Goal: Task Accomplishment & Management: Manage account settings

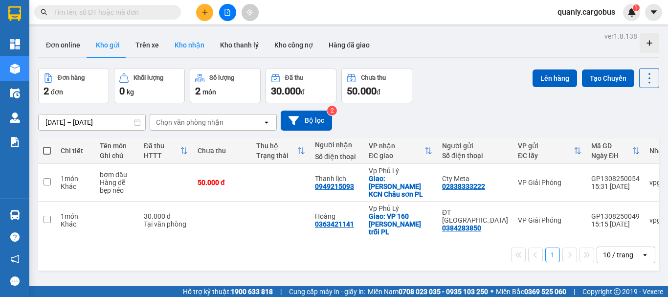
click at [193, 43] on button "Kho nhận" at bounding box center [189, 44] width 45 height 23
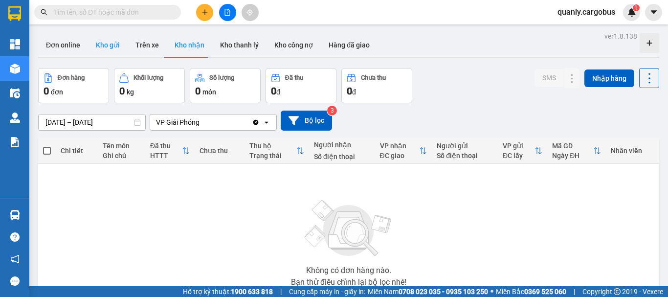
click at [106, 44] on button "Kho gửi" at bounding box center [108, 44] width 40 height 23
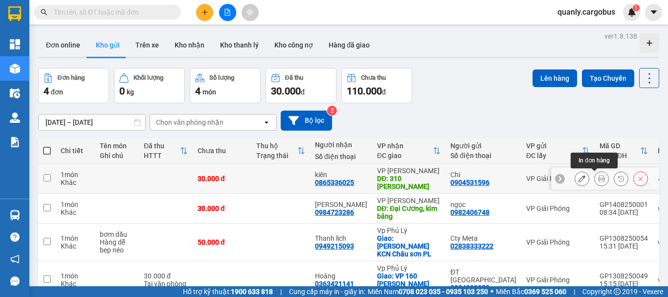
click at [598, 179] on button at bounding box center [601, 178] width 14 height 17
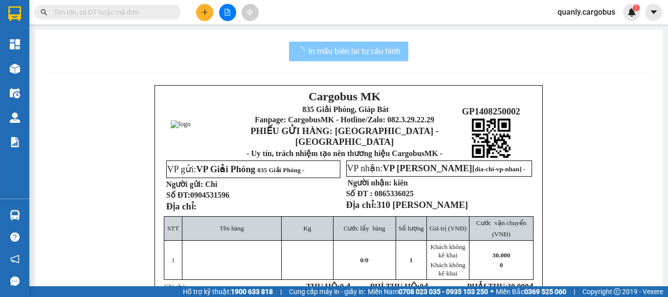
click at [375, 51] on span "In mẫu biên lai tự cấu hình" at bounding box center [354, 51] width 92 height 12
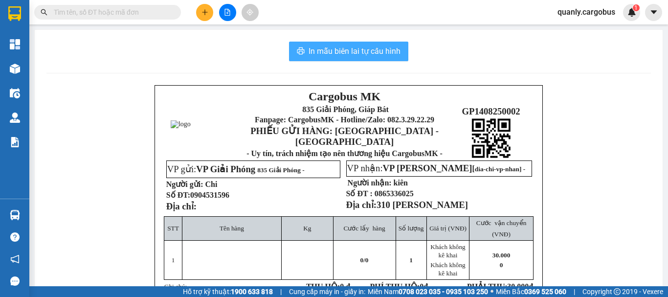
click at [385, 45] on button "In mẫu biên lai tự cấu hình" at bounding box center [348, 52] width 119 height 20
click at [378, 53] on span "In mẫu biên lai tự cấu hình" at bounding box center [354, 51] width 92 height 12
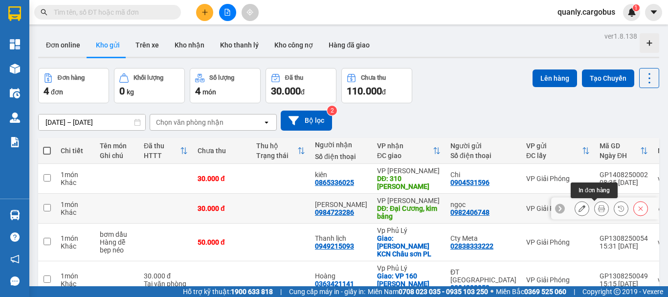
click at [598, 210] on icon at bounding box center [601, 208] width 7 height 7
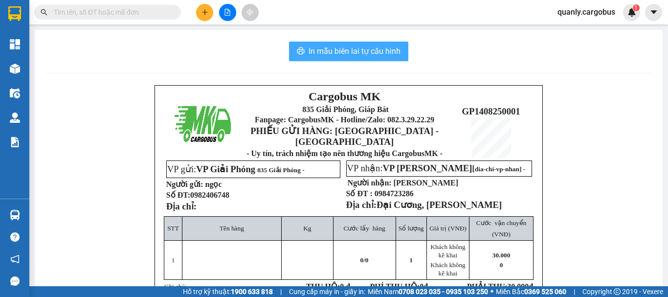
click at [317, 46] on span "In mẫu biên lai tự cấu hình" at bounding box center [354, 51] width 92 height 12
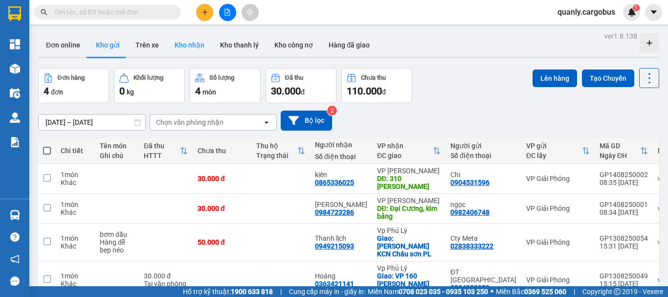
click at [196, 44] on button "Kho nhận" at bounding box center [189, 44] width 45 height 23
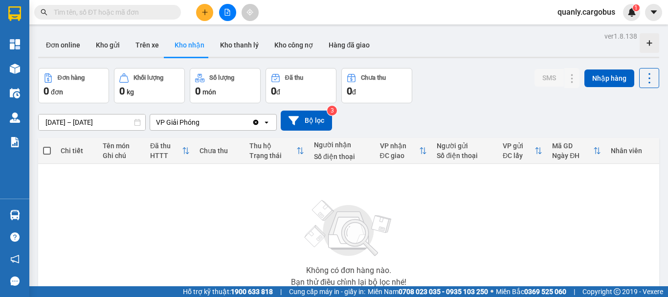
drag, startPoint x: 111, startPoint y: 45, endPoint x: 335, endPoint y: 126, distance: 238.0
click at [130, 49] on div "Đơn online Kho gửi Trên xe Kho nhận Kho thanh lý Kho công nợ Hàng đã giao" at bounding box center [348, 46] width 621 height 26
click at [103, 44] on button "Kho gửi" at bounding box center [108, 44] width 40 height 23
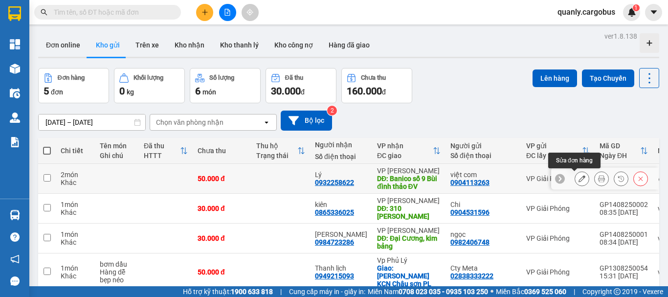
click at [578, 179] on icon at bounding box center [581, 178] width 7 height 7
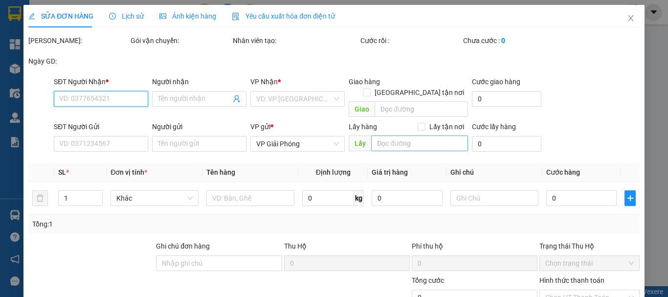
type input "0932258622"
type input "Lý"
type input "Banico số 9 Bùi đình thảo ĐV"
type input "0904113263"
type input "việt com"
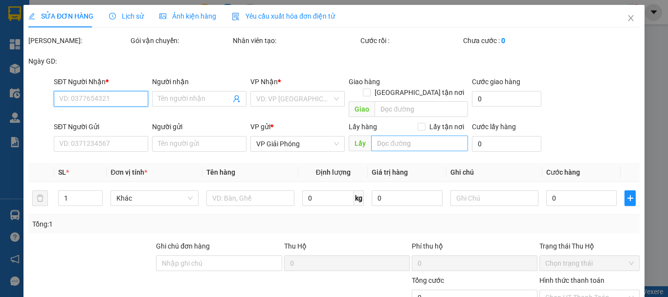
type input "50.000"
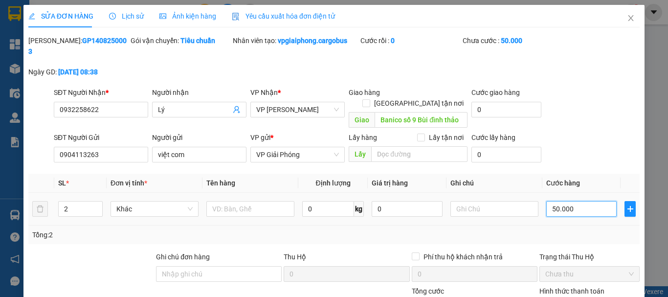
click at [549, 201] on input "50.000" at bounding box center [581, 209] width 70 height 16
type input "0.000"
type input "0"
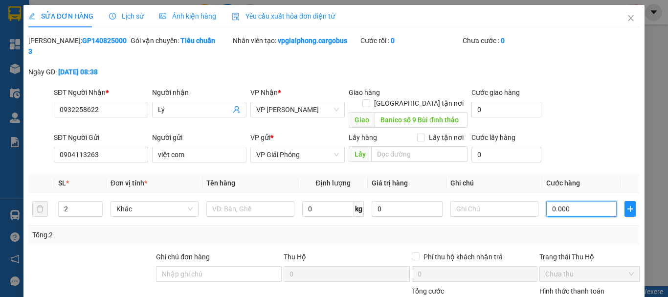
type input "60.000"
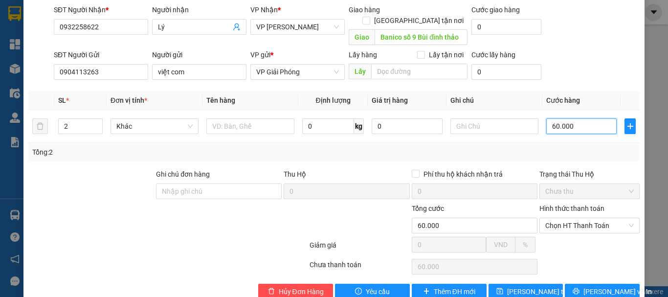
type input "660.000"
type input "60.000"
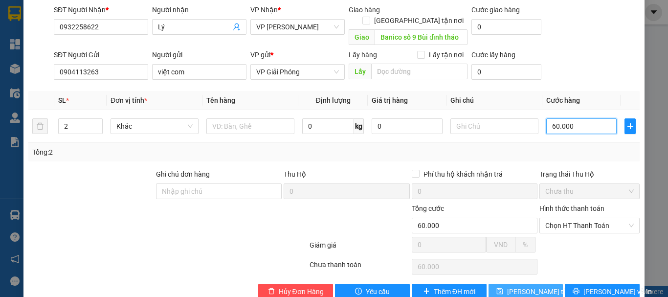
type input "60.000"
click at [526, 286] on span "[PERSON_NAME] thay đổi" at bounding box center [546, 291] width 78 height 11
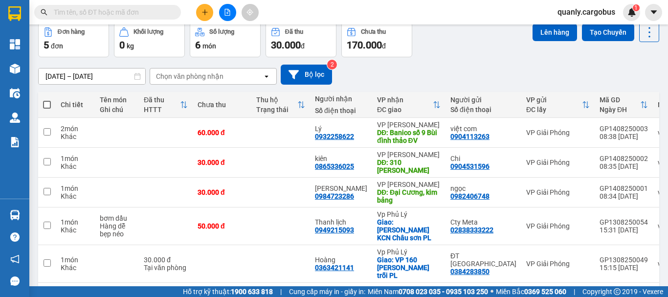
scroll to position [49, 0]
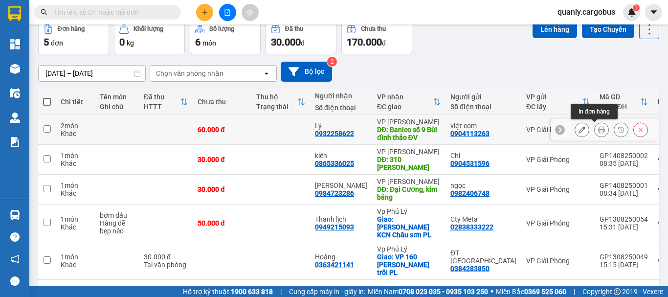
click at [598, 132] on icon at bounding box center [601, 129] width 7 height 7
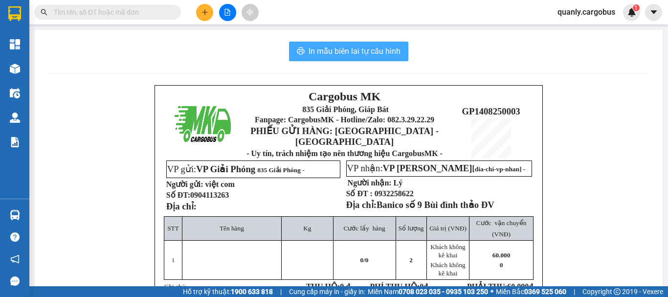
click at [369, 49] on span "In mẫu biên lai tự cấu hình" at bounding box center [354, 51] width 92 height 12
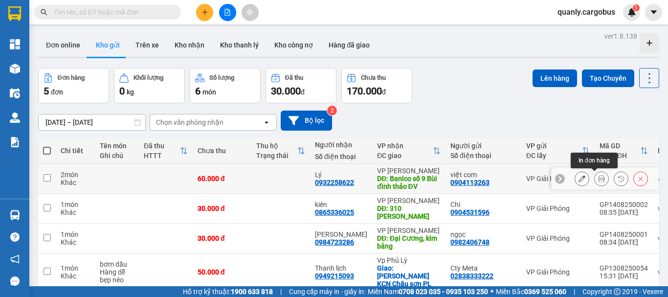
click at [598, 178] on icon at bounding box center [601, 178] width 7 height 7
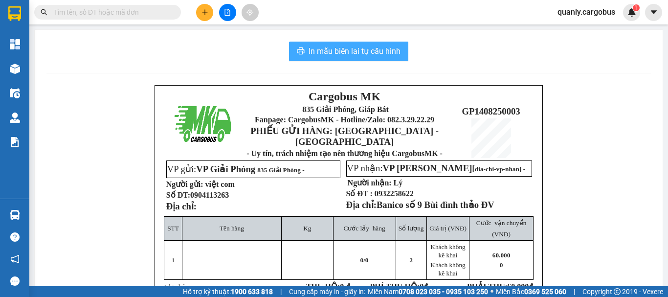
click at [379, 49] on span "In mẫu biên lai tự cấu hình" at bounding box center [354, 51] width 92 height 12
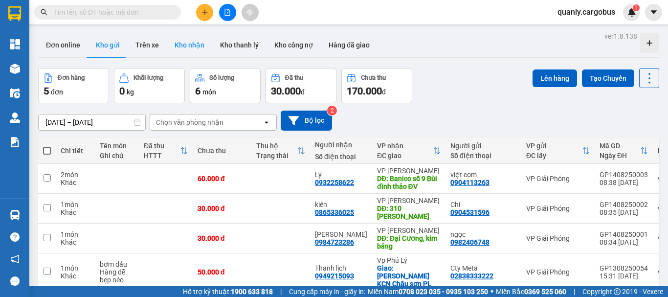
click at [187, 42] on button "Kho nhận" at bounding box center [189, 44] width 45 height 23
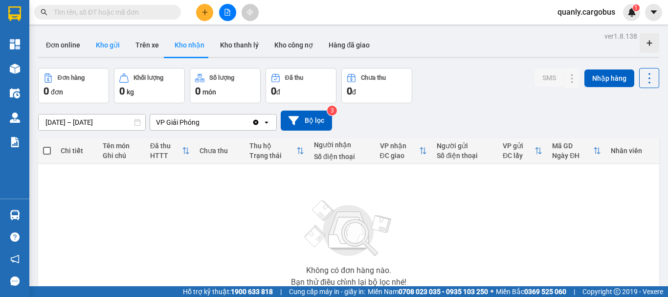
click at [107, 49] on button "Kho gửi" at bounding box center [108, 44] width 40 height 23
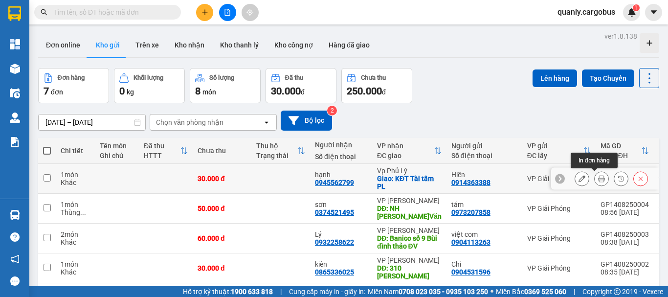
click at [598, 178] on icon at bounding box center [601, 178] width 7 height 7
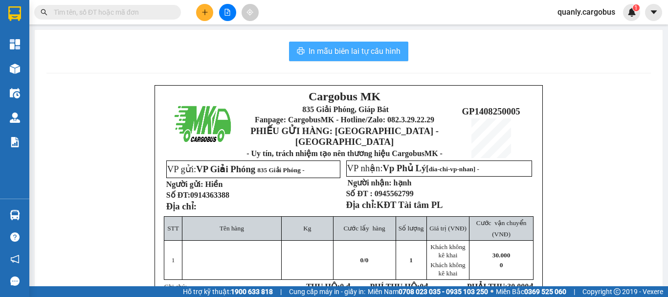
click at [352, 55] on span "In mẫu biên lai tự cấu hình" at bounding box center [354, 51] width 92 height 12
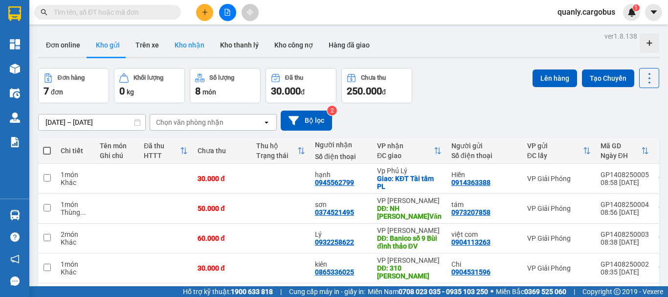
click at [188, 40] on button "Kho nhận" at bounding box center [189, 44] width 45 height 23
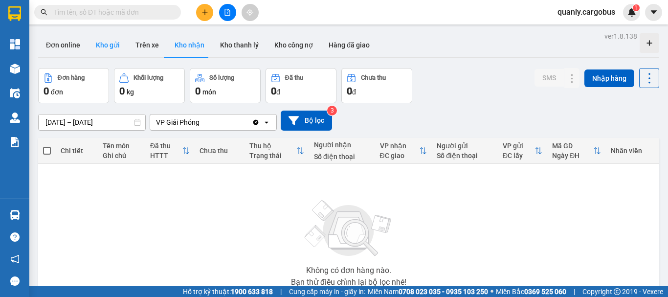
click at [100, 39] on button "Kho gửi" at bounding box center [108, 44] width 40 height 23
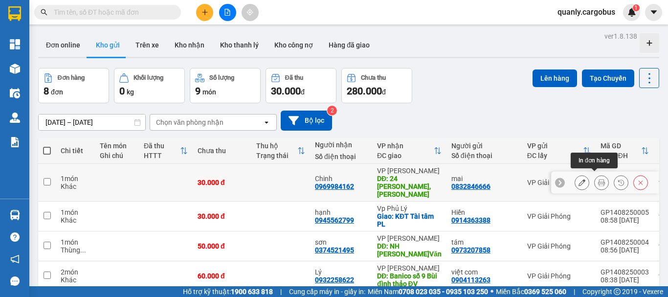
click at [598, 179] on icon at bounding box center [601, 182] width 7 height 7
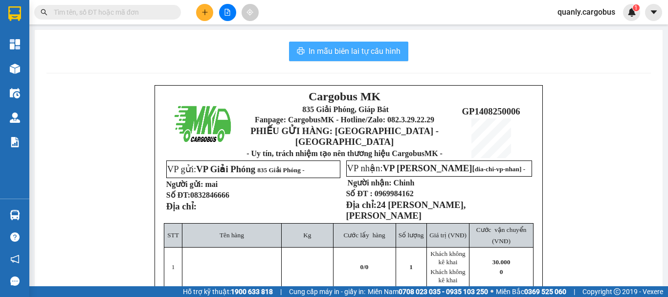
click at [357, 42] on button "In mẫu biên lai tự cấu hình" at bounding box center [348, 52] width 119 height 20
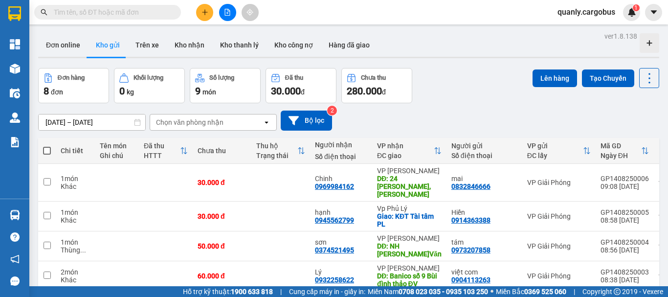
click at [49, 149] on span at bounding box center [47, 151] width 8 height 8
click at [47, 146] on input "checkbox" at bounding box center [47, 146] width 0 height 0
checkbox input "true"
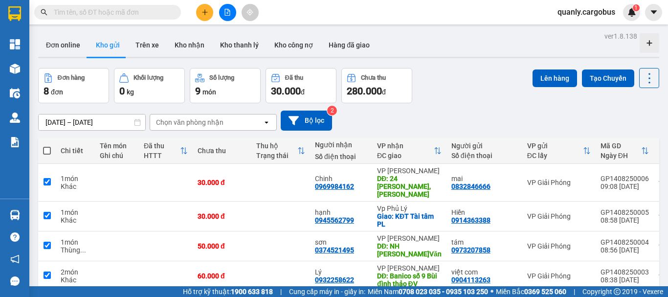
checkbox input "true"
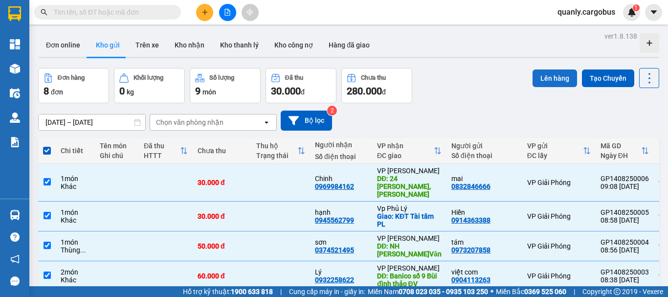
click at [544, 77] on button "Lên hàng" at bounding box center [554, 78] width 44 height 18
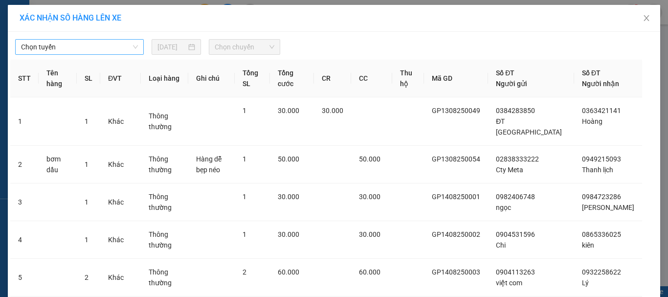
click at [94, 50] on span "Chọn tuyến" at bounding box center [79, 47] width 117 height 15
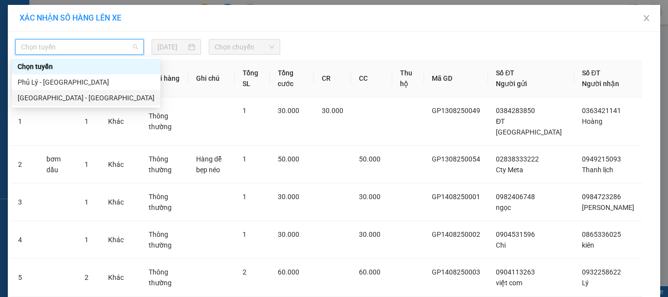
click at [51, 95] on div "[GEOGRAPHIC_DATA] - [GEOGRAPHIC_DATA]" at bounding box center [86, 97] width 137 height 11
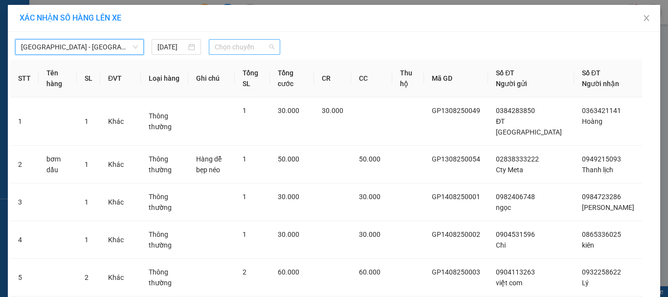
click at [237, 43] on span "Chọn chuyến" at bounding box center [245, 47] width 60 height 15
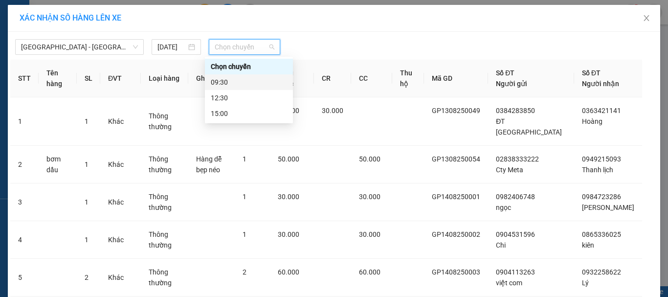
click at [212, 82] on div "09:30" at bounding box center [249, 82] width 76 height 11
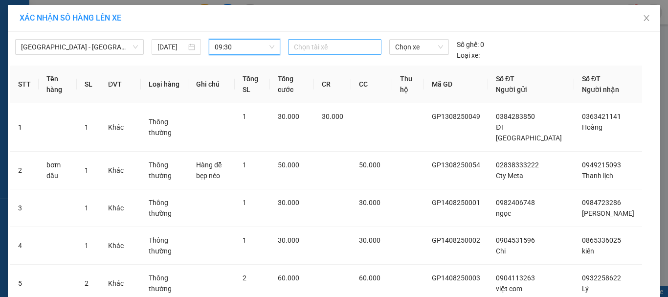
click at [308, 45] on div at bounding box center [334, 47] width 89 height 12
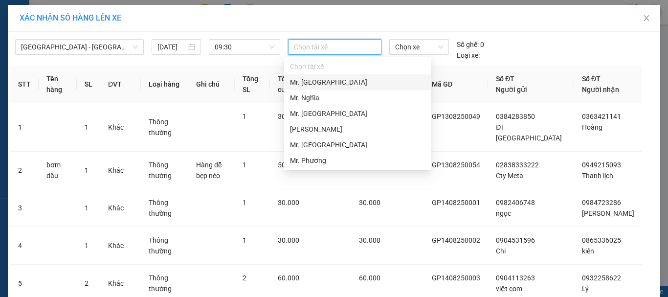
click at [315, 80] on div "Mr. [GEOGRAPHIC_DATA]" at bounding box center [357, 82] width 135 height 11
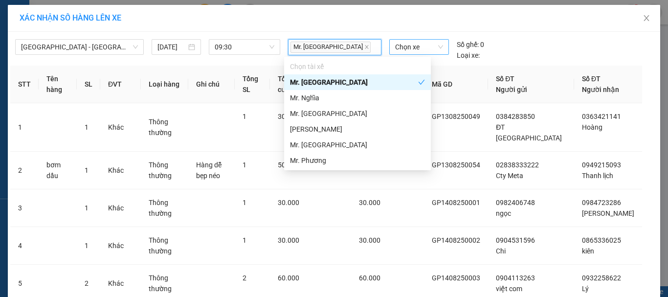
click at [411, 48] on span "Chọn xe" at bounding box center [419, 47] width 48 height 15
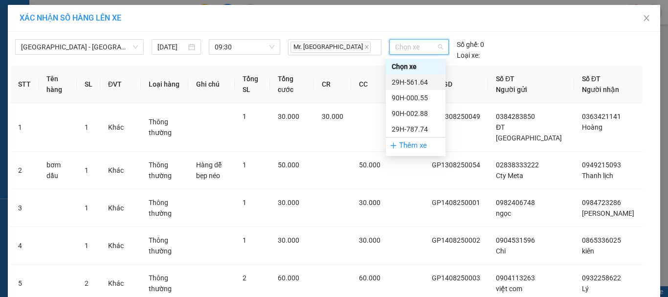
click at [421, 83] on div "29H-561.64" at bounding box center [416, 82] width 48 height 11
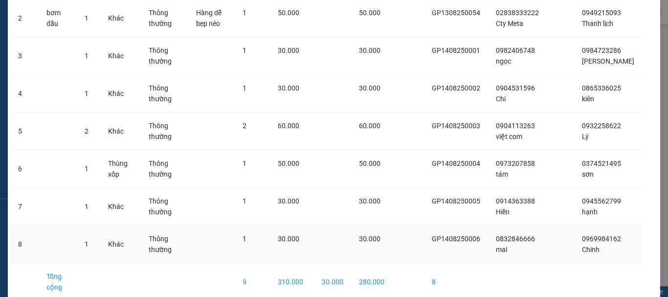
scroll to position [195, 0]
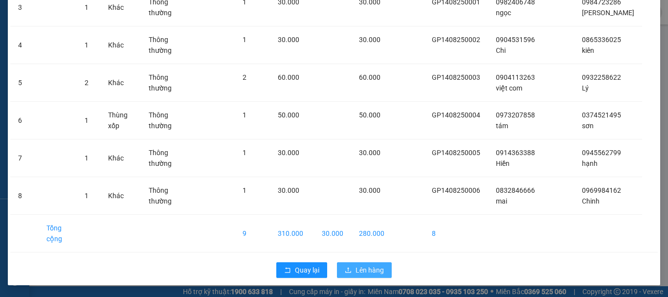
click at [362, 269] on span "Lên hàng" at bounding box center [369, 269] width 28 height 11
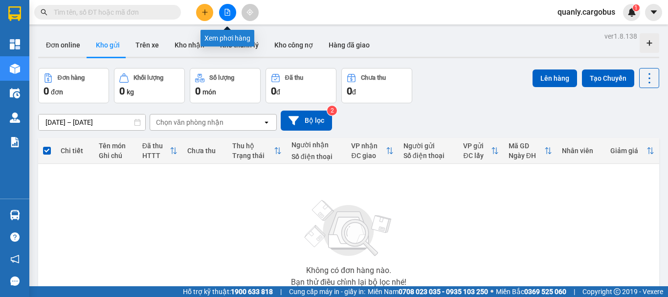
click at [229, 12] on icon "file-add" at bounding box center [227, 12] width 7 height 7
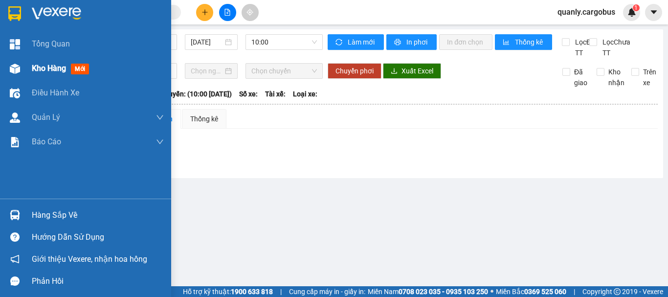
click at [15, 68] on img at bounding box center [15, 69] width 10 height 10
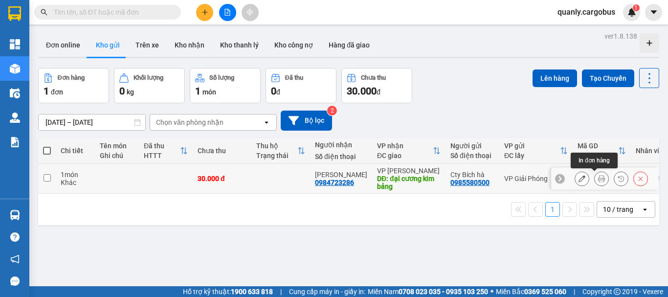
click at [598, 182] on icon at bounding box center [601, 178] width 7 height 7
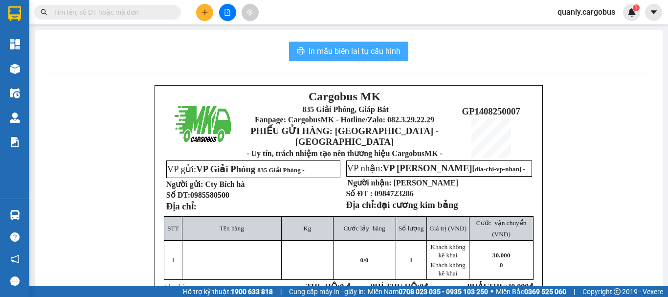
click at [363, 45] on span "In mẫu biên lai tự cấu hình" at bounding box center [354, 51] width 92 height 12
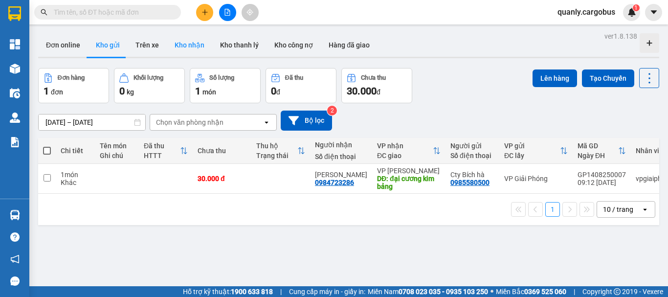
click at [194, 41] on button "Kho nhận" at bounding box center [189, 44] width 45 height 23
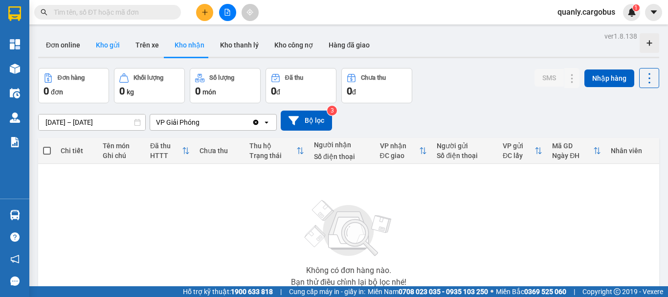
click at [106, 45] on button "Kho gửi" at bounding box center [108, 44] width 40 height 23
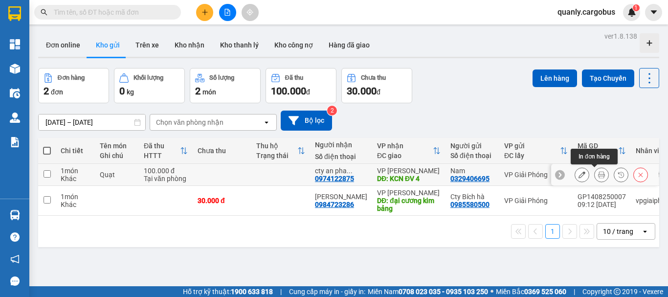
click at [598, 175] on icon at bounding box center [601, 174] width 7 height 7
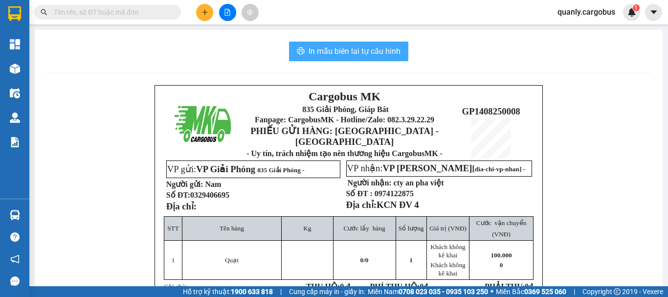
click at [366, 51] on span "In mẫu biên lai tự cấu hình" at bounding box center [354, 51] width 92 height 12
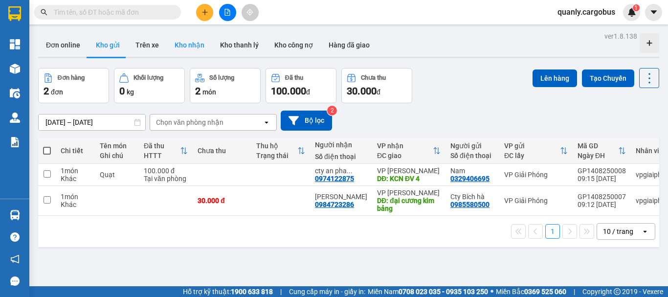
click at [194, 44] on button "Kho nhận" at bounding box center [189, 44] width 45 height 23
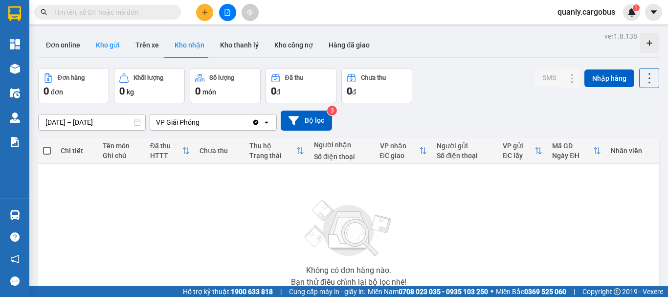
click at [106, 49] on button "Kho gửi" at bounding box center [108, 44] width 40 height 23
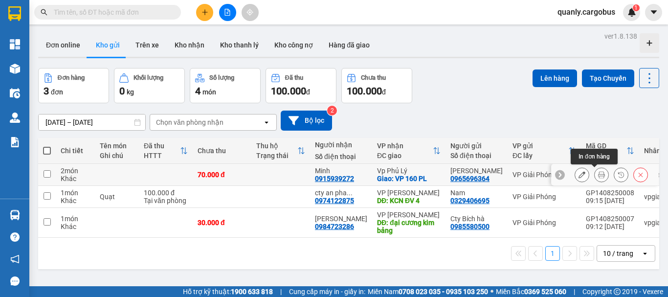
click at [598, 177] on icon at bounding box center [601, 174] width 7 height 7
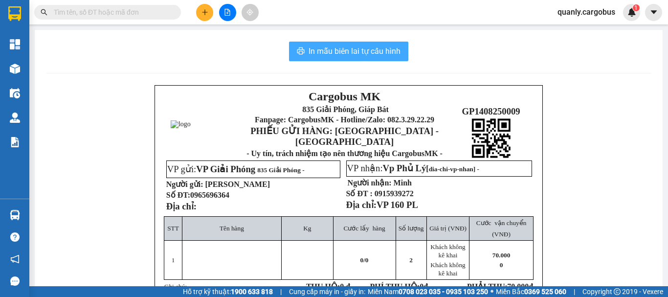
click at [376, 53] on span "In mẫu biên lai tự cấu hình" at bounding box center [354, 51] width 92 height 12
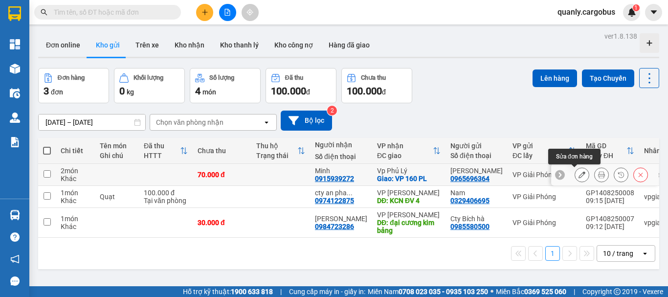
click at [578, 174] on icon at bounding box center [581, 174] width 7 height 7
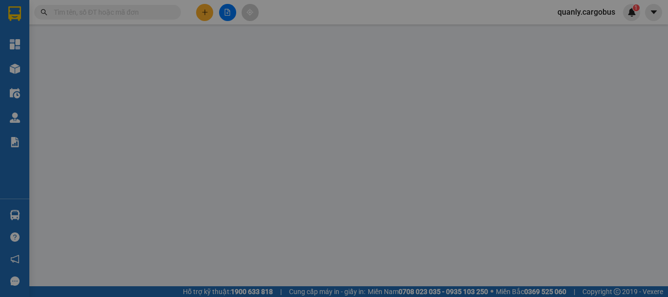
type input "0915939272"
type input "Minh"
checkbox input "true"
type input "VP 160 PL"
type input "0965696364"
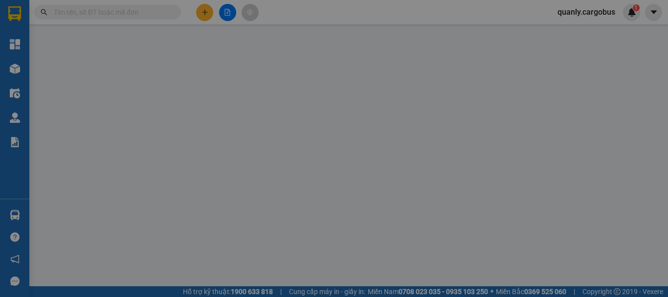
type input "Quang sâm"
type input "70.000"
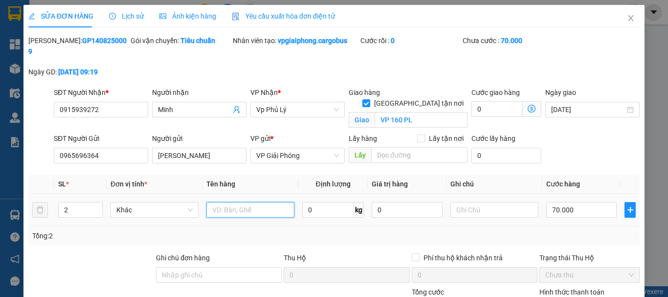
drag, startPoint x: 234, startPoint y: 195, endPoint x: 236, endPoint y: 203, distance: 8.4
click at [236, 202] on input "text" at bounding box center [250, 210] width 88 height 16
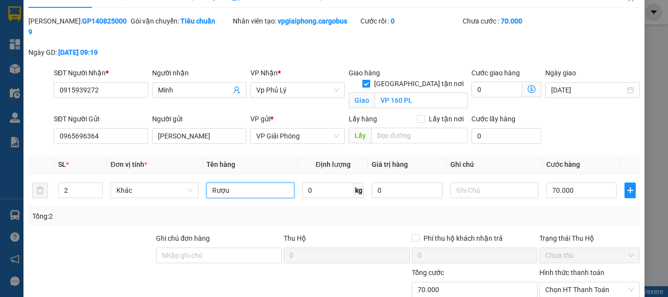
scroll to position [94, 0]
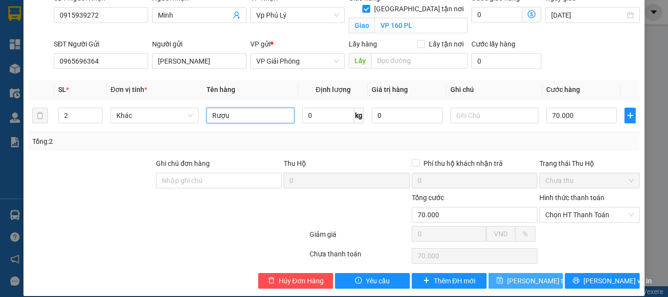
type input "Rượu"
click at [510, 275] on span "[PERSON_NAME] thay đổi" at bounding box center [546, 280] width 78 height 11
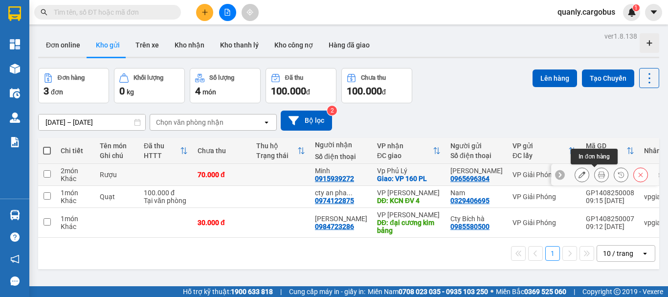
click at [598, 173] on icon at bounding box center [601, 174] width 7 height 7
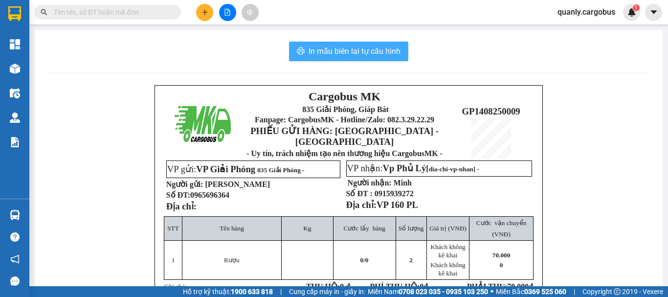
click at [348, 48] on span "In mẫu biên lai tự cấu hình" at bounding box center [354, 51] width 92 height 12
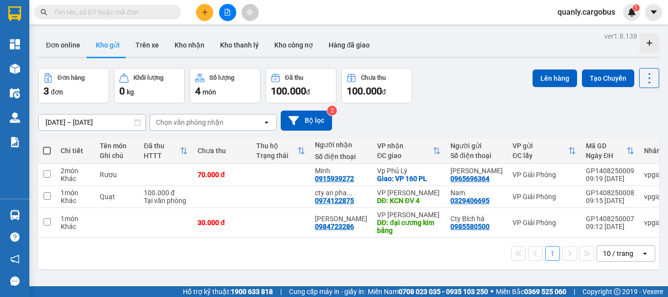
click at [46, 151] on span at bounding box center [47, 151] width 8 height 8
click at [47, 146] on input "checkbox" at bounding box center [47, 146] width 0 height 0
checkbox input "true"
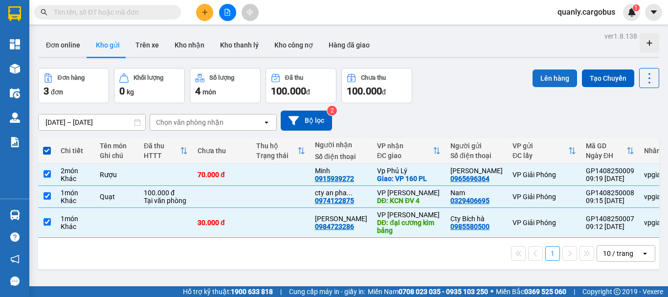
click at [544, 79] on button "Lên hàng" at bounding box center [554, 78] width 44 height 18
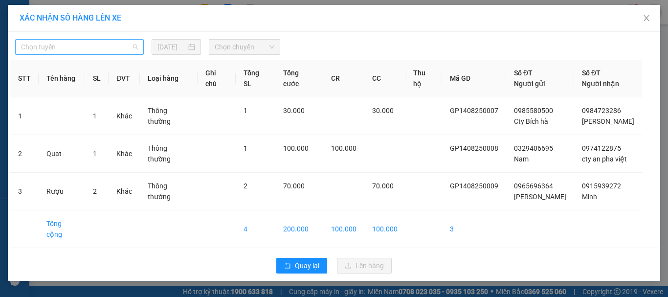
click at [69, 45] on span "Chọn tuyến" at bounding box center [79, 47] width 117 height 15
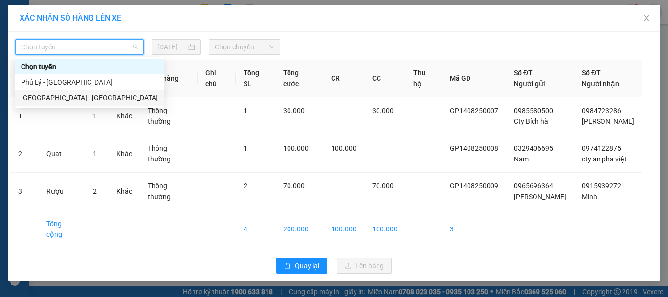
click at [45, 95] on div "[GEOGRAPHIC_DATA] - [GEOGRAPHIC_DATA]" at bounding box center [89, 97] width 137 height 11
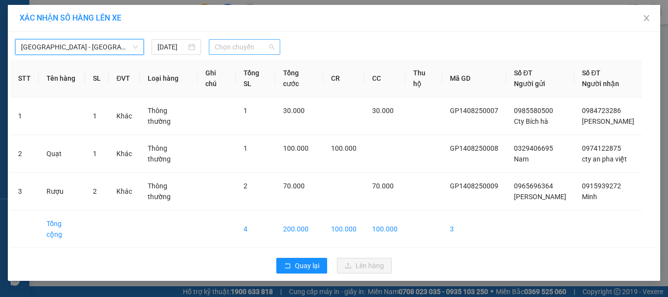
click at [253, 47] on span "Chọn chuyến" at bounding box center [245, 47] width 60 height 15
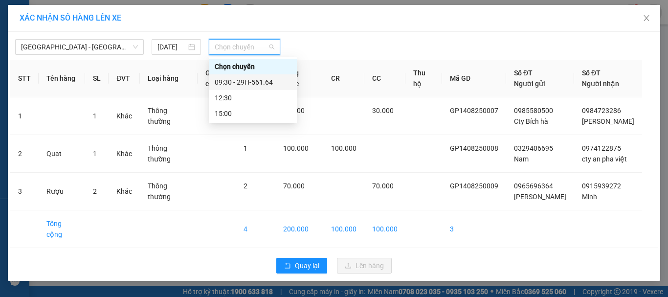
click at [249, 82] on div "09:30 - 29H-561.64" at bounding box center [253, 82] width 76 height 11
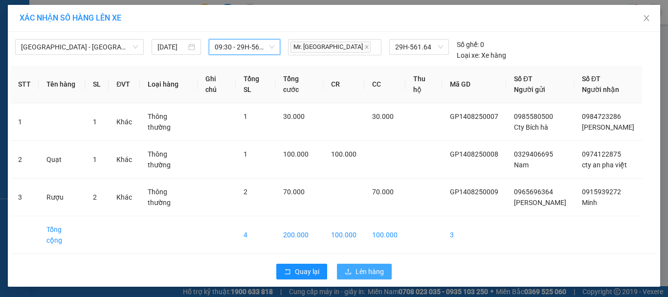
click at [368, 266] on span "Lên hàng" at bounding box center [369, 271] width 28 height 11
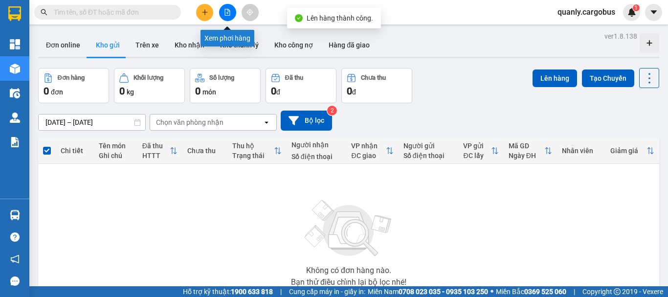
click at [224, 14] on icon "file-add" at bounding box center [227, 12] width 7 height 7
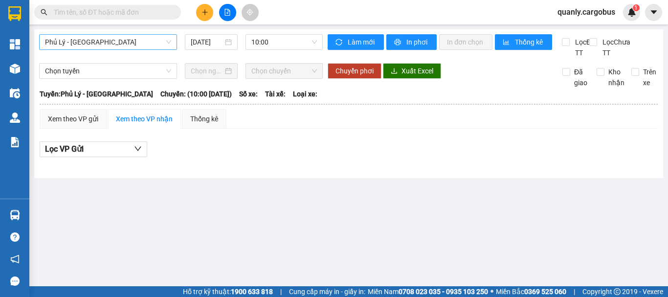
click at [113, 45] on span "Phủ Lý - [GEOGRAPHIC_DATA]" at bounding box center [108, 42] width 126 height 15
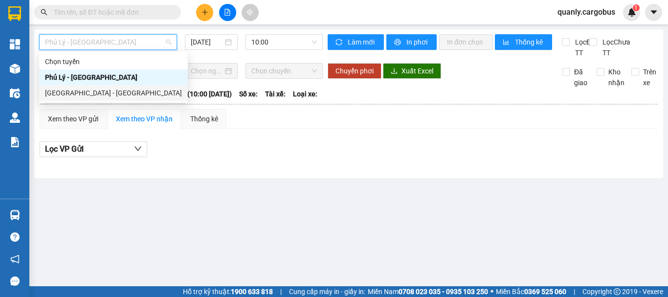
drag, startPoint x: 78, startPoint y: 93, endPoint x: 194, endPoint y: 61, distance: 120.1
click at [92, 88] on div "[GEOGRAPHIC_DATA] - [GEOGRAPHIC_DATA]" at bounding box center [113, 93] width 137 height 11
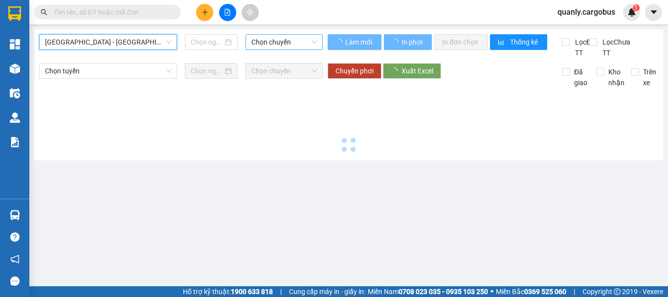
type input "[DATE]"
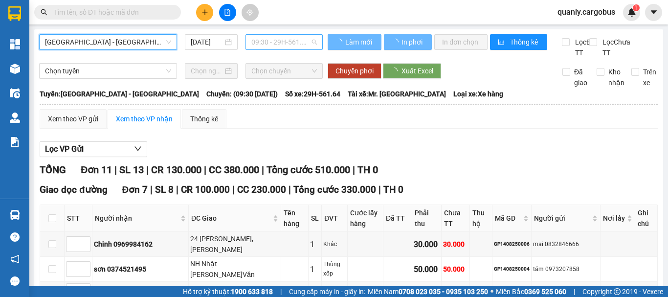
click at [283, 40] on span "09:30 - 29H-561.64" at bounding box center [284, 42] width 66 height 15
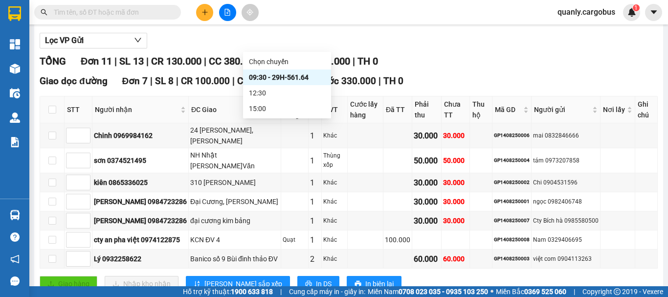
scroll to position [147, 0]
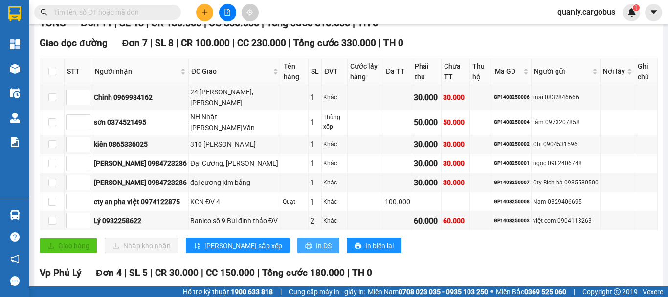
click at [316, 251] on span "In DS" at bounding box center [324, 245] width 16 height 11
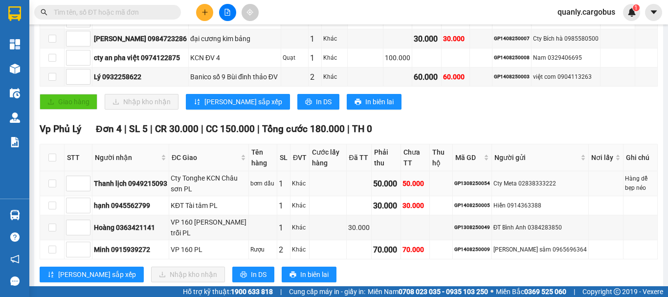
scroll to position [293, 0]
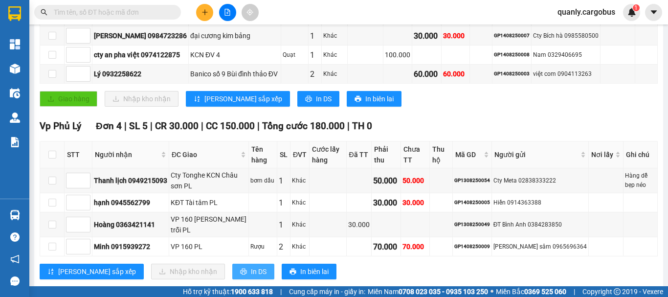
click at [232, 279] on button "In DS" at bounding box center [253, 272] width 42 height 16
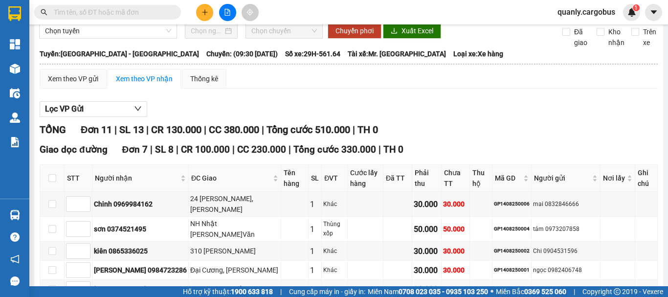
scroll to position [25, 0]
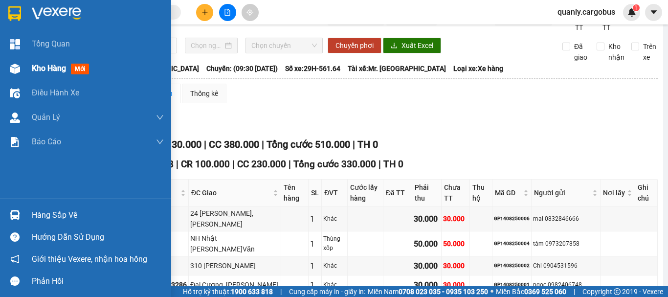
click at [12, 64] on img at bounding box center [15, 69] width 10 height 10
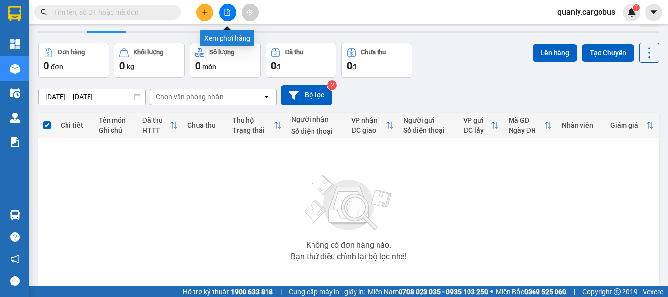
click at [223, 10] on button at bounding box center [227, 12] width 17 height 17
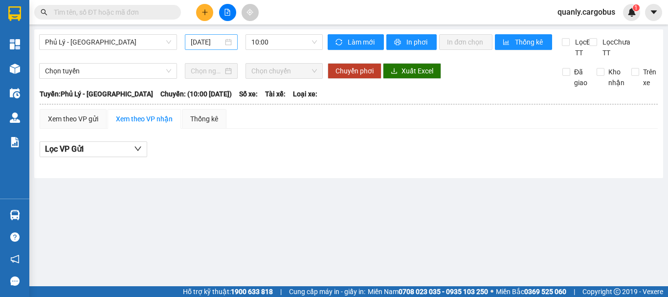
click at [215, 41] on input "[DATE]" at bounding box center [207, 42] width 32 height 11
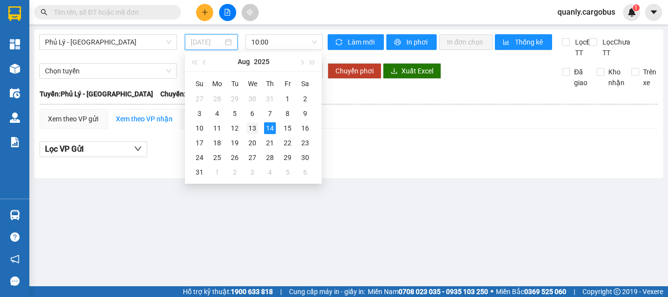
click at [252, 132] on div "13" at bounding box center [252, 128] width 12 height 12
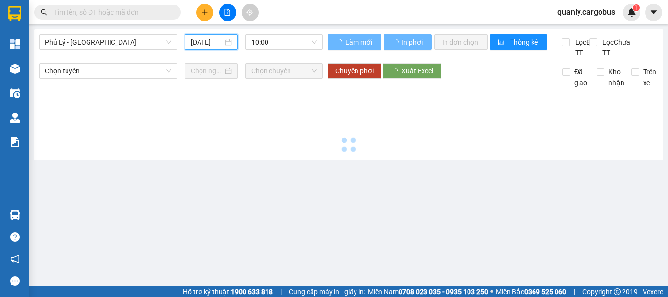
type input "[DATE]"
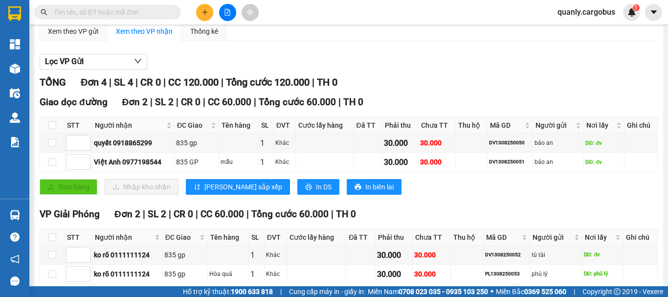
scroll to position [98, 0]
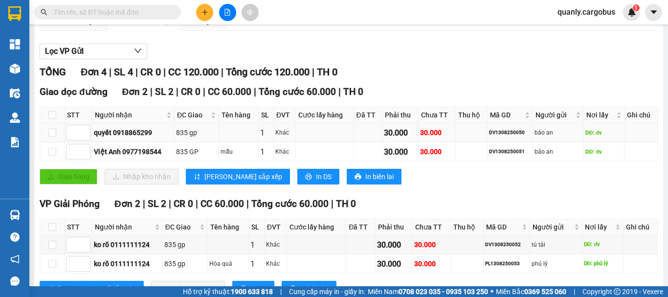
click at [501, 136] on div "DV1308250050" at bounding box center [510, 133] width 42 height 8
copy div "DV1308250050"
click at [118, 10] on input "text" at bounding box center [111, 12] width 115 height 11
paste input "DV1308250050"
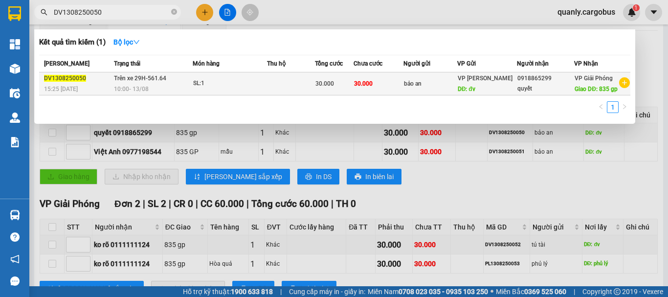
type input "DV1308250050"
click at [253, 82] on div "SL: 1" at bounding box center [229, 83] width 73 height 11
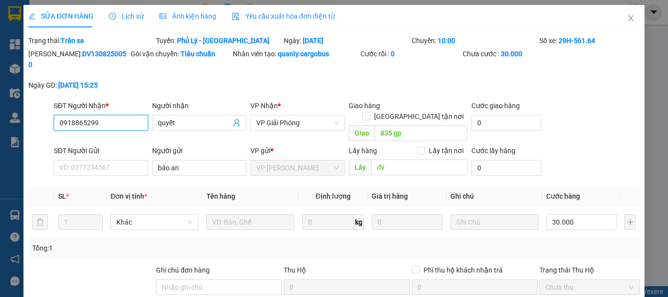
type input "0918865299"
type input "quyết"
type input "835 gp"
type input "bảo an"
type input "đv"
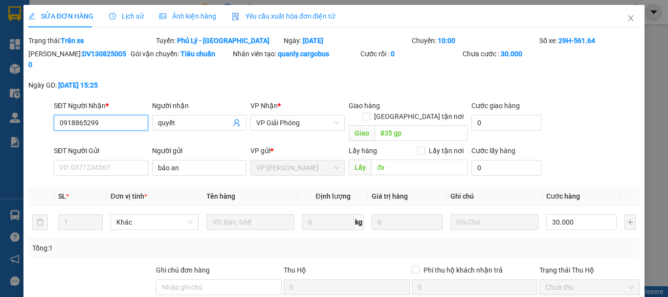
type input "30.000"
click at [205, 117] on input "quyết" at bounding box center [194, 122] width 73 height 11
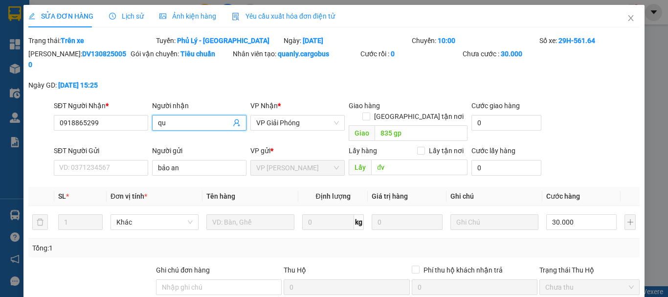
type input "q"
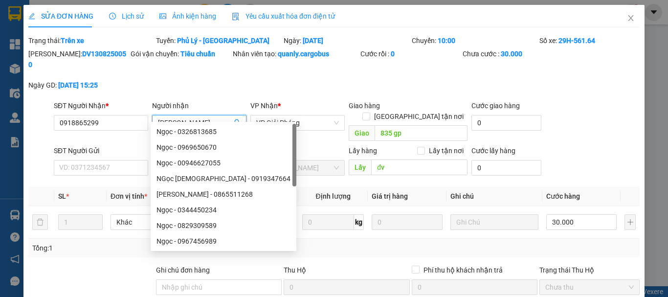
type input "N"
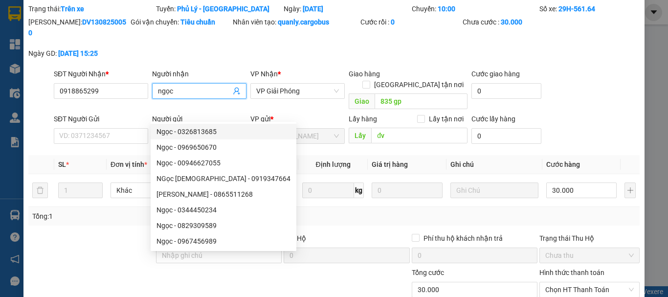
scroll to position [49, 0]
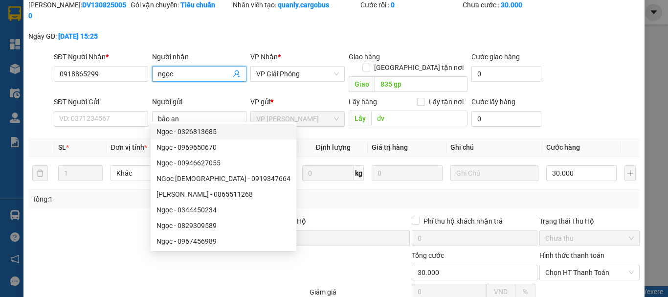
type input "ngọc"
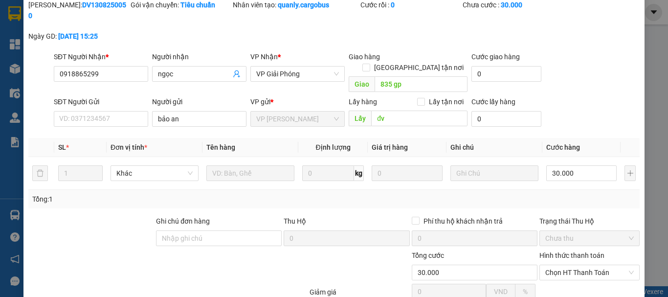
drag, startPoint x: 345, startPoint y: 244, endPoint x: 378, endPoint y: 239, distance: 34.2
click at [345, 250] on div at bounding box center [359, 267] width 102 height 34
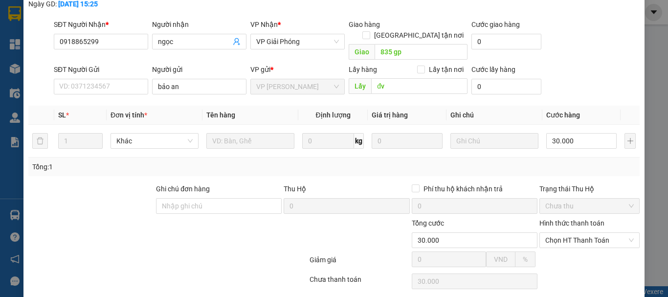
scroll to position [96, 0]
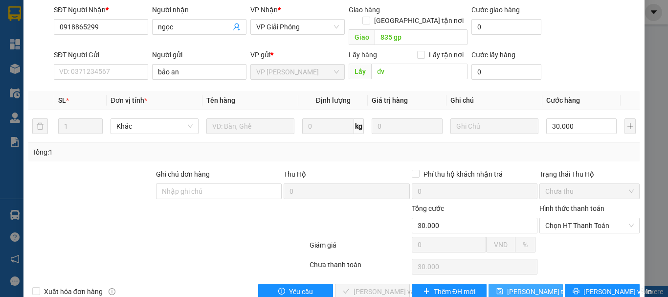
click at [535, 286] on span "[PERSON_NAME] thay đổi" at bounding box center [546, 291] width 78 height 11
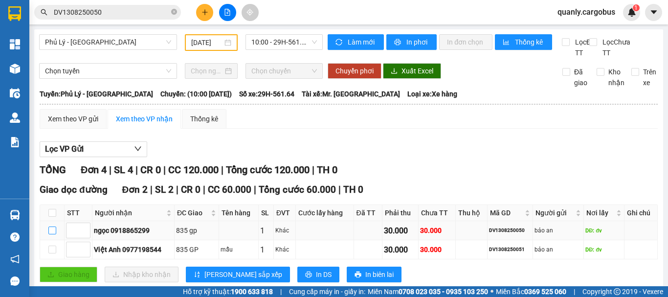
click at [51, 234] on input "checkbox" at bounding box center [52, 230] width 8 height 8
checkbox input "true"
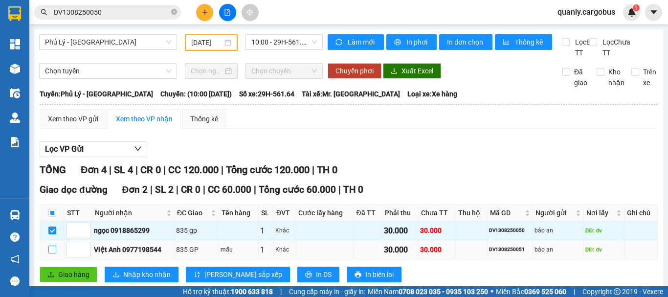
click at [54, 253] on input "checkbox" at bounding box center [52, 249] width 8 height 8
checkbox input "true"
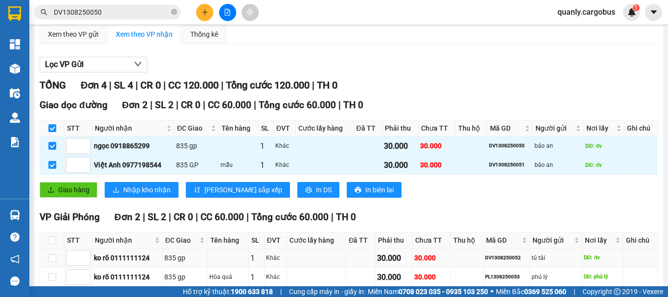
scroll to position [98, 0]
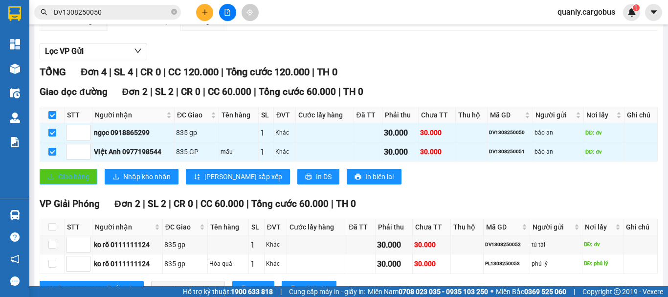
click at [82, 182] on span "Giao hàng" at bounding box center [73, 176] width 31 height 11
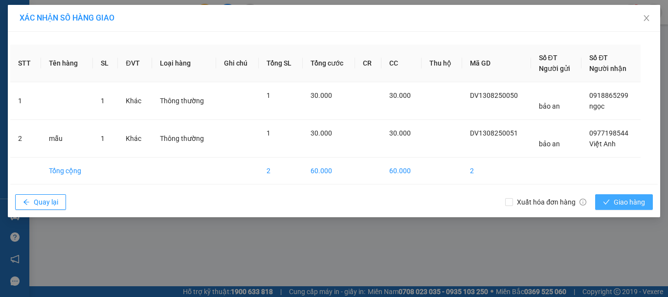
click at [614, 202] on span "Giao hàng" at bounding box center [629, 202] width 31 height 11
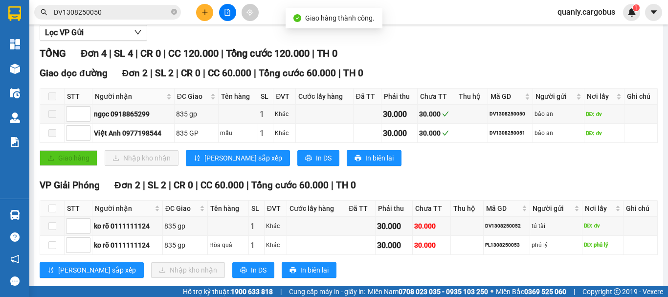
scroll to position [146, 0]
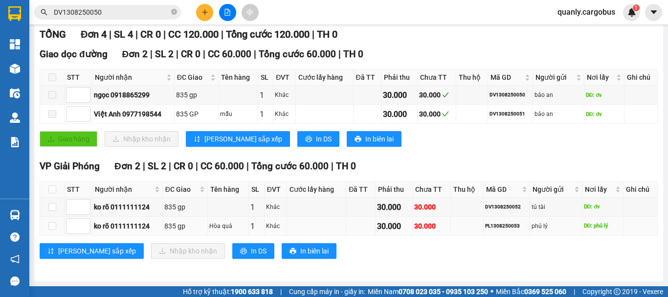
click at [497, 221] on td "PL1308250053" at bounding box center [507, 226] width 46 height 19
copy div "PL1308250053"
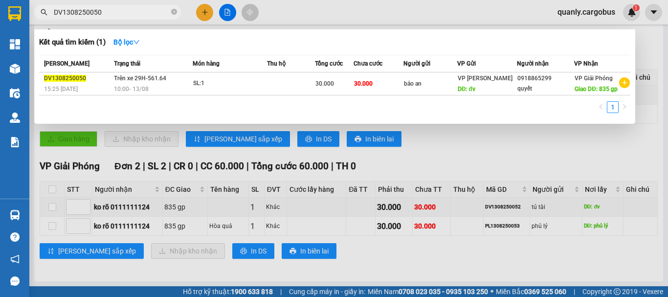
drag, startPoint x: 124, startPoint y: 12, endPoint x: 51, endPoint y: 9, distance: 72.9
click at [51, 9] on span "DV1308250050" at bounding box center [107, 12] width 147 height 15
paste input "PL1308250053"
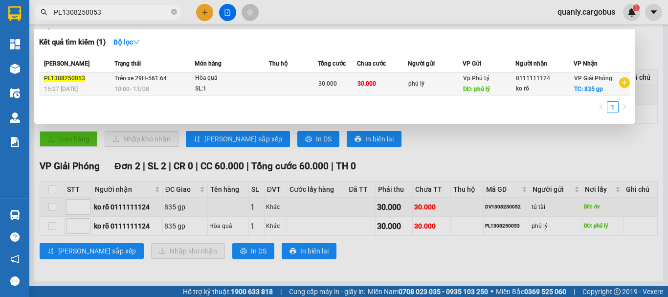
type input "PL1308250053"
click at [290, 81] on td at bounding box center [293, 83] width 49 height 23
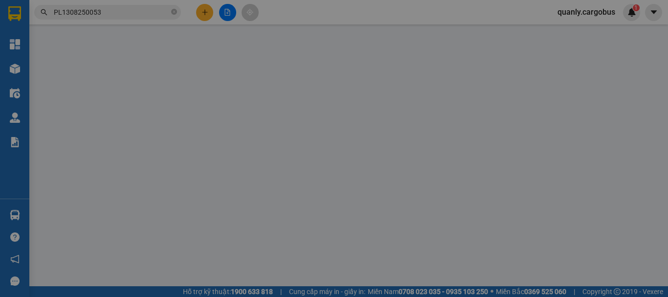
type input "0111111124"
type input "ko rõ"
checkbox input "true"
type input "835 gp"
type input "phủ lý"
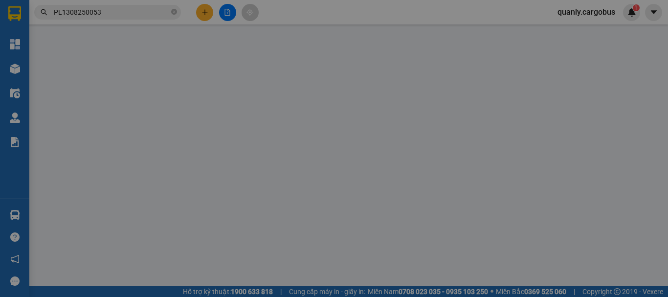
type input "phủ lý"
type input "30.000"
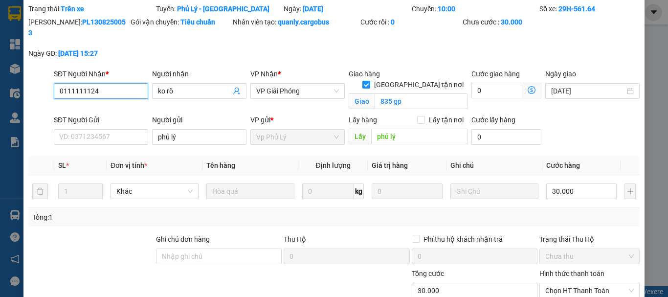
scroll to position [49, 0]
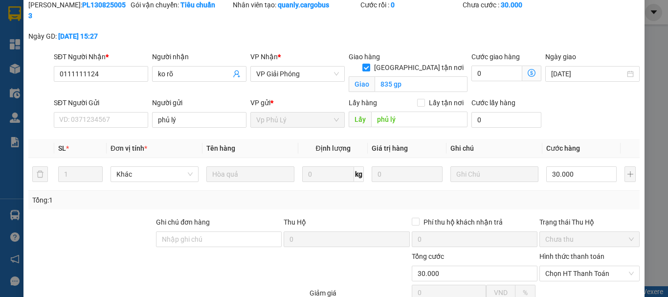
click at [566, 252] on label "Hình thức thanh toán" at bounding box center [571, 256] width 65 height 8
click at [566, 266] on input "Hình thức thanh toán" at bounding box center [586, 273] width 82 height 15
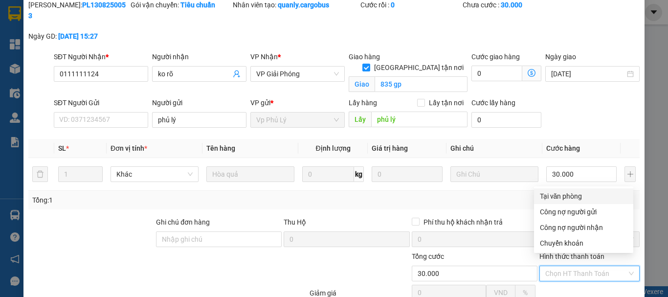
click at [568, 195] on div "Tại văn phòng" at bounding box center [584, 196] width 88 height 11
type input "0"
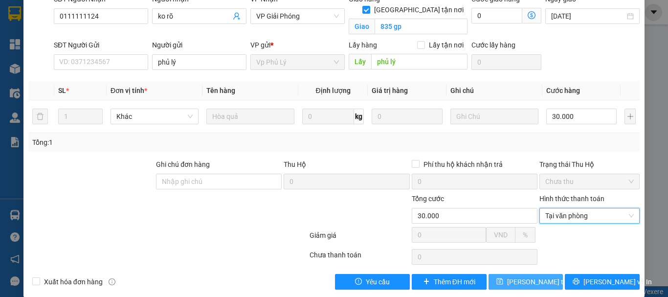
scroll to position [108, 0]
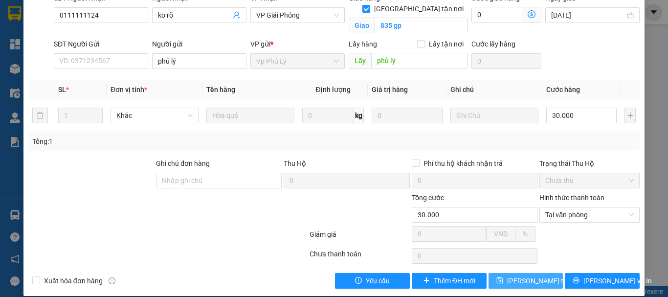
click at [518, 275] on span "[PERSON_NAME] thay đổi" at bounding box center [546, 280] width 78 height 11
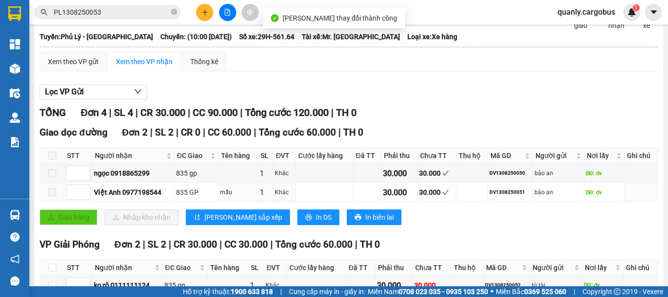
scroll to position [146, 0]
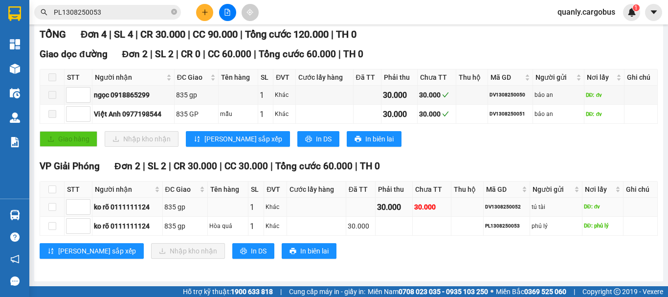
click at [498, 204] on div "DV1308250052" at bounding box center [506, 207] width 43 height 8
copy div "DV1308250052"
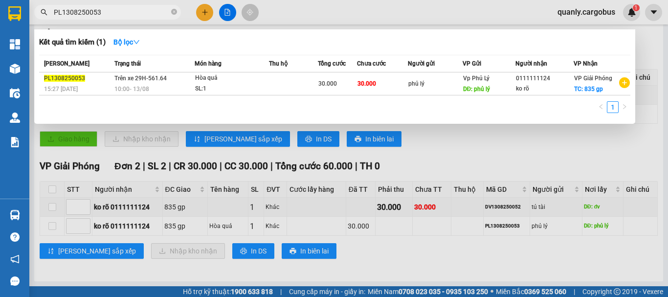
drag, startPoint x: 117, startPoint y: 17, endPoint x: 49, endPoint y: 12, distance: 67.6
click at [49, 12] on span "PL1308250053" at bounding box center [107, 12] width 147 height 15
paste input "DV1308250052"
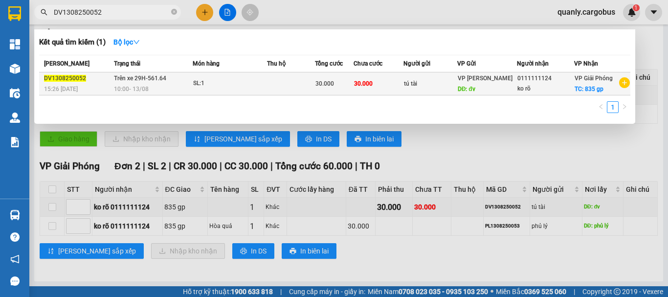
type input "DV1308250052"
click at [238, 83] on div "SL: 1" at bounding box center [229, 83] width 73 height 11
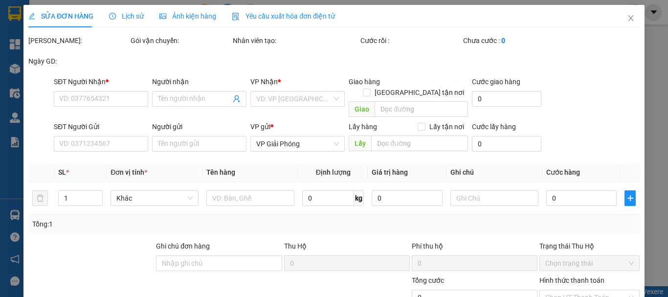
type input "0111111124"
type input "ko rõ"
checkbox input "true"
type input "835 gp"
type input "tú tài"
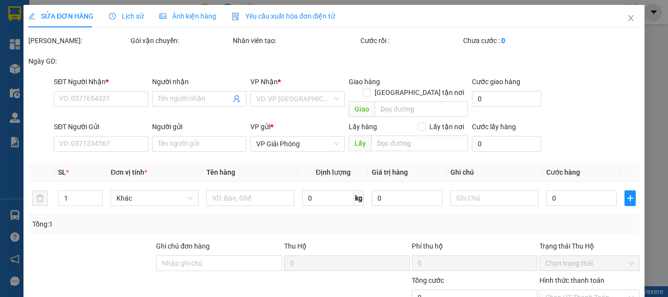
type input "đv"
type input "30.000"
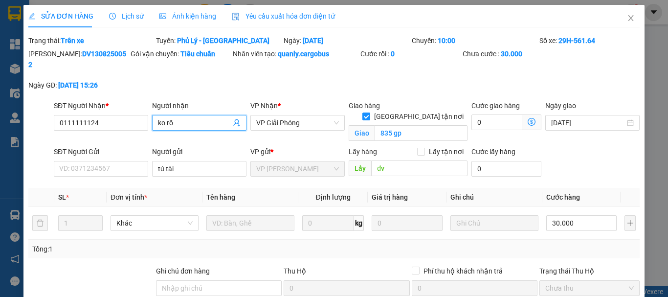
click at [216, 117] on input "ko rõ" at bounding box center [194, 122] width 73 height 11
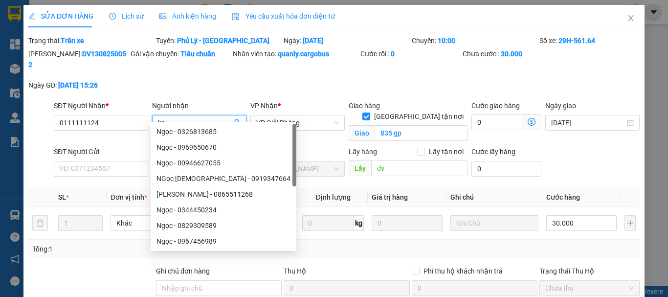
type input "k"
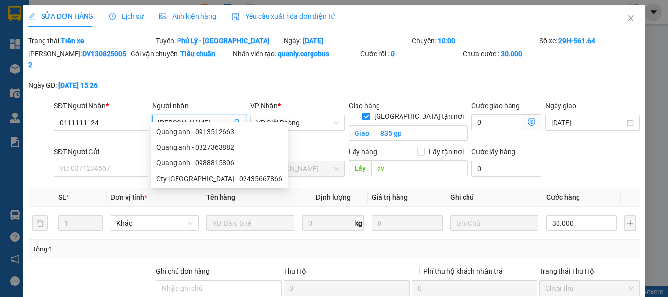
type input "Quang Anh"
click at [227, 131] on div "Quang anh - 0913512663" at bounding box center [219, 131] width 126 height 11
type input "0913512663"
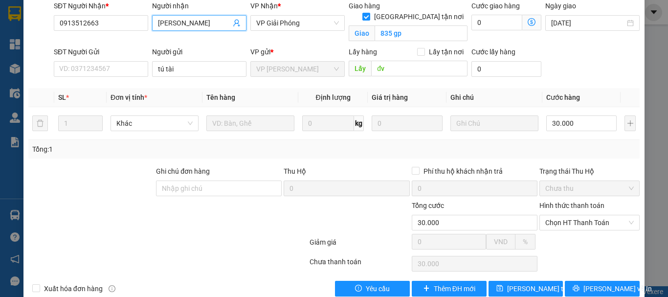
scroll to position [108, 0]
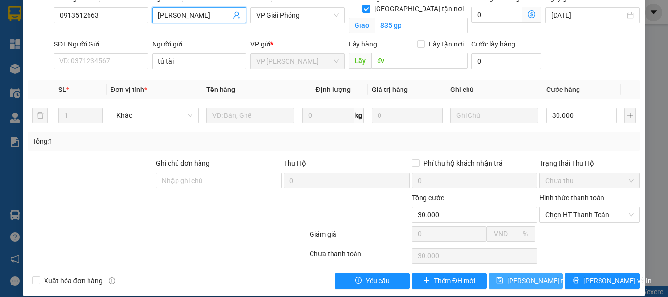
type input "Quang anh"
click at [517, 275] on span "[PERSON_NAME] thay đổi" at bounding box center [546, 280] width 78 height 11
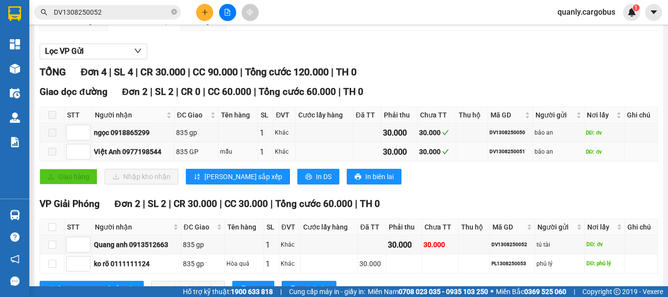
scroll to position [146, 0]
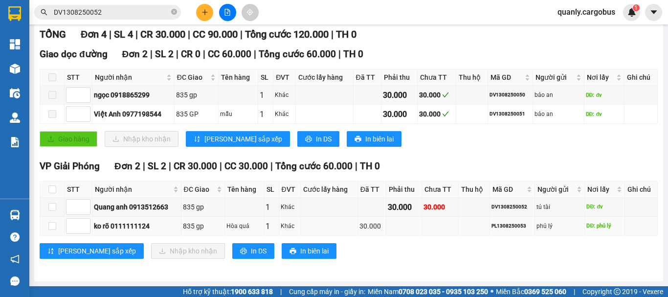
click at [501, 226] on div "PL1308250053" at bounding box center [511, 226] width 41 height 8
copy div "PL1308250053"
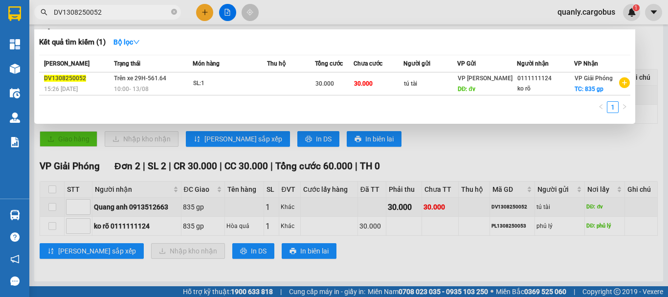
drag, startPoint x: 107, startPoint y: 8, endPoint x: 49, endPoint y: 2, distance: 58.4
click at [49, 4] on div "Kết quả tìm kiếm ( 1 ) Bộ lọc Mã ĐH Trạng thái Món hàng Thu hộ Tổng cước Chưa c…" at bounding box center [95, 12] width 191 height 17
paste input "PL1308250053"
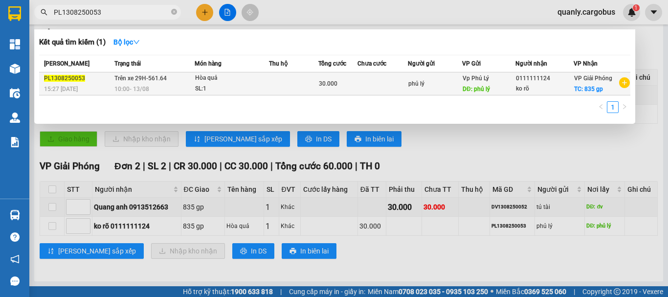
type input "PL1308250053"
click at [249, 84] on div "SL: 1" at bounding box center [231, 89] width 73 height 11
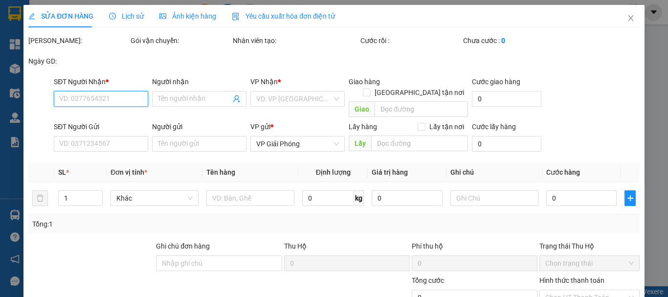
type input "0111111124"
type input "ko rõ"
checkbox input "true"
type input "835 gp"
type input "phủ lý"
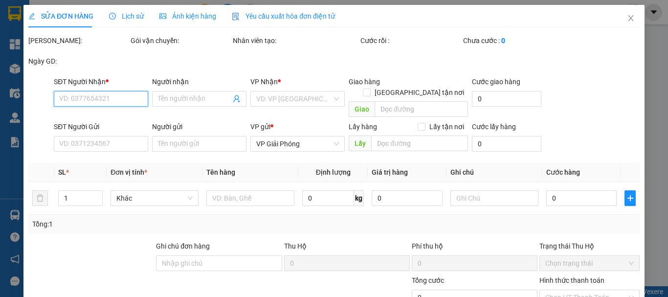
type input "phủ lý"
type input "30.000"
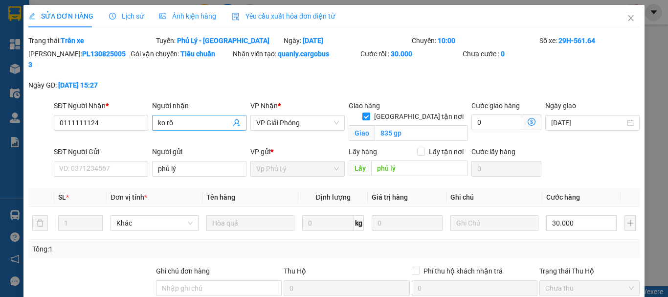
click at [200, 117] on input "ko rõ" at bounding box center [194, 122] width 73 height 11
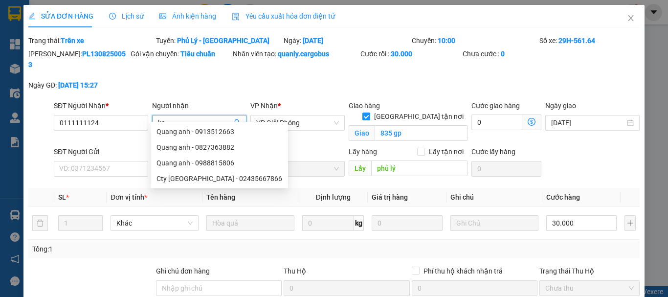
type input "k"
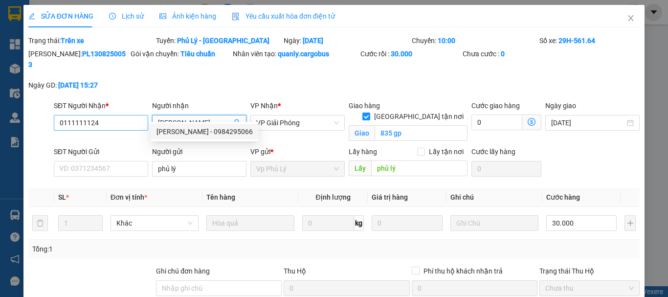
type input "[PERSON_NAME]"
click at [122, 116] on input "0111111124" at bounding box center [101, 123] width 94 height 16
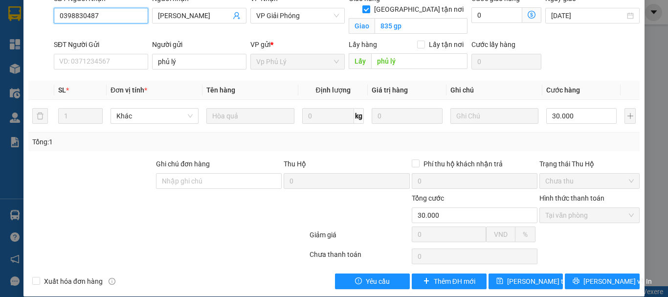
scroll to position [108, 0]
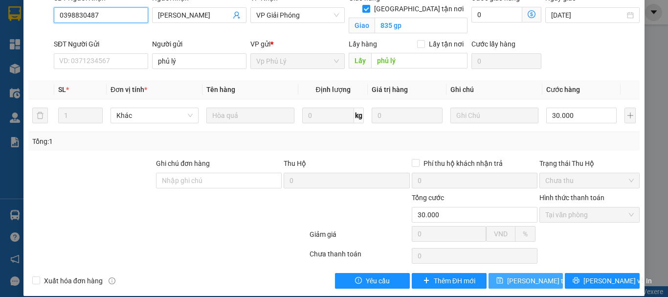
type input "0398830487"
click at [521, 275] on span "[PERSON_NAME] thay đổi" at bounding box center [546, 280] width 78 height 11
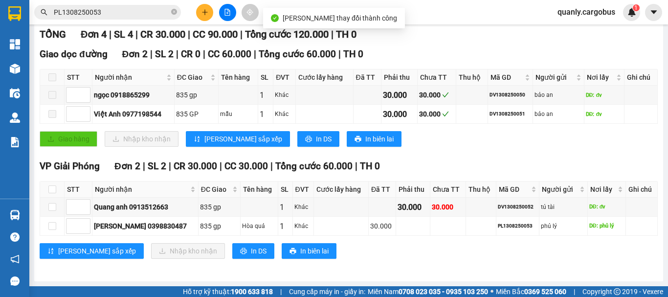
scroll to position [146, 0]
click at [53, 226] on input "checkbox" at bounding box center [52, 226] width 8 height 8
checkbox input "true"
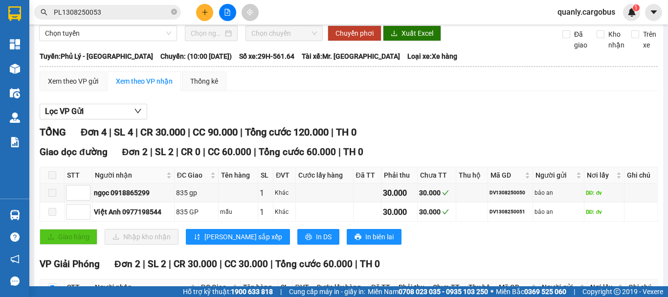
scroll to position [0, 0]
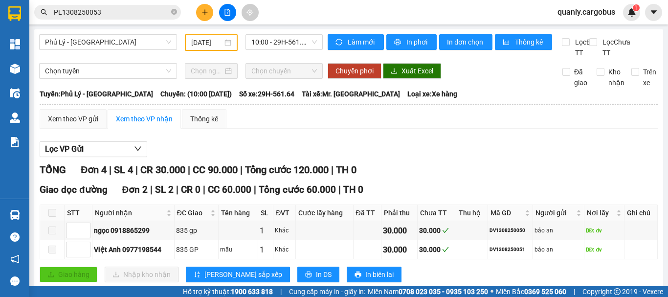
click at [124, 8] on input "PL1308250053" at bounding box center [111, 12] width 115 height 11
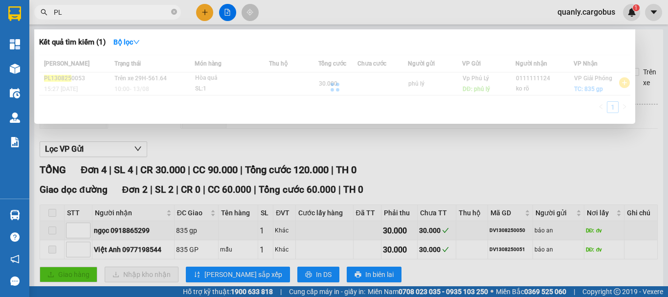
type input "P"
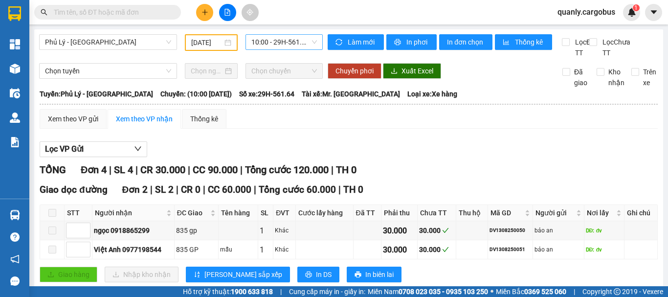
click at [283, 38] on span "10:00 - 29H-561.64" at bounding box center [284, 42] width 66 height 15
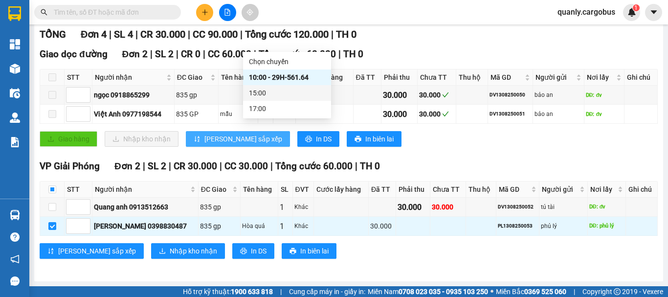
scroll to position [146, 0]
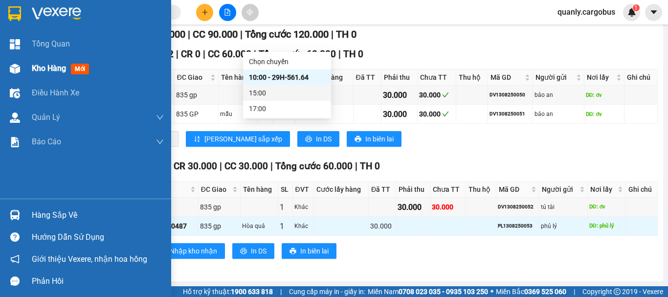
click at [11, 67] on img at bounding box center [15, 69] width 10 height 10
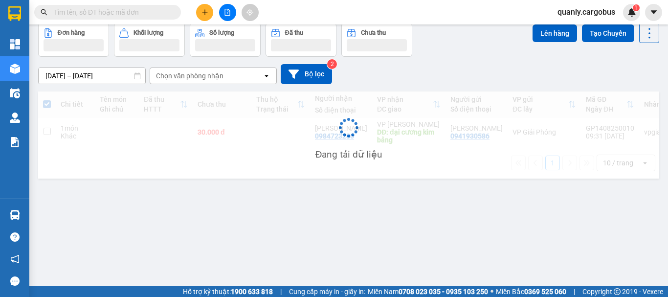
scroll to position [45, 0]
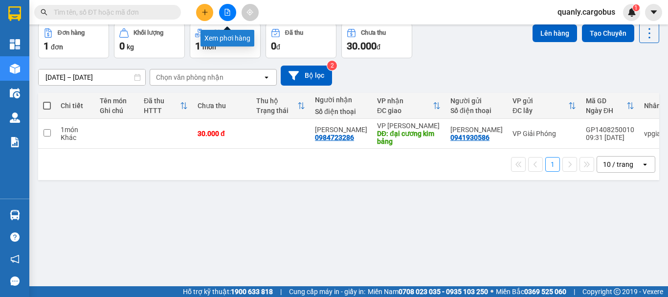
click at [223, 9] on button at bounding box center [227, 12] width 17 height 17
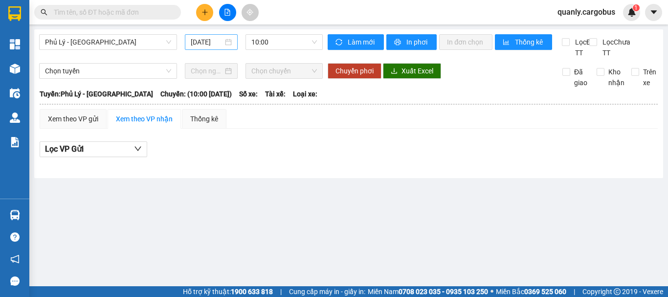
click at [214, 39] on input "[DATE]" at bounding box center [207, 42] width 32 height 11
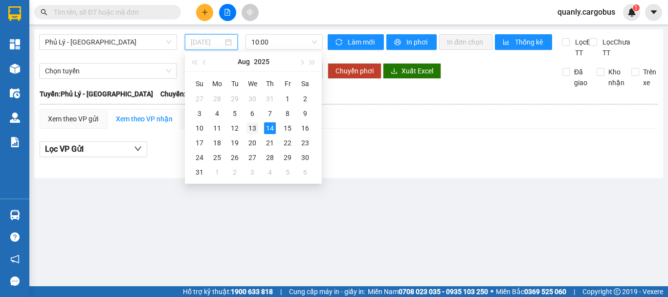
click at [252, 127] on div "13" at bounding box center [252, 128] width 12 height 12
type input "[DATE]"
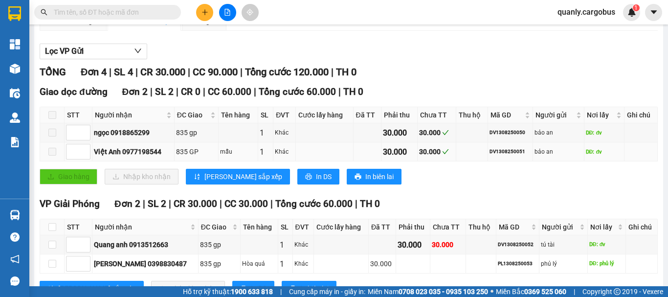
scroll to position [146, 0]
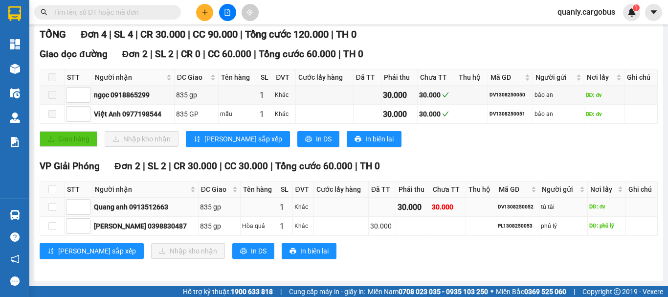
click at [498, 206] on div "DV1308250052" at bounding box center [518, 207] width 40 height 8
copy div "DV1308250052"
click at [102, 11] on input "text" at bounding box center [111, 12] width 115 height 11
paste input "DV1308250052"
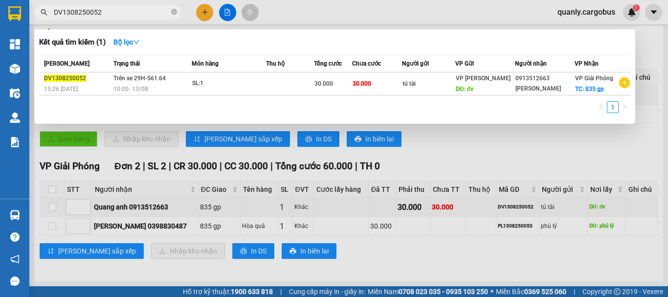
type input "DV1308250052"
click at [277, 85] on td at bounding box center [290, 83] width 48 height 23
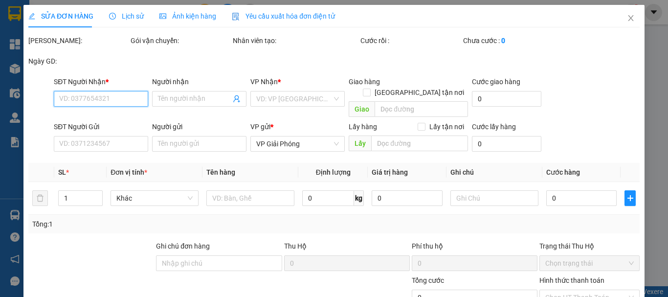
type input "0913512663"
type input "Quang anh"
checkbox input "true"
type input "835 gp"
type input "tú tài"
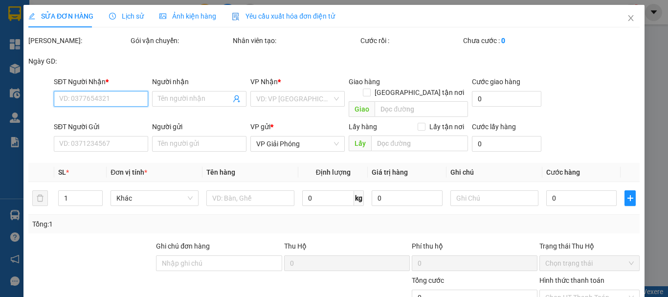
type input "đv"
type input "30.000"
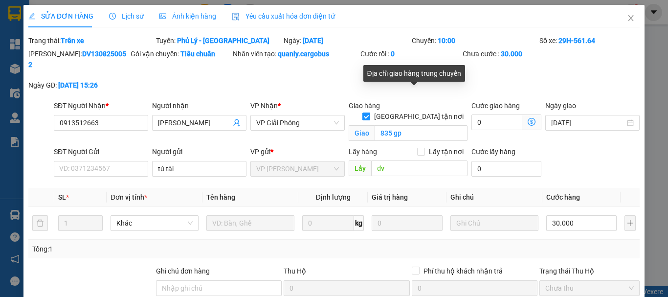
click at [369, 112] on input "[GEOGRAPHIC_DATA] tận nơi" at bounding box center [365, 115] width 7 height 7
checkbox input "false"
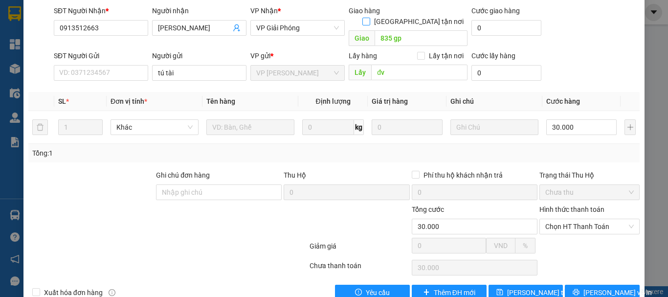
scroll to position [96, 0]
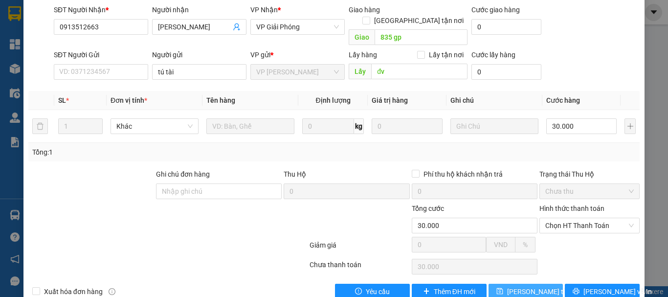
click at [522, 286] on span "[PERSON_NAME] thay đổi" at bounding box center [546, 291] width 78 height 11
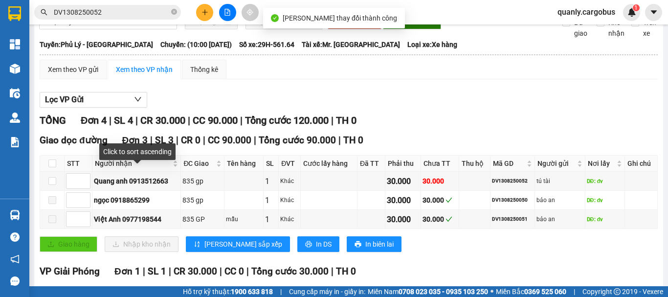
scroll to position [146, 0]
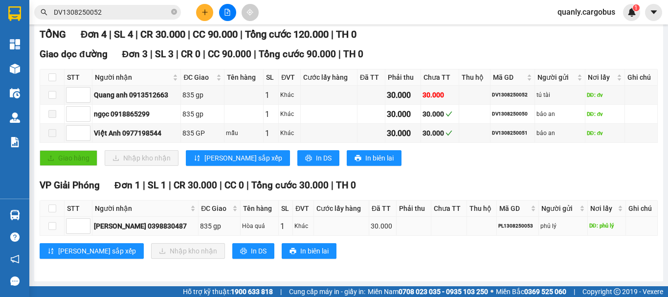
click at [505, 225] on div "PL1308250053" at bounding box center [517, 226] width 39 height 8
copy div "PL1308250053"
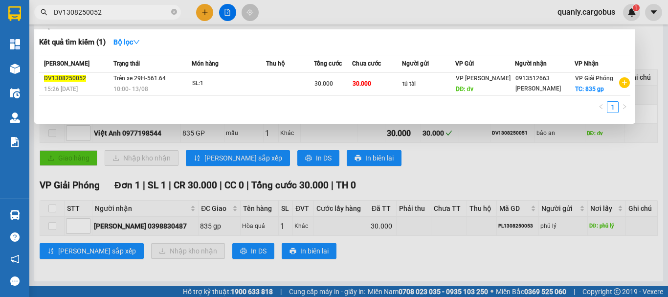
drag, startPoint x: 102, startPoint y: 12, endPoint x: 44, endPoint y: 14, distance: 57.2
click at [44, 14] on div "DV1308250052" at bounding box center [95, 12] width 191 height 15
paste input "PL1308250053"
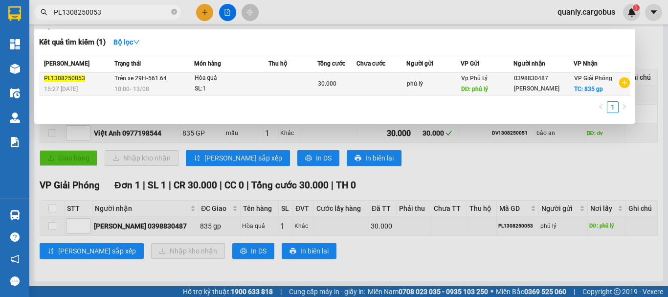
type input "PL1308250053"
click at [270, 80] on td at bounding box center [292, 83] width 49 height 23
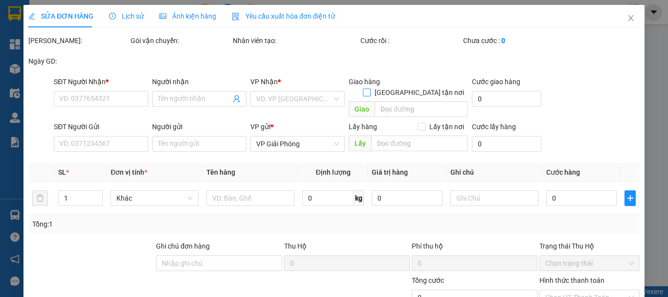
type input "0398830487"
type input "[PERSON_NAME]"
checkbox input "true"
type input "835 gp"
type input "phủ lý"
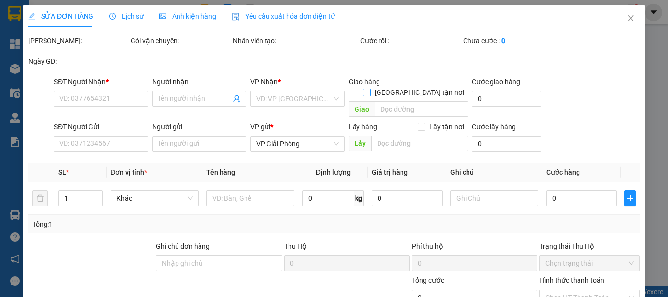
type input "phủ lý"
type input "30.000"
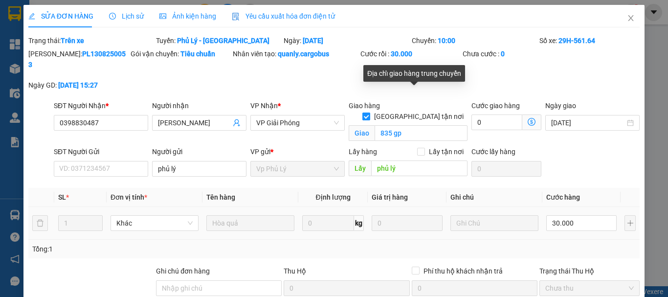
click at [369, 112] on input "[GEOGRAPHIC_DATA] tận nơi" at bounding box center [365, 115] width 7 height 7
checkbox input "false"
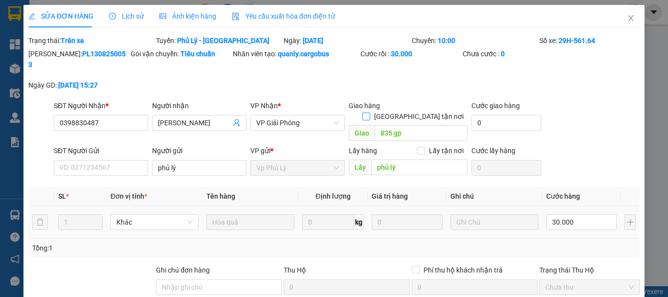
scroll to position [96, 0]
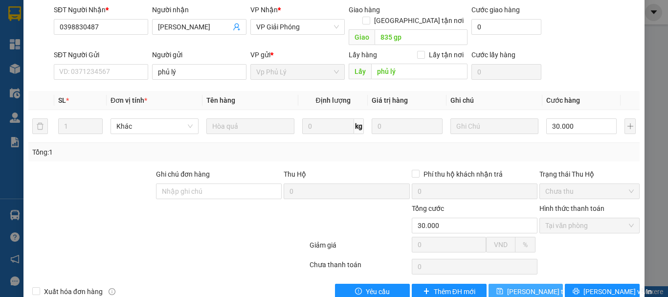
click at [536, 286] on span "[PERSON_NAME] thay đổi" at bounding box center [546, 291] width 78 height 11
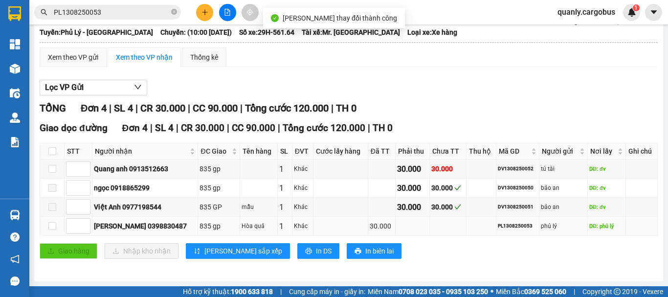
scroll to position [72, 0]
click at [51, 225] on input "checkbox" at bounding box center [52, 226] width 8 height 8
checkbox input "true"
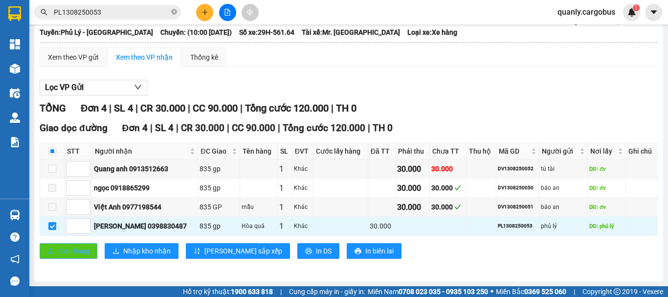
click at [80, 248] on span "Giao hàng" at bounding box center [73, 250] width 31 height 11
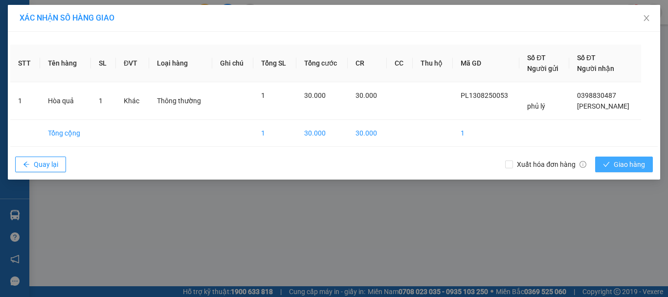
click at [608, 162] on icon "check" at bounding box center [606, 164] width 7 height 7
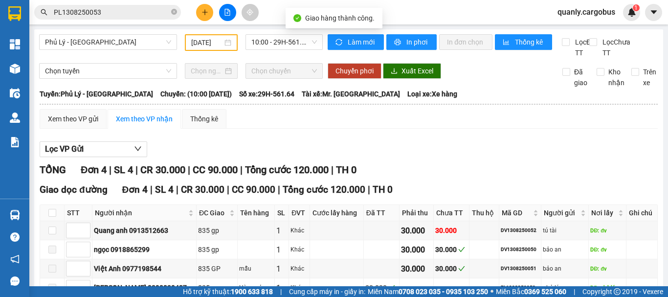
scroll to position [72, 0]
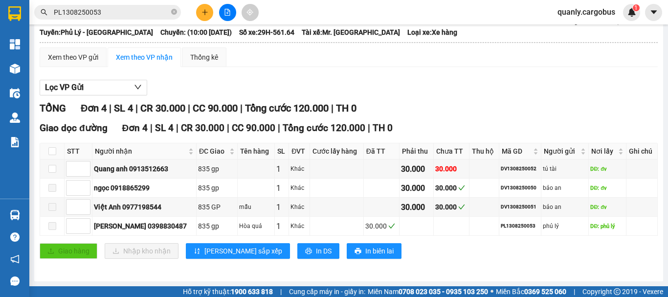
click at [138, 15] on input "PL1308250053" at bounding box center [111, 12] width 115 height 11
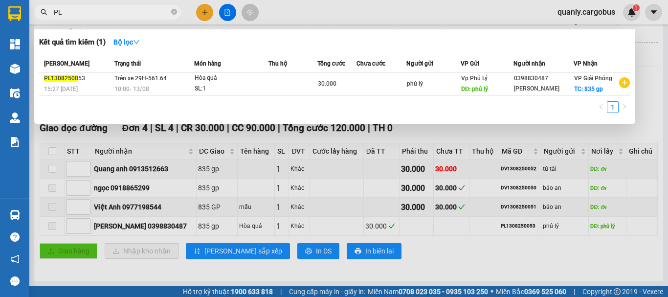
type input "P"
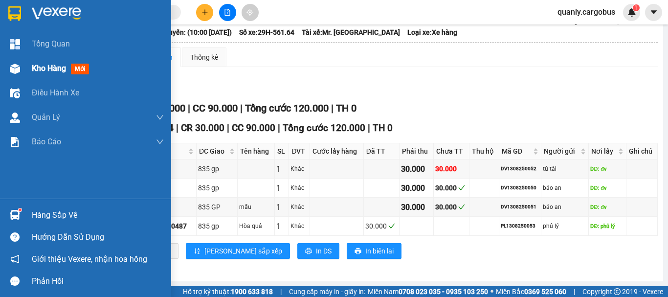
click at [16, 68] on img at bounding box center [15, 69] width 10 height 10
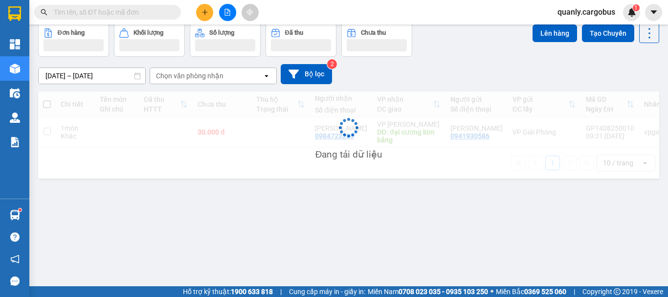
scroll to position [45, 0]
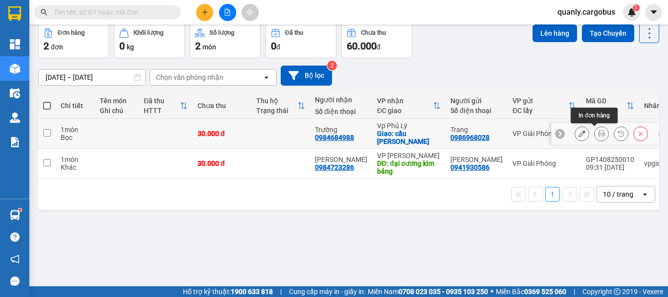
click at [598, 133] on icon at bounding box center [601, 133] width 7 height 7
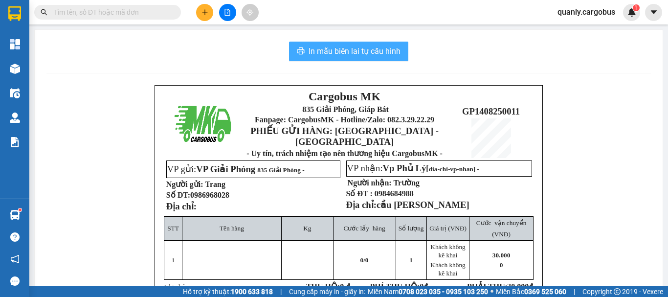
click at [378, 50] on span "In mẫu biên lai tự cấu hình" at bounding box center [354, 51] width 92 height 12
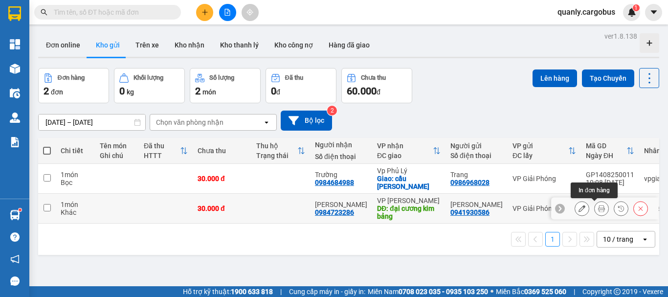
click at [597, 207] on button at bounding box center [601, 208] width 14 height 17
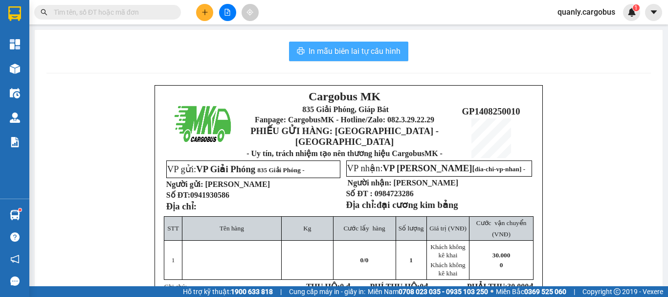
click at [362, 48] on span "In mẫu biên lai tự cấu hình" at bounding box center [354, 51] width 92 height 12
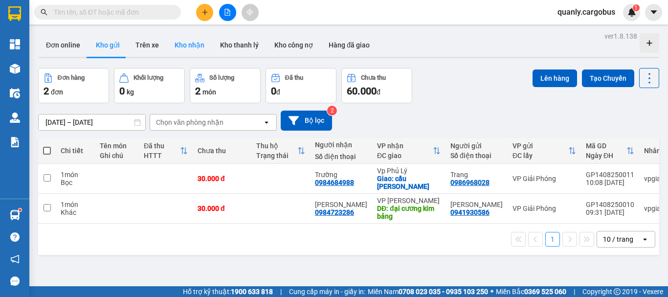
click at [199, 45] on button "Kho nhận" at bounding box center [189, 44] width 45 height 23
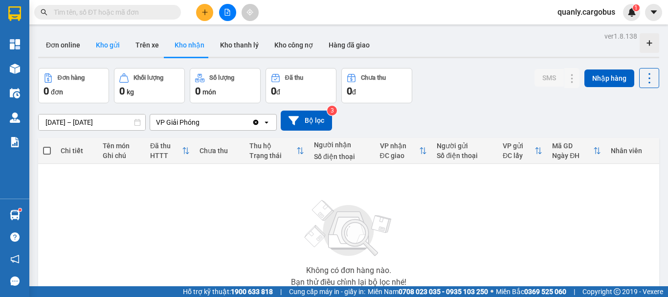
click at [109, 44] on button "Kho gửi" at bounding box center [108, 44] width 40 height 23
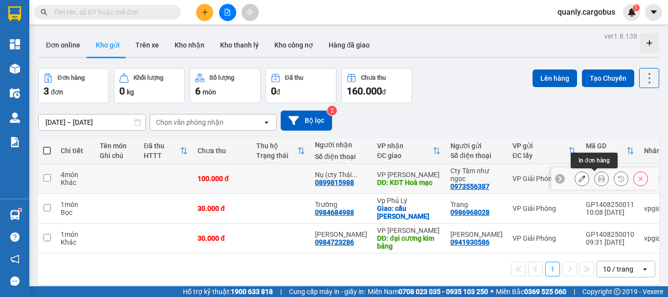
click at [594, 174] on button at bounding box center [601, 178] width 14 height 17
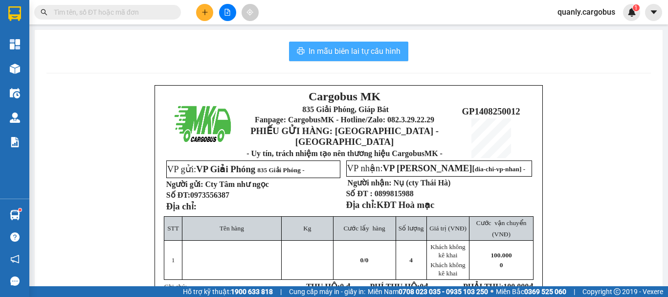
click at [350, 45] on span "In mẫu biên lai tự cấu hình" at bounding box center [354, 51] width 92 height 12
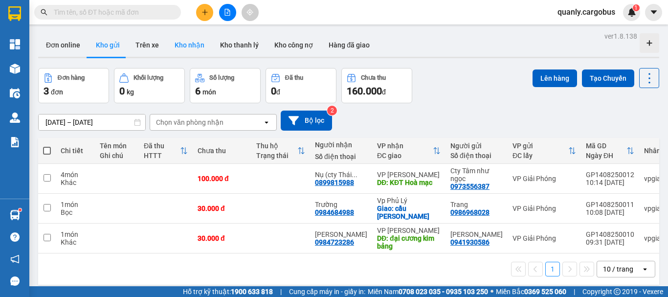
click at [186, 44] on button "Kho nhận" at bounding box center [189, 44] width 45 height 23
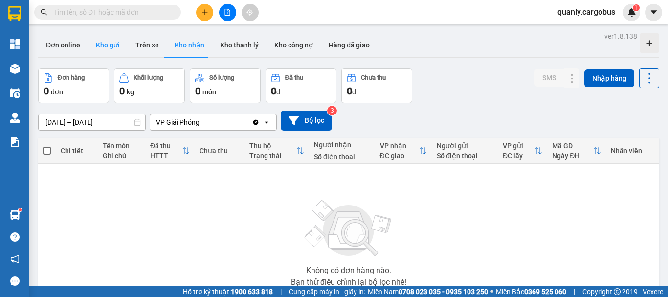
click at [109, 47] on button "Kho gửi" at bounding box center [108, 44] width 40 height 23
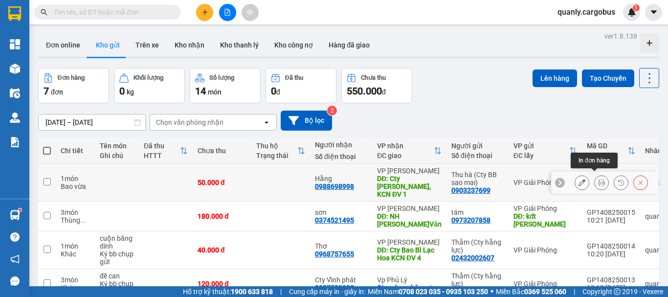
click at [598, 179] on icon at bounding box center [601, 182] width 7 height 7
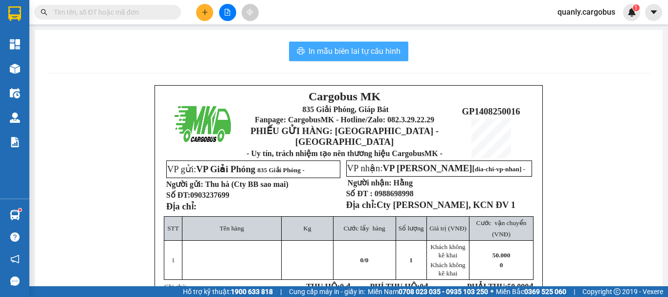
click at [325, 49] on span "In mẫu biên lai tự cấu hình" at bounding box center [354, 51] width 92 height 12
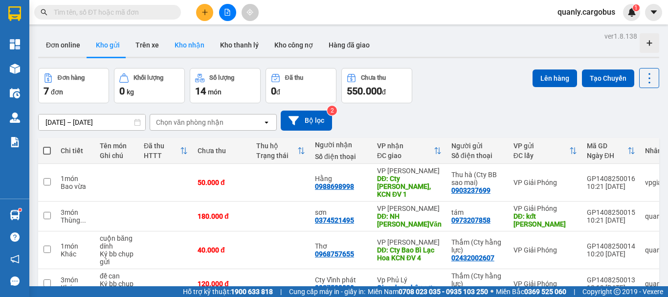
click at [186, 40] on button "Kho nhận" at bounding box center [189, 44] width 45 height 23
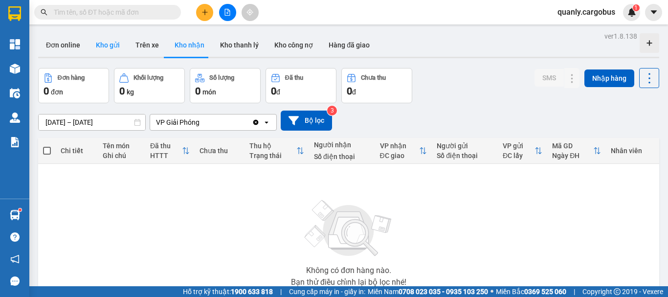
click at [105, 45] on button "Kho gửi" at bounding box center [108, 44] width 40 height 23
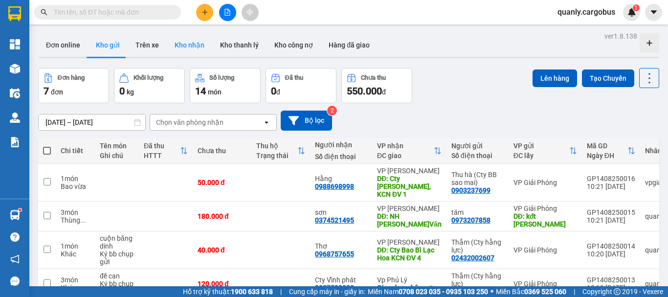
click at [182, 43] on button "Kho nhận" at bounding box center [189, 44] width 45 height 23
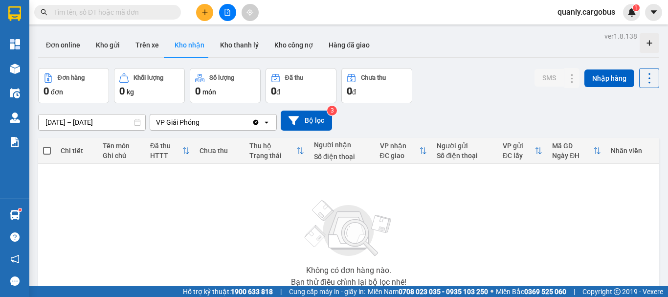
drag, startPoint x: 110, startPoint y: 47, endPoint x: 261, endPoint y: 89, distance: 156.7
click at [110, 48] on button "Kho gửi" at bounding box center [108, 44] width 40 height 23
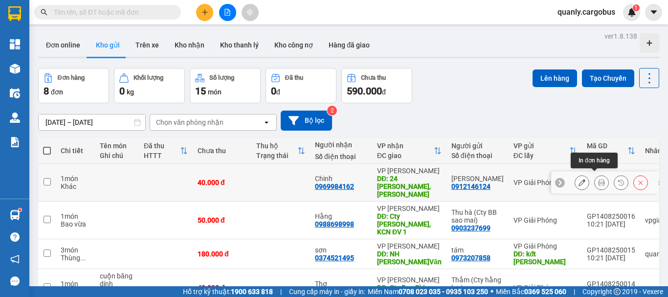
click at [598, 179] on icon at bounding box center [601, 182] width 7 height 7
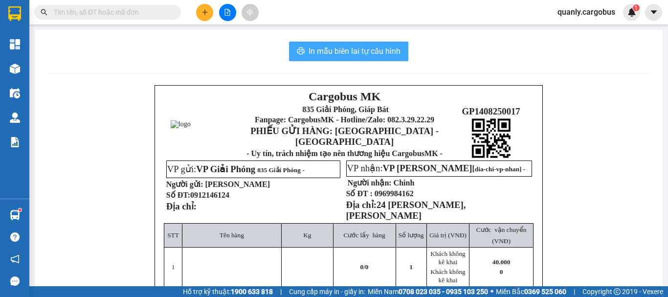
click at [324, 50] on span "In mẫu biên lai tự cấu hình" at bounding box center [354, 51] width 92 height 12
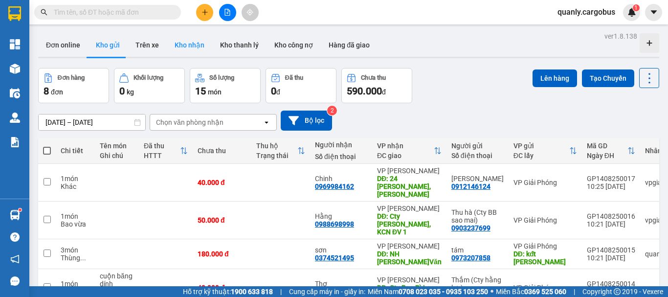
click at [197, 43] on button "Kho nhận" at bounding box center [189, 44] width 45 height 23
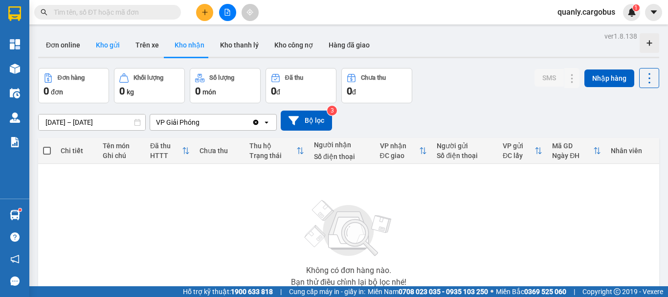
click at [103, 43] on button "Kho gửi" at bounding box center [108, 44] width 40 height 23
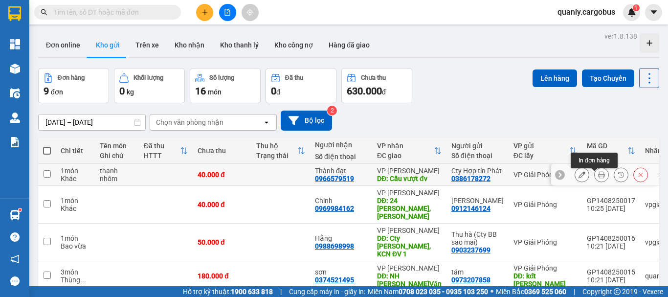
click at [598, 178] on icon at bounding box center [601, 174] width 7 height 7
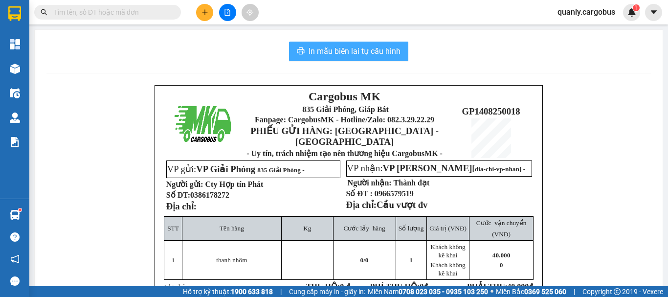
click at [355, 46] on span "In mẫu biên lai tự cấu hình" at bounding box center [354, 51] width 92 height 12
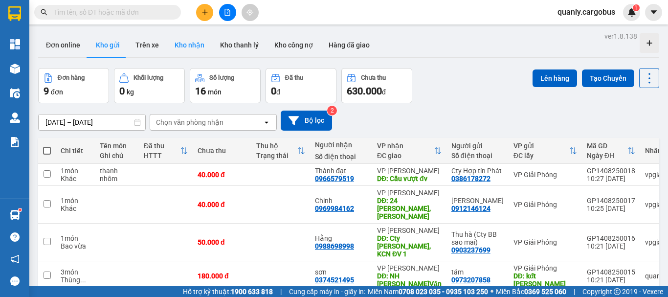
click at [185, 43] on button "Kho nhận" at bounding box center [189, 44] width 45 height 23
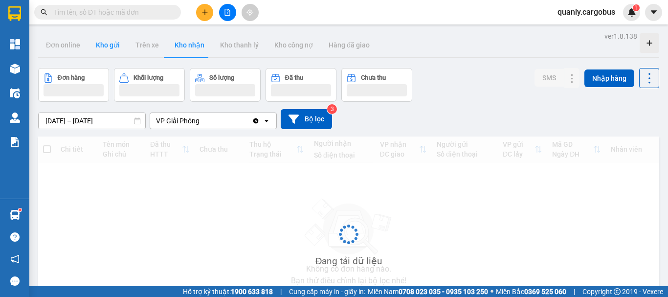
click at [103, 49] on button "Kho gửi" at bounding box center [108, 44] width 40 height 23
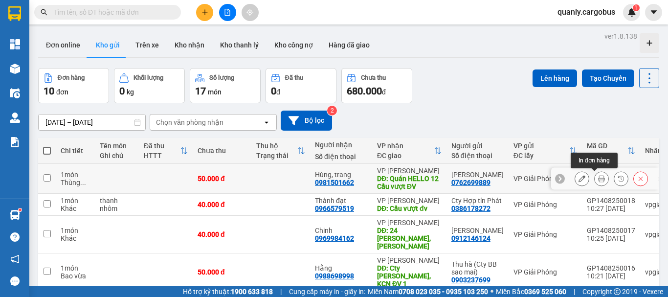
click at [594, 178] on button at bounding box center [601, 178] width 14 height 17
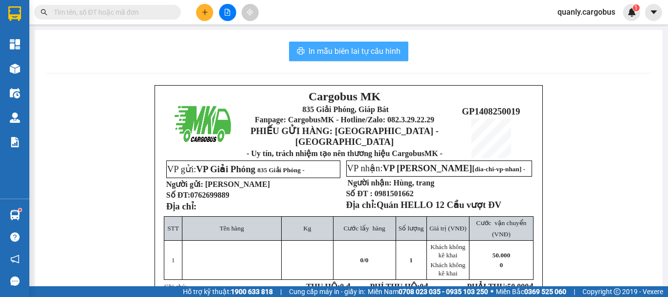
click at [352, 53] on span "In mẫu biên lai tự cấu hình" at bounding box center [354, 51] width 92 height 12
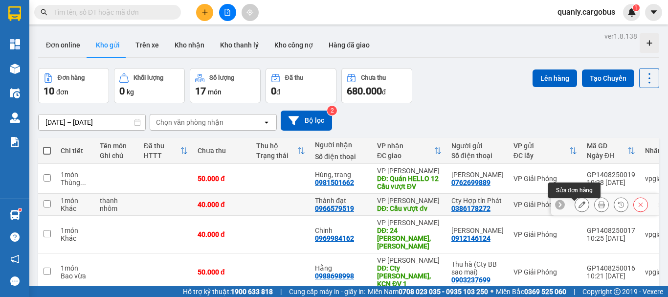
click at [578, 206] on icon at bounding box center [581, 204] width 7 height 7
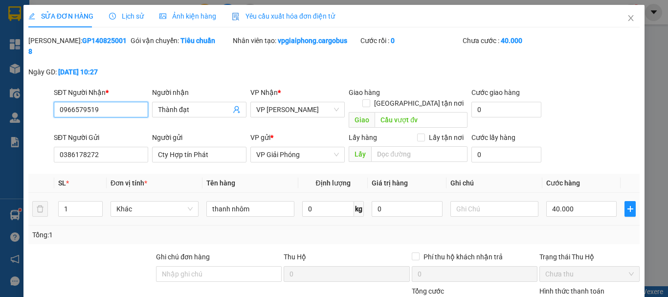
type input "0966579519"
type input "Thành đạt"
type input "Cầu vượt đv"
type input "0386178272"
type input "Cty Hợp tín Phát"
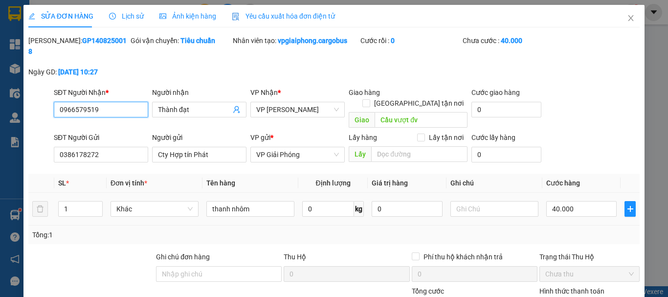
type input "40.000"
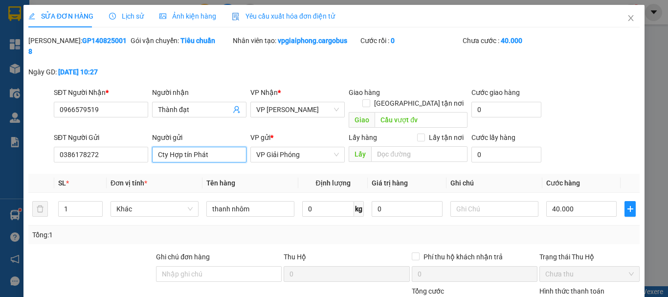
click at [214, 147] on input "Cty Hợp tín Phát" at bounding box center [199, 155] width 94 height 16
type input "Cty Hợp tín Thành"
click at [203, 104] on input "Thành đạt" at bounding box center [194, 109] width 73 height 11
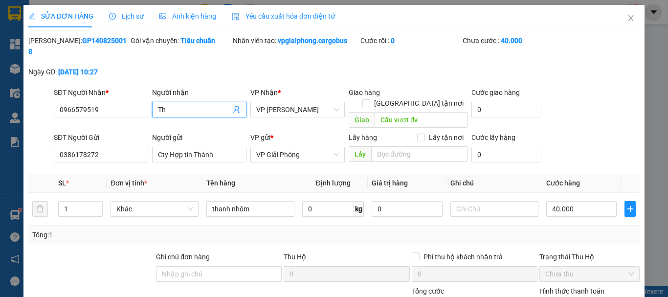
type input "T"
type input "Quý"
click at [108, 102] on input "0966579519" at bounding box center [101, 110] width 94 height 16
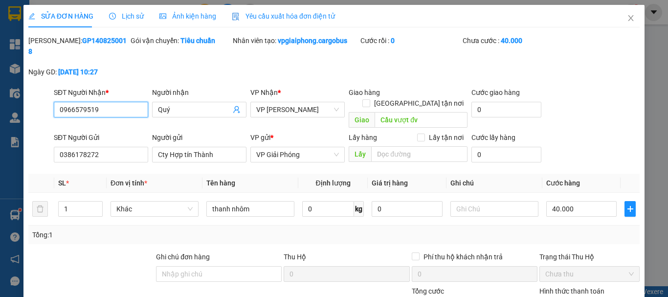
click at [84, 102] on input "0966579519" at bounding box center [101, 110] width 94 height 16
type input "0966574619"
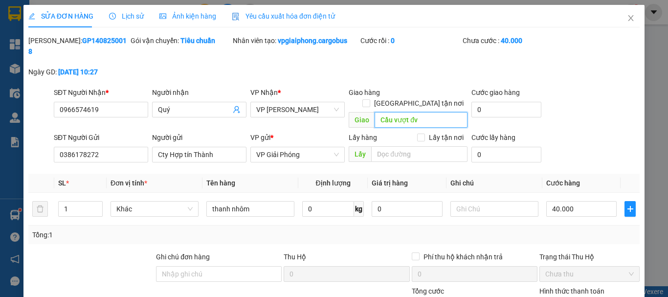
click at [433, 112] on input "Cầu vượt đv" at bounding box center [420, 120] width 93 height 16
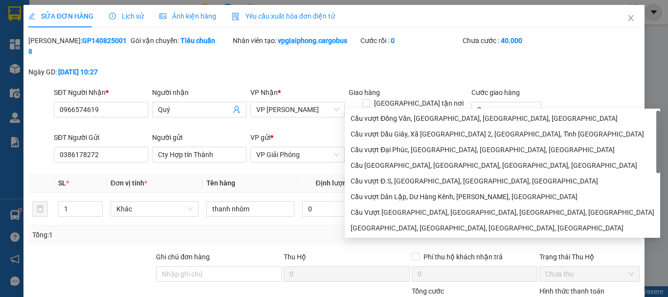
type input "C"
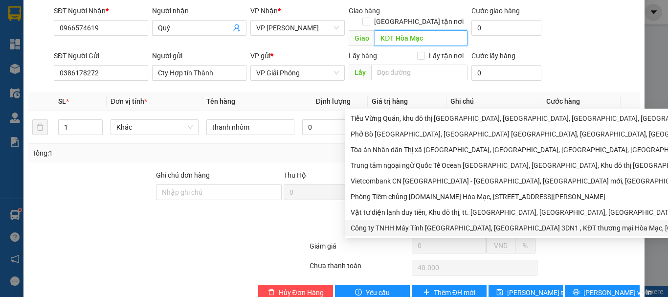
scroll to position [83, 0]
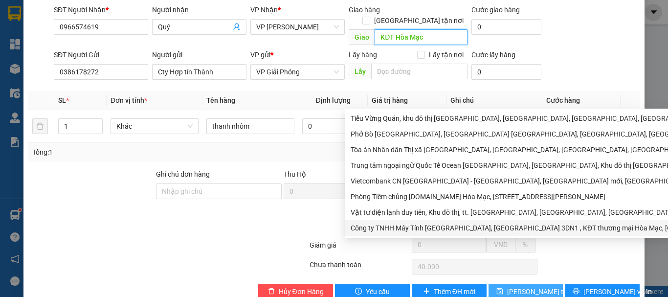
type input "KĐT Hòa Mạc"
click at [519, 286] on span "[PERSON_NAME] thay đổi" at bounding box center [546, 291] width 78 height 11
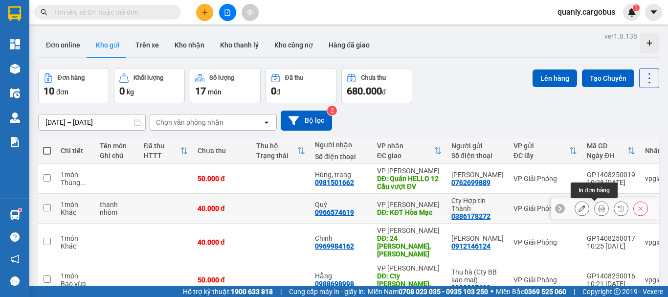
click at [598, 208] on icon at bounding box center [601, 208] width 7 height 7
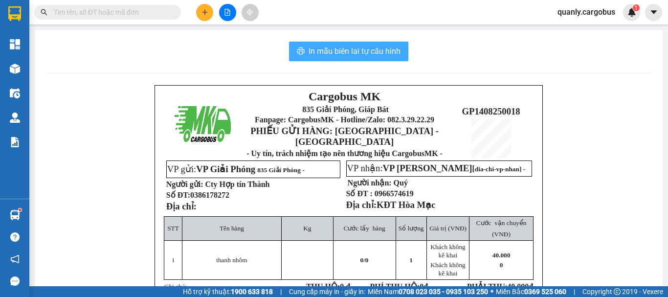
click at [338, 54] on span "In mẫu biên lai tự cấu hình" at bounding box center [354, 51] width 92 height 12
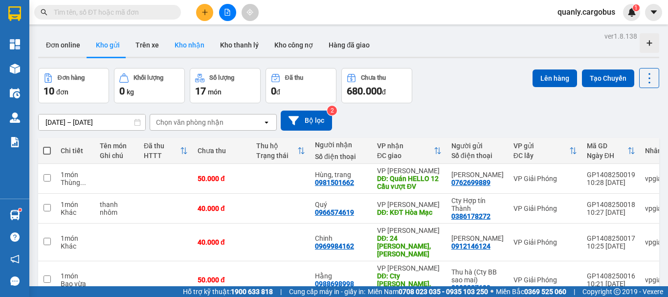
drag, startPoint x: 191, startPoint y: 40, endPoint x: 208, endPoint y: 55, distance: 22.2
click at [191, 40] on button "Kho nhận" at bounding box center [189, 44] width 45 height 23
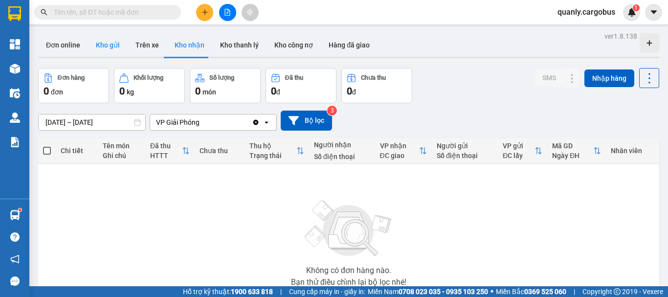
click at [108, 47] on button "Kho gửi" at bounding box center [108, 44] width 40 height 23
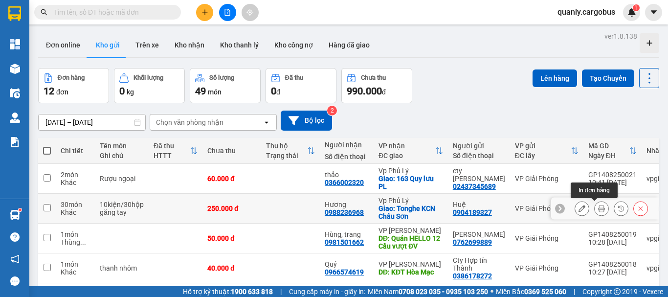
click at [598, 210] on icon at bounding box center [601, 208] width 7 height 7
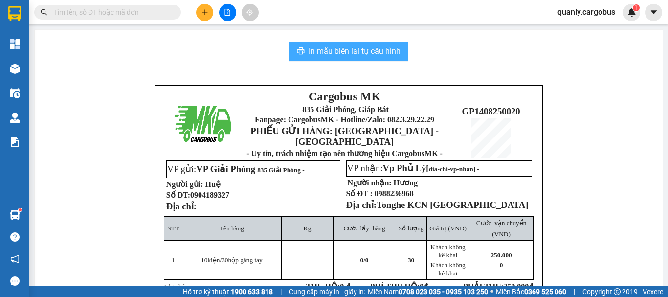
click at [371, 53] on span "In mẫu biên lai tự cấu hình" at bounding box center [354, 51] width 92 height 12
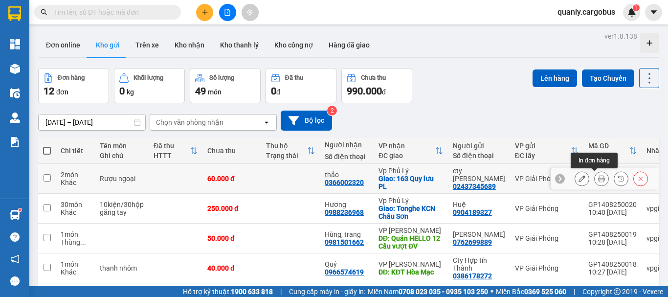
click at [598, 181] on button at bounding box center [601, 178] width 14 height 17
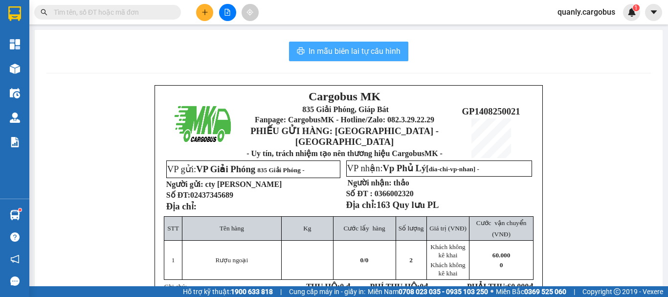
click at [330, 47] on span "In mẫu biên lai tự cấu hình" at bounding box center [354, 51] width 92 height 12
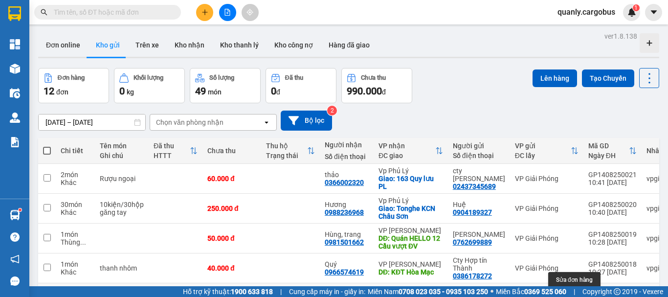
click at [578, 296] on icon at bounding box center [581, 301] width 7 height 7
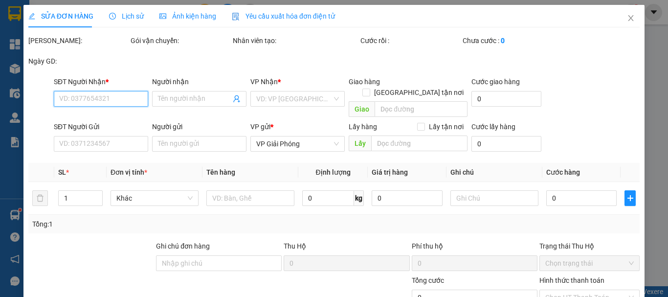
type input "0969984162"
type input "Chinh"
type input "24 [PERSON_NAME],[PERSON_NAME]"
type input "0912146124"
type input "[PERSON_NAME]"
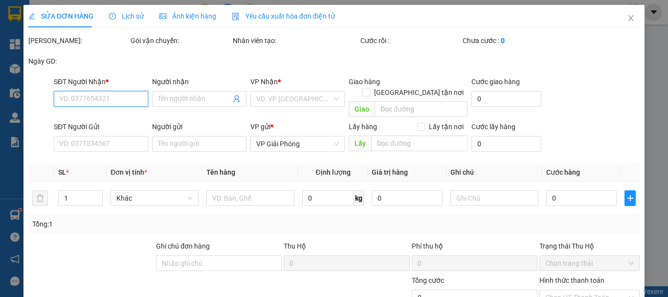
type input "40.000"
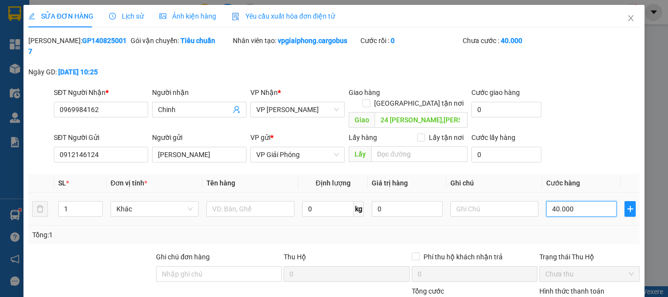
click at [550, 201] on input "40.000" at bounding box center [581, 209] width 70 height 16
type input "0"
type input "30.000"
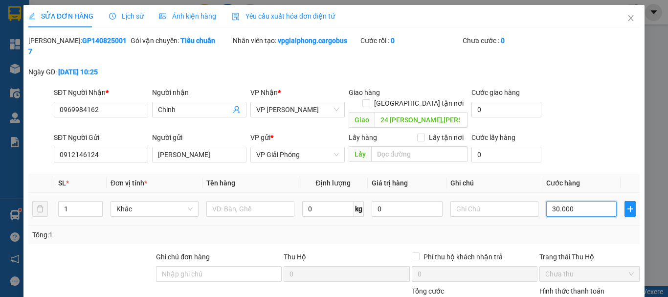
type input "30.000"
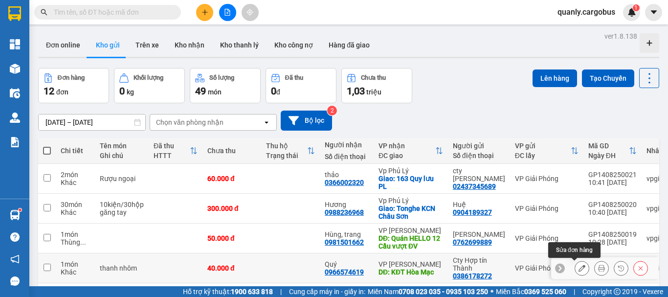
click at [578, 264] on icon at bounding box center [581, 267] width 7 height 7
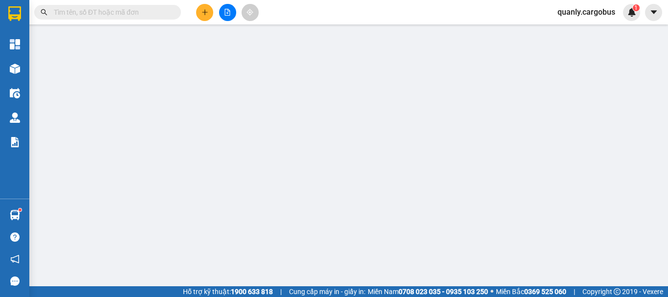
type input "0966574619"
type input "Quý"
type input "KĐT Hòa Mạc"
type input "0386178272"
type input "Cty Hợp tín Thành"
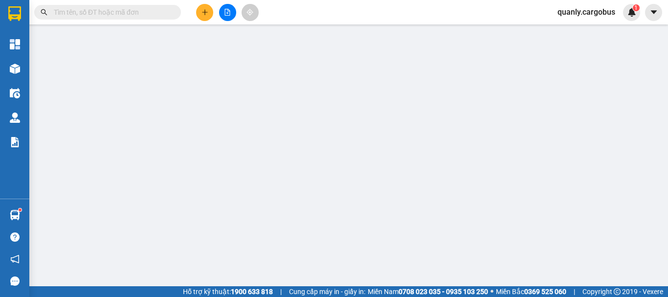
type input "40.000"
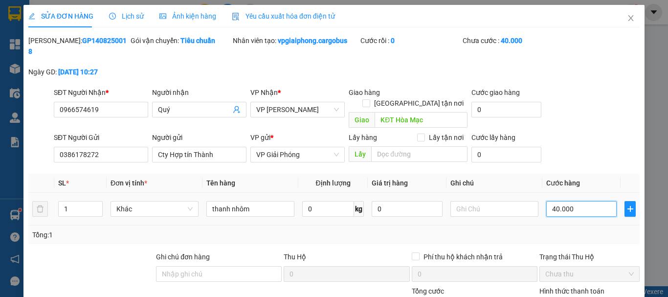
click at [549, 201] on input "40.000" at bounding box center [581, 209] width 70 height 16
type input "0"
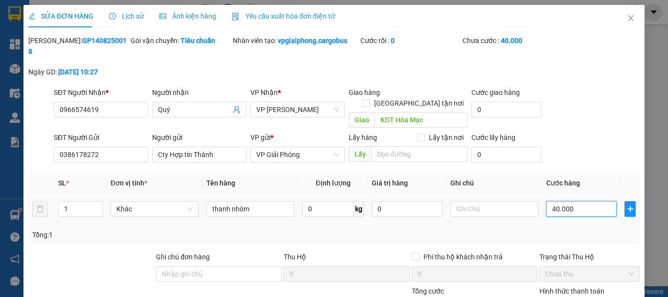
type input "0.000"
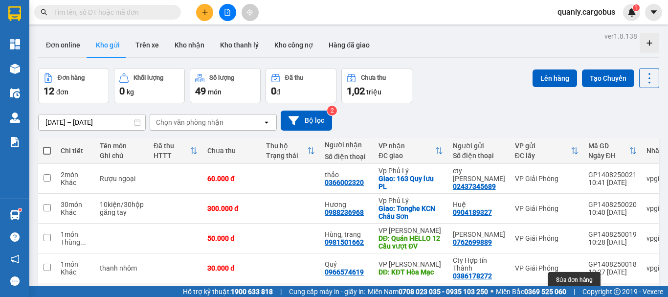
click at [575, 293] on button at bounding box center [582, 301] width 14 height 17
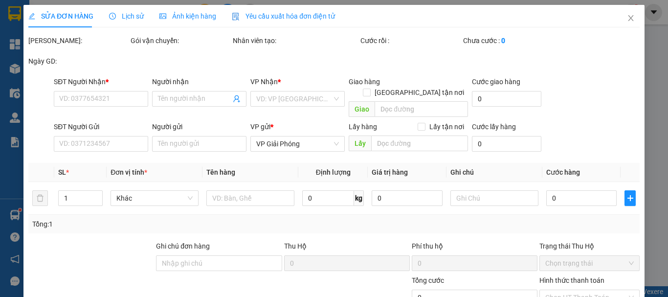
type input "0969984162"
type input "Chinh"
type input "24 [PERSON_NAME],[PERSON_NAME]"
type input "0912146124"
type input "[PERSON_NAME]"
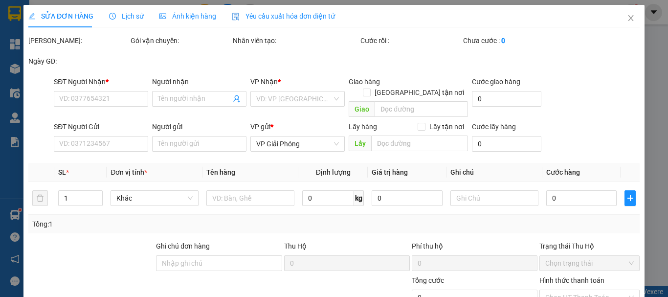
type input "30.000"
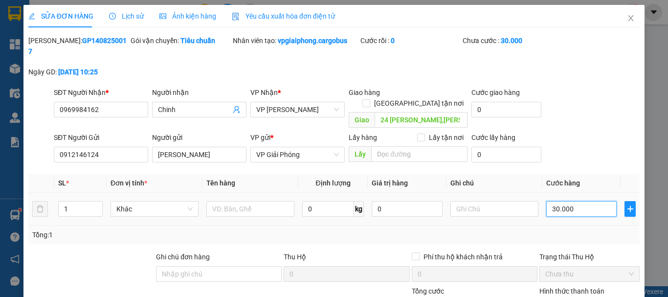
click at [550, 201] on input "30.000" at bounding box center [581, 209] width 70 height 16
click at [547, 201] on input "30.000" at bounding box center [581, 209] width 70 height 16
click at [549, 201] on input "30.000" at bounding box center [581, 209] width 70 height 16
type input "0"
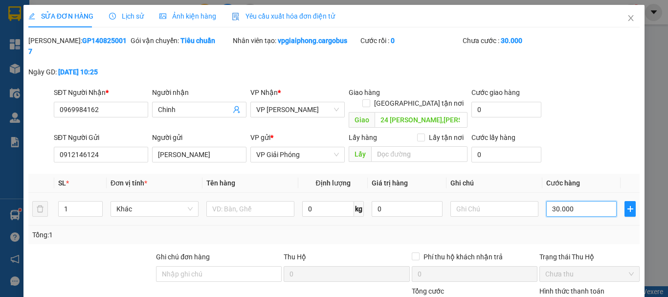
type input "0.000"
type input "40.000"
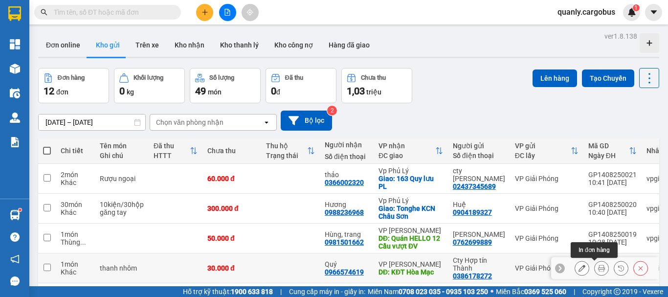
click at [598, 264] on icon at bounding box center [601, 267] width 7 height 7
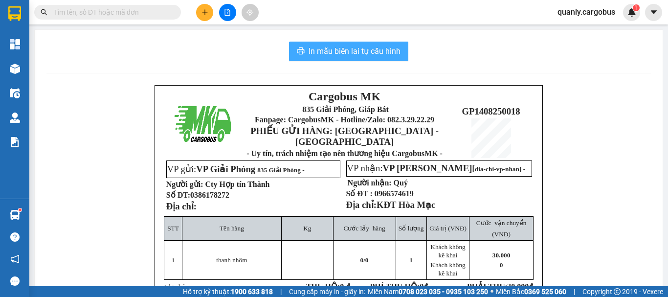
click at [376, 50] on span "In mẫu biên lai tự cấu hình" at bounding box center [354, 51] width 92 height 12
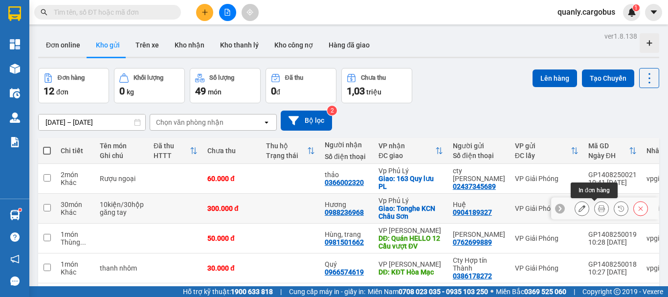
click at [598, 209] on icon at bounding box center [601, 208] width 7 height 7
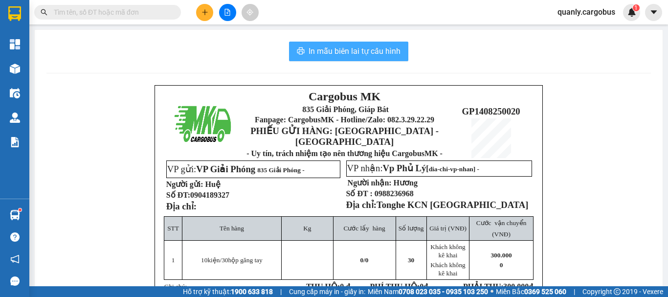
click at [375, 51] on span "In mẫu biên lai tự cấu hình" at bounding box center [354, 51] width 92 height 12
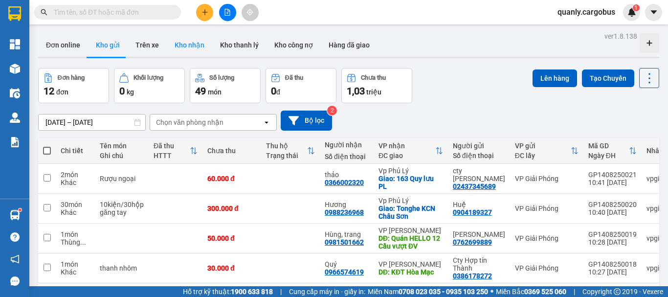
click at [183, 43] on button "Kho nhận" at bounding box center [189, 44] width 45 height 23
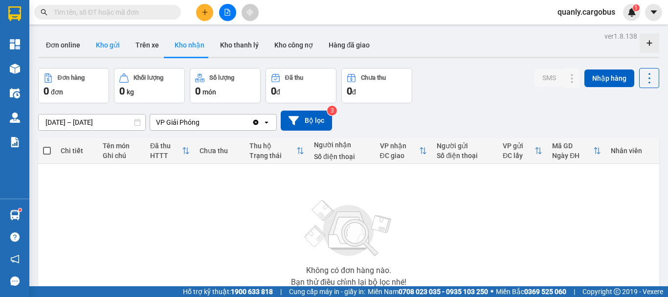
click at [109, 42] on button "Kho gửi" at bounding box center [108, 44] width 40 height 23
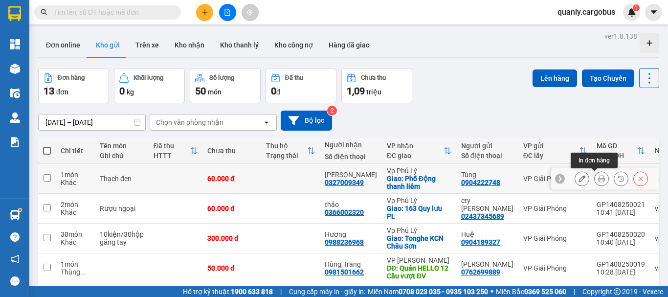
click at [598, 178] on icon at bounding box center [601, 178] width 7 height 7
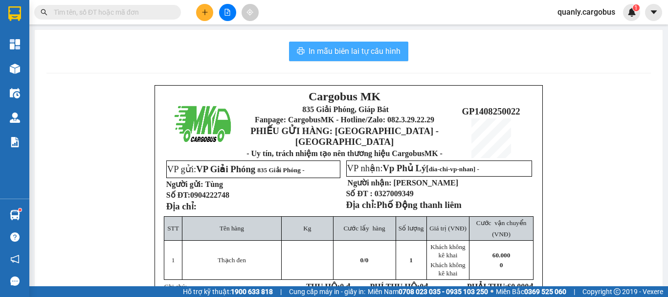
click at [374, 52] on span "In mẫu biên lai tự cấu hình" at bounding box center [354, 51] width 92 height 12
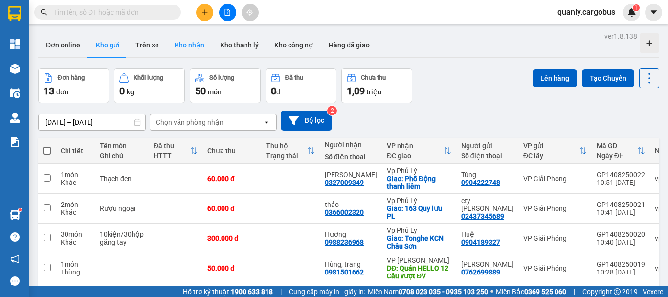
click at [180, 43] on button "Kho nhận" at bounding box center [189, 44] width 45 height 23
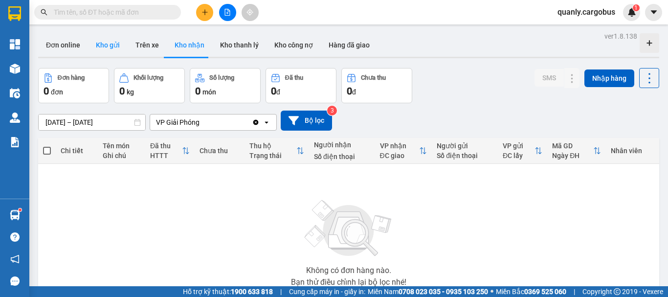
click at [105, 43] on button "Kho gửi" at bounding box center [108, 44] width 40 height 23
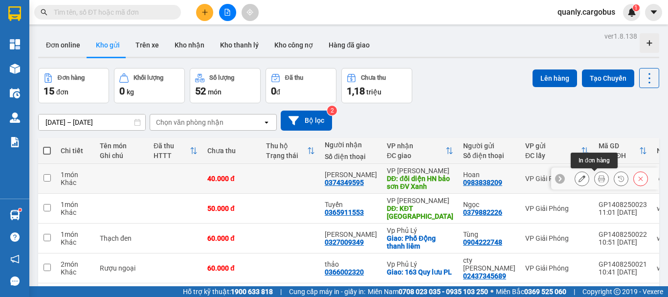
click at [598, 178] on icon at bounding box center [601, 178] width 7 height 7
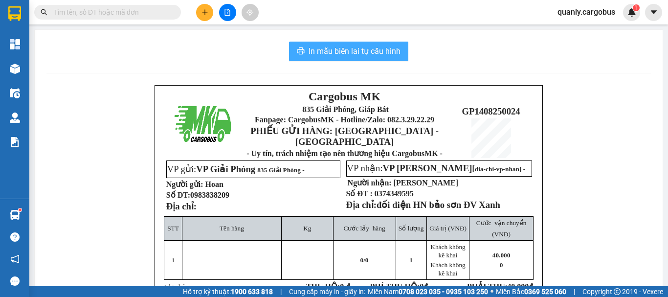
click at [353, 52] on span "In mẫu biên lai tự cấu hình" at bounding box center [354, 51] width 92 height 12
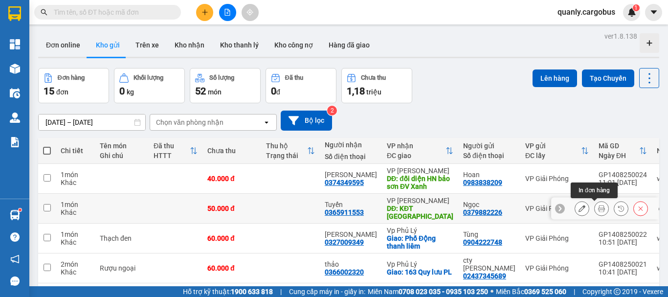
click at [598, 209] on icon at bounding box center [601, 208] width 7 height 7
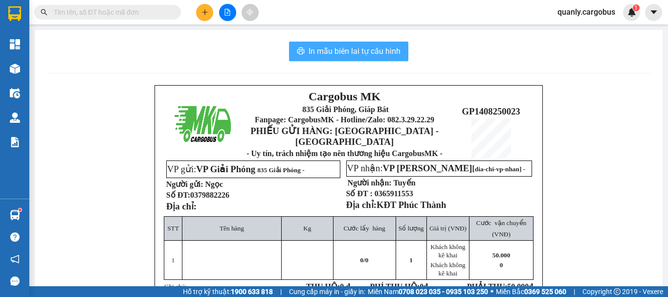
click at [342, 47] on span "In mẫu biên lai tự cấu hình" at bounding box center [354, 51] width 92 height 12
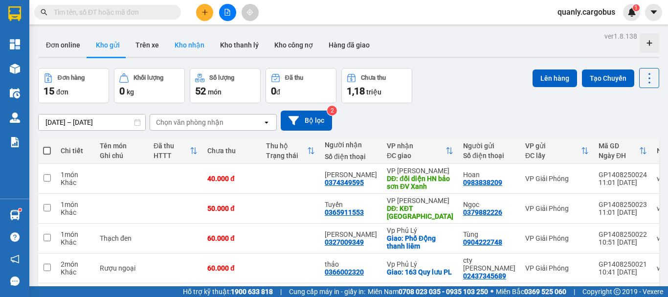
drag, startPoint x: 187, startPoint y: 39, endPoint x: 192, endPoint y: 44, distance: 7.6
click at [189, 39] on button "Kho nhận" at bounding box center [189, 44] width 45 height 23
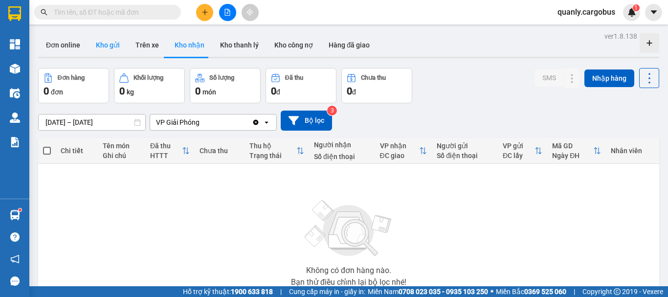
click at [107, 37] on button "Kho gửi" at bounding box center [108, 44] width 40 height 23
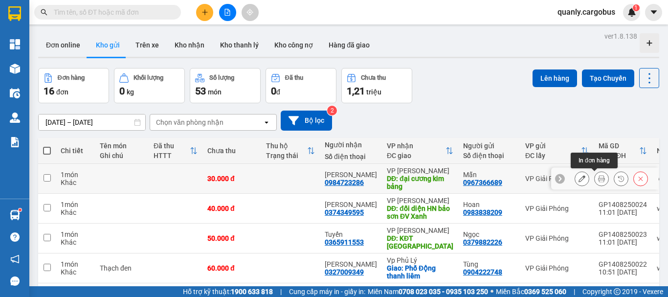
click at [598, 176] on icon at bounding box center [601, 178] width 7 height 7
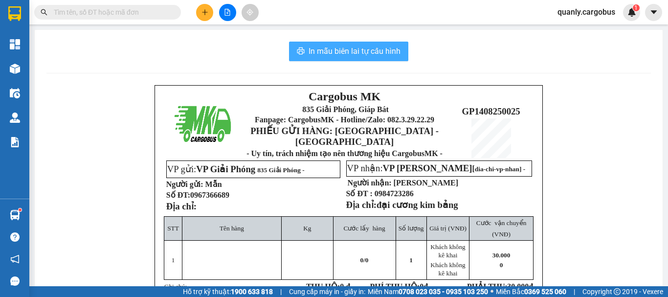
click at [332, 49] on span "In mẫu biên lai tự cấu hình" at bounding box center [354, 51] width 92 height 12
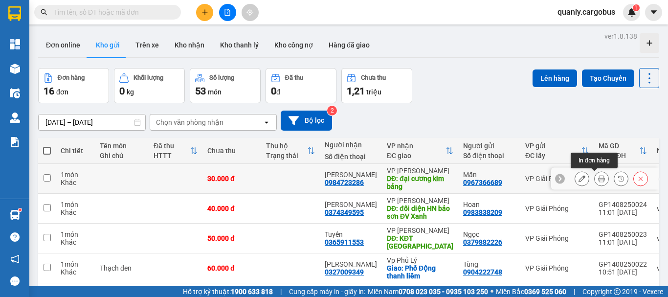
click at [598, 177] on icon at bounding box center [601, 178] width 7 height 7
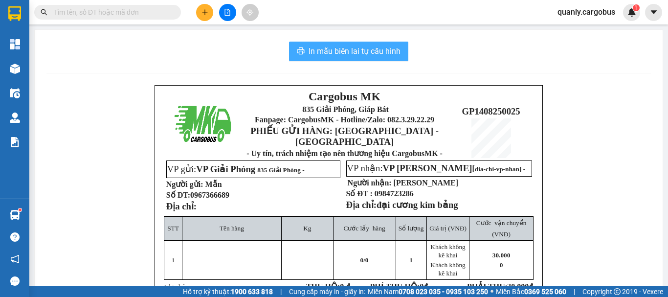
click at [363, 53] on span "In mẫu biên lai tự cấu hình" at bounding box center [354, 51] width 92 height 12
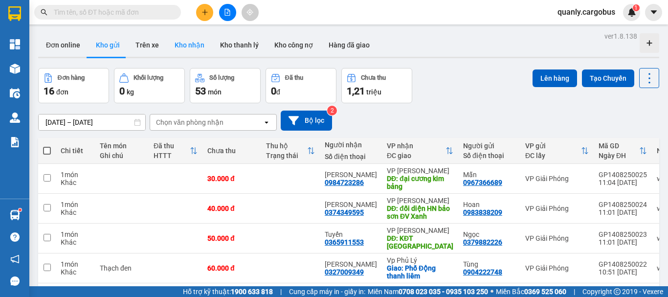
click at [192, 45] on button "Kho nhận" at bounding box center [189, 44] width 45 height 23
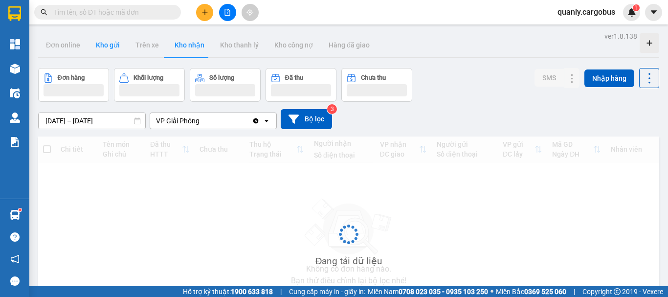
click at [99, 46] on button "Kho gửi" at bounding box center [108, 44] width 40 height 23
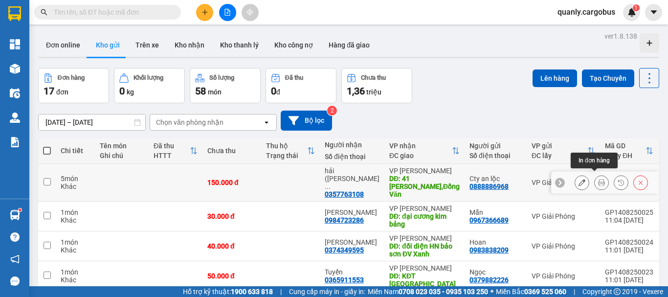
click at [598, 179] on icon at bounding box center [601, 182] width 7 height 7
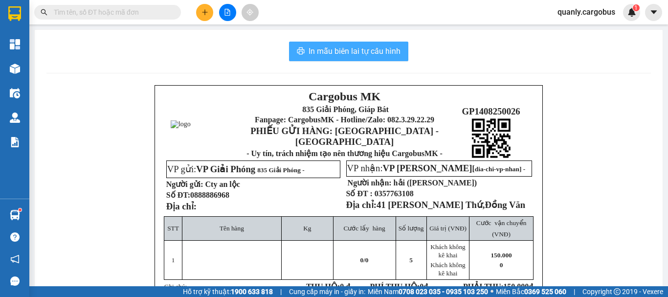
click at [372, 48] on span "In mẫu biên lai tự cấu hình" at bounding box center [354, 51] width 92 height 12
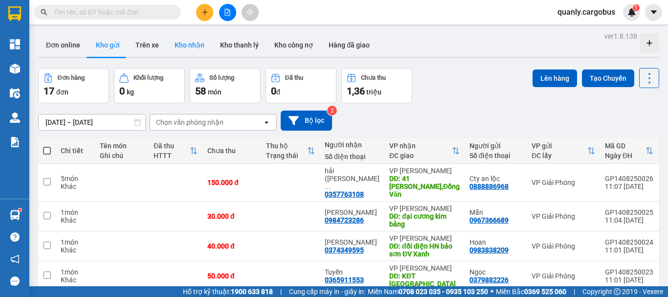
click at [189, 43] on button "Kho nhận" at bounding box center [189, 44] width 45 height 23
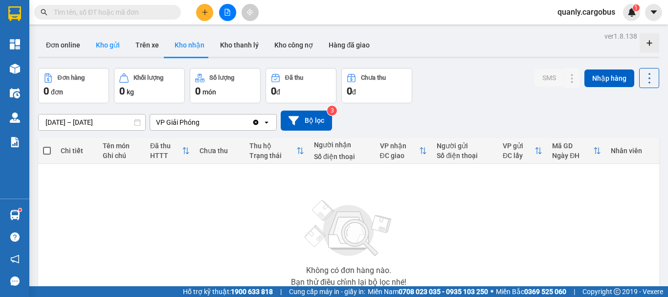
click at [100, 47] on button "Kho gửi" at bounding box center [108, 44] width 40 height 23
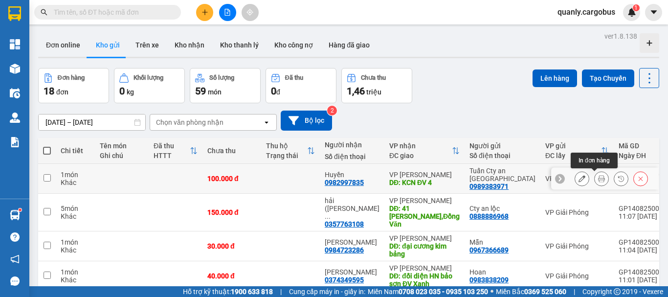
click at [598, 178] on icon at bounding box center [601, 178] width 7 height 7
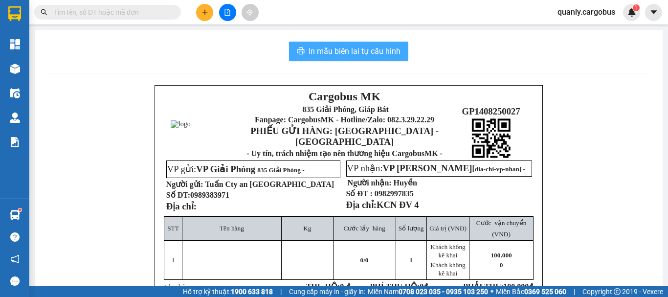
click at [332, 48] on span "In mẫu biên lai tự cấu hình" at bounding box center [354, 51] width 92 height 12
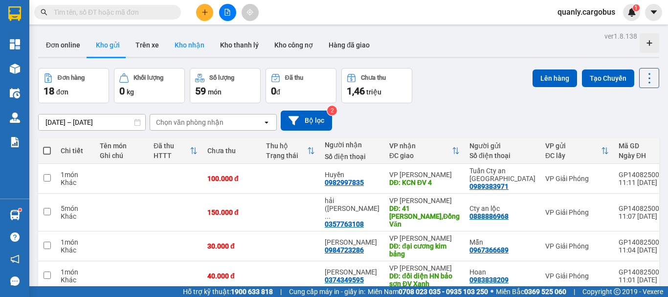
click at [189, 44] on button "Kho nhận" at bounding box center [189, 44] width 45 height 23
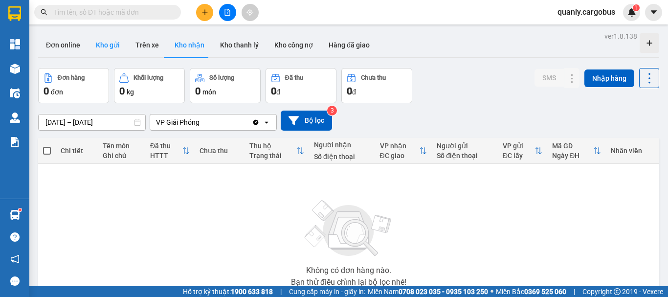
click at [106, 49] on button "Kho gửi" at bounding box center [108, 44] width 40 height 23
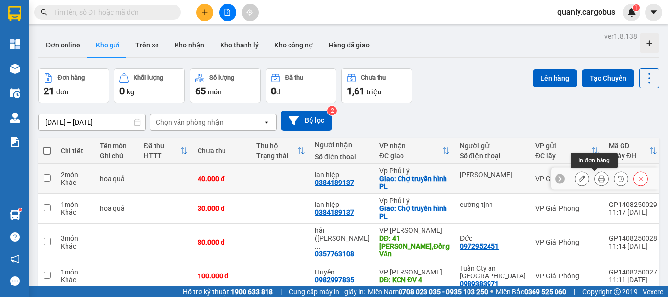
click at [598, 179] on icon at bounding box center [601, 178] width 7 height 7
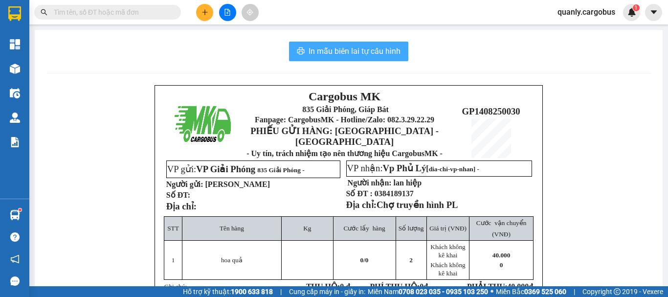
click at [364, 46] on span "In mẫu biên lai tự cấu hình" at bounding box center [354, 51] width 92 height 12
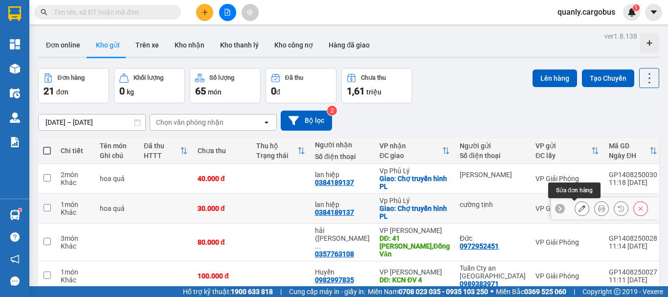
click at [578, 208] on icon at bounding box center [581, 208] width 7 height 7
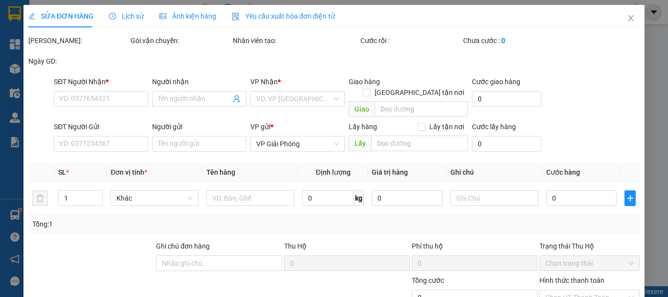
type input "0384189137"
type input "lan hiệp"
checkbox input "true"
type input "Chợ truyền hình PL"
type input "cường tịnh"
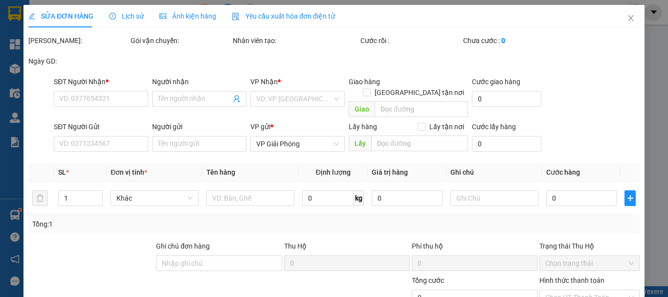
type input "30.000"
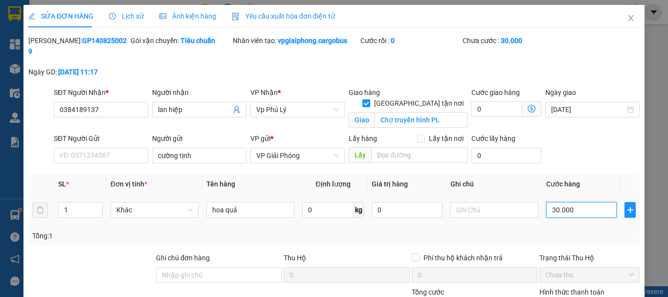
click at [549, 202] on input "30.000" at bounding box center [581, 210] width 70 height 16
type input "0.000"
type input "0"
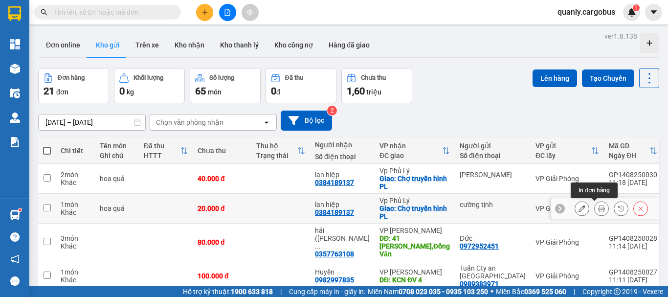
click at [598, 209] on icon at bounding box center [601, 208] width 7 height 7
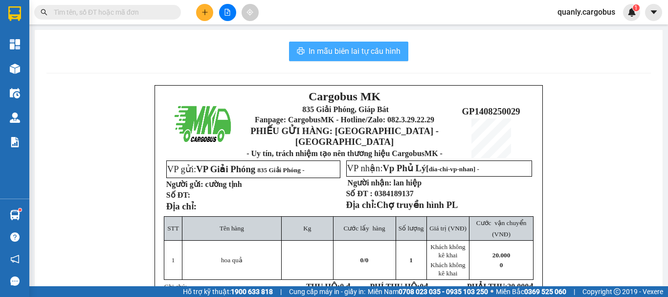
click at [367, 52] on span "In mẫu biên lai tự cấu hình" at bounding box center [354, 51] width 92 height 12
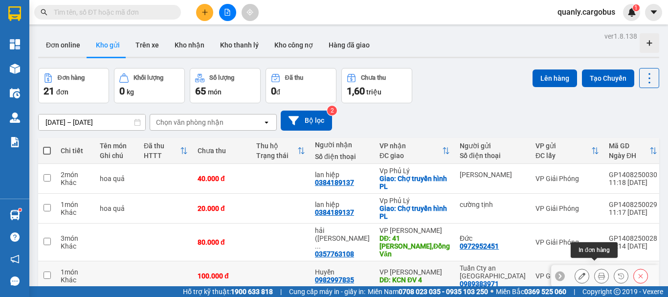
click at [598, 272] on icon at bounding box center [601, 275] width 7 height 7
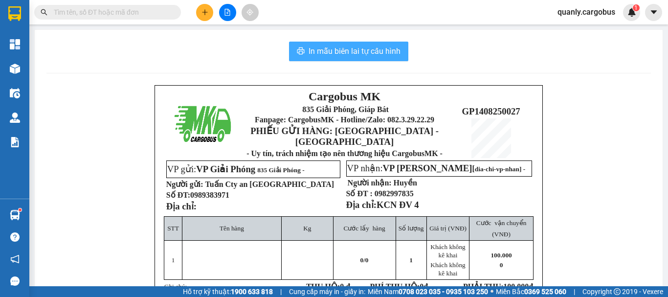
click at [378, 47] on span "In mẫu biên lai tự cấu hình" at bounding box center [354, 51] width 92 height 12
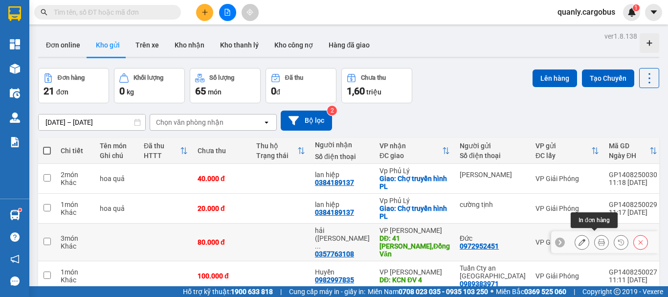
click at [598, 239] on icon at bounding box center [601, 242] width 7 height 7
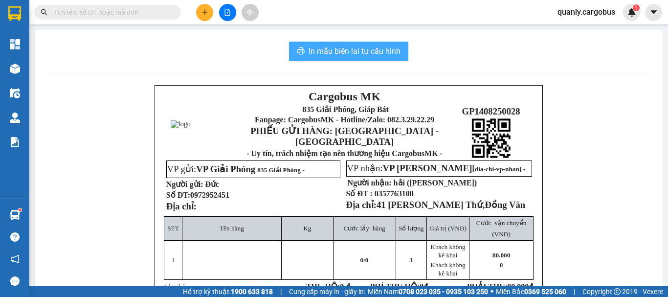
click at [334, 49] on span "In mẫu biên lai tự cấu hình" at bounding box center [354, 51] width 92 height 12
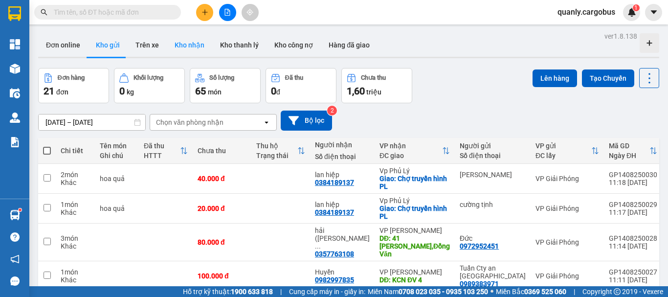
click at [193, 44] on button "Kho nhận" at bounding box center [189, 44] width 45 height 23
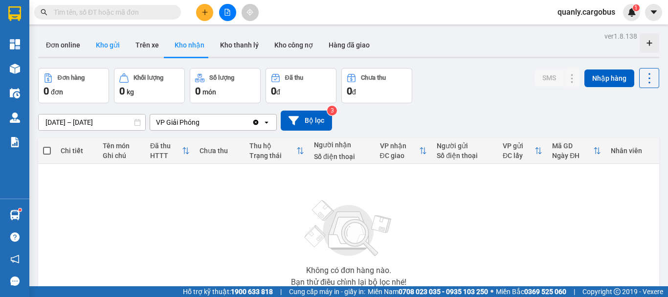
click at [108, 45] on button "Kho gửi" at bounding box center [108, 44] width 40 height 23
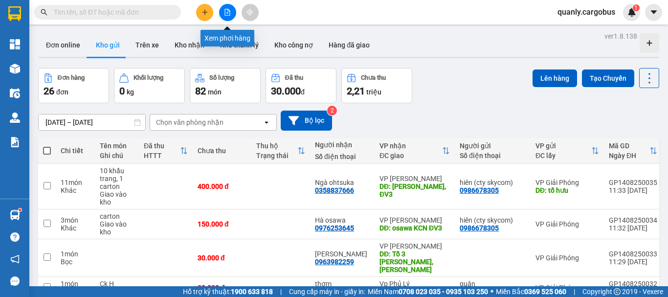
click at [226, 12] on icon "file-add" at bounding box center [227, 12] width 7 height 7
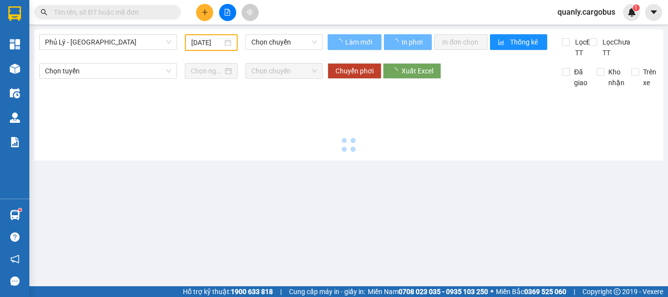
type input "[DATE]"
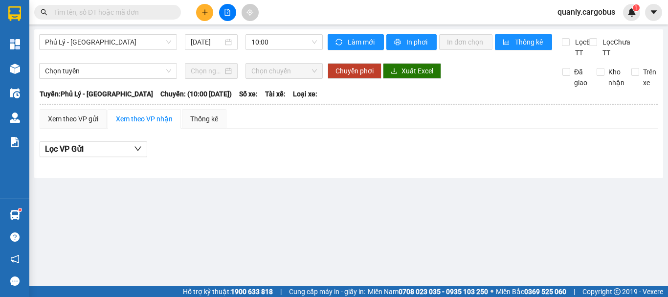
click at [96, 34] on div "[GEOGRAPHIC_DATA] - [GEOGRAPHIC_DATA] [DATE] 10:00 Làm mới In phơi In đơn chọn …" at bounding box center [348, 103] width 629 height 149
click at [132, 42] on span "Phủ Lý - [GEOGRAPHIC_DATA]" at bounding box center [108, 42] width 126 height 15
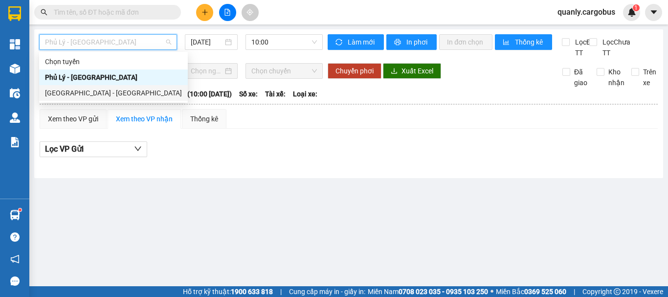
click at [70, 92] on div "[GEOGRAPHIC_DATA] - [GEOGRAPHIC_DATA]" at bounding box center [113, 93] width 137 height 11
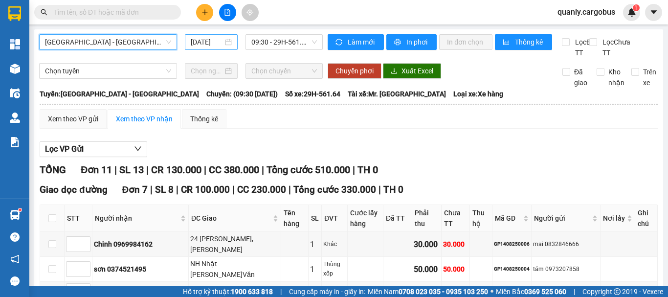
click at [221, 41] on div "[DATE]" at bounding box center [211, 42] width 41 height 11
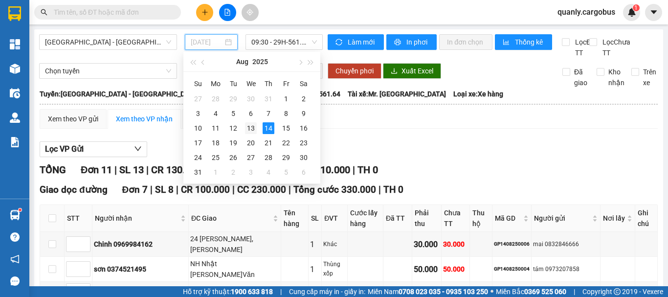
click at [249, 127] on div "13" at bounding box center [251, 128] width 12 height 12
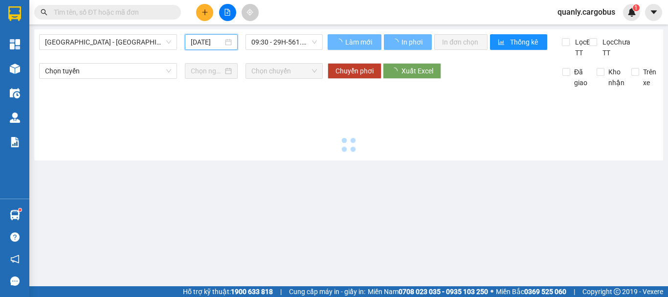
type input "[DATE]"
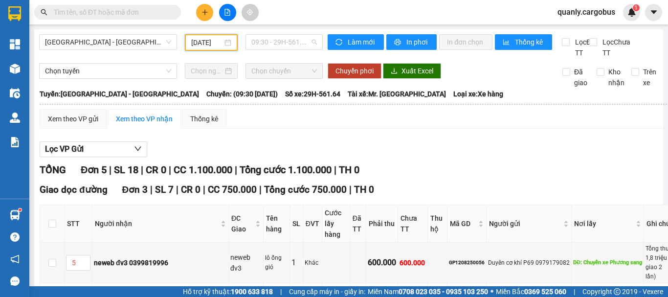
drag, startPoint x: 281, startPoint y: 45, endPoint x: 321, endPoint y: 93, distance: 62.4
click at [291, 53] on body "Kết quả tìm kiếm ( 1 ) Bộ lọc Mã ĐH Trạng thái Món hàng Thu hộ Tổng cước Chưa c…" at bounding box center [334, 148] width 668 height 297
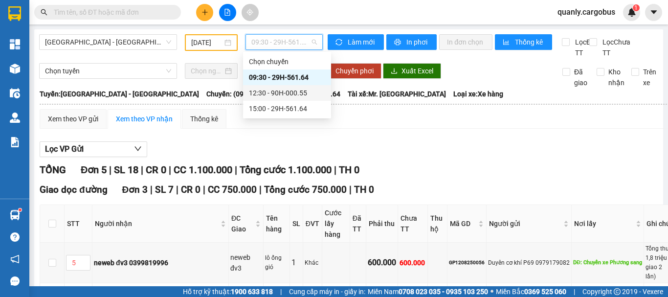
click at [303, 94] on div "12:30 - 90H-000.55" at bounding box center [287, 93] width 76 height 11
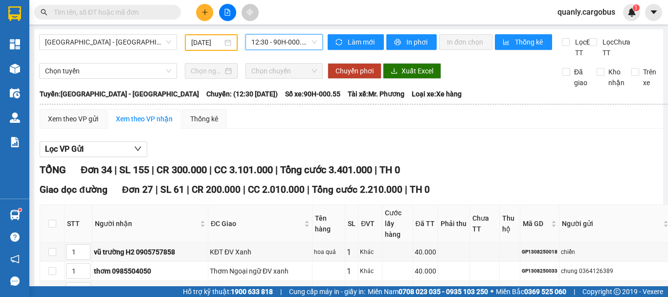
click at [306, 40] on span "12:30 - 90H-000.55" at bounding box center [284, 42] width 66 height 15
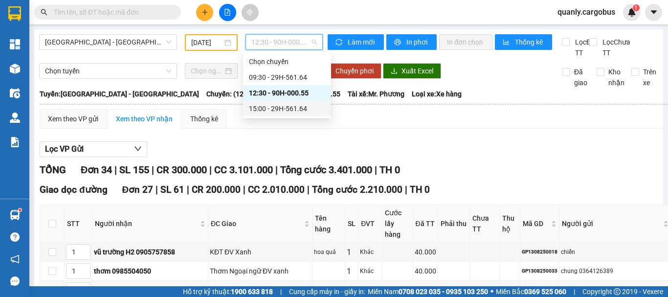
click at [302, 108] on div "15:00 - 29H-561.64" at bounding box center [287, 108] width 76 height 11
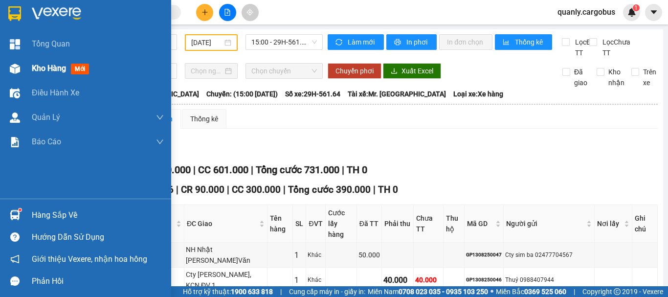
click at [16, 66] on img at bounding box center [15, 69] width 10 height 10
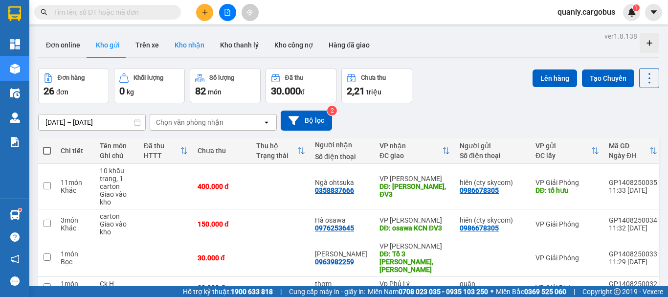
click at [193, 48] on button "Kho nhận" at bounding box center [189, 44] width 45 height 23
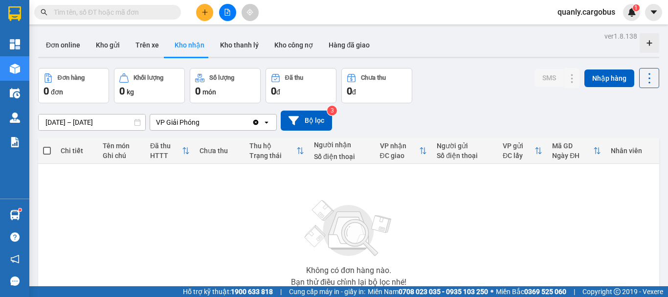
drag, startPoint x: 102, startPoint y: 44, endPoint x: 218, endPoint y: 61, distance: 116.5
click at [103, 44] on button "Kho gửi" at bounding box center [108, 44] width 40 height 23
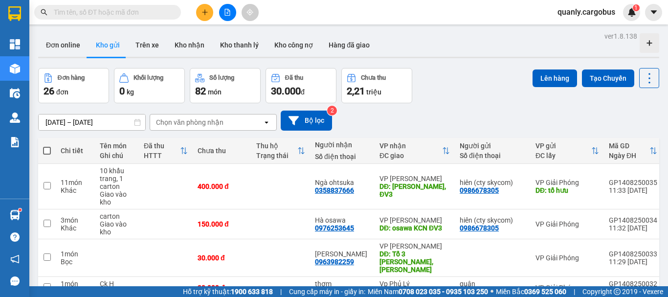
click at [88, 33] on button "Kho gửi" at bounding box center [108, 44] width 40 height 23
click at [187, 40] on button "Kho nhận" at bounding box center [189, 44] width 45 height 23
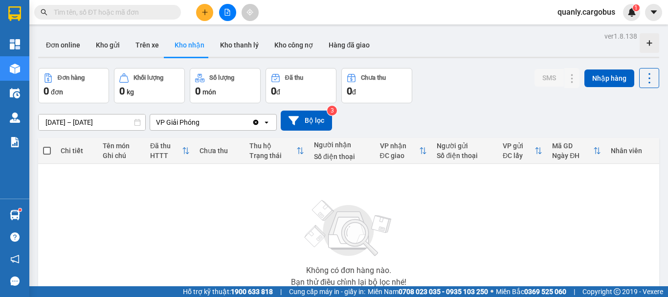
drag, startPoint x: 106, startPoint y: 46, endPoint x: 253, endPoint y: 68, distance: 148.9
click at [117, 46] on button "Kho gửi" at bounding box center [108, 44] width 40 height 23
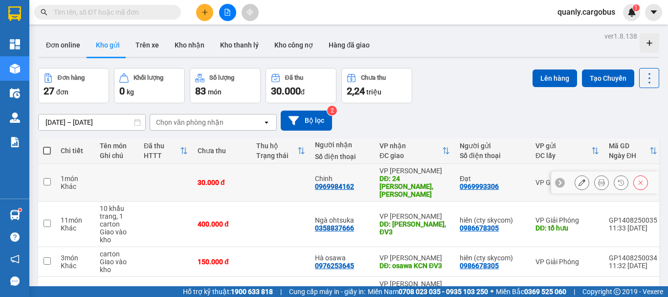
click at [598, 181] on icon at bounding box center [601, 182] width 7 height 7
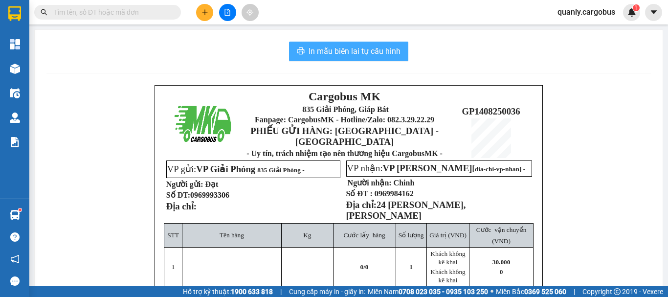
click at [368, 51] on span "In mẫu biên lai tự cấu hình" at bounding box center [354, 51] width 92 height 12
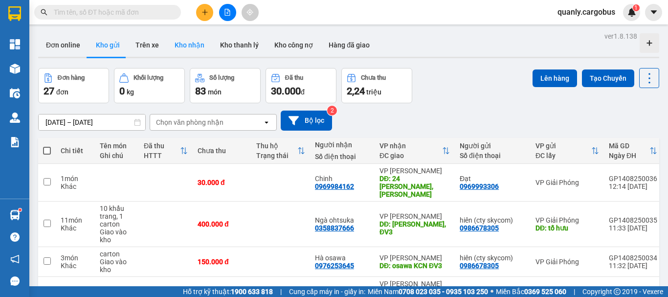
click at [193, 44] on button "Kho nhận" at bounding box center [189, 44] width 45 height 23
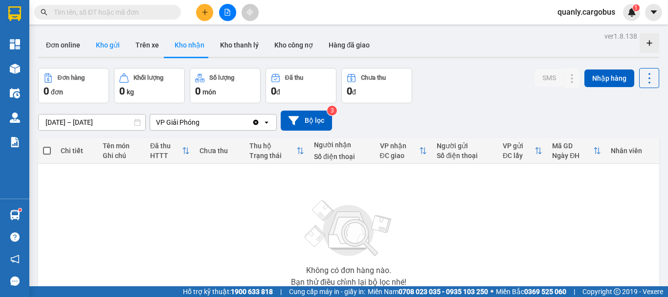
click at [109, 45] on button "Kho gửi" at bounding box center [108, 44] width 40 height 23
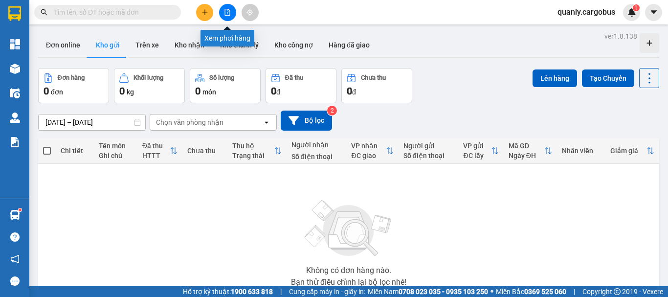
click at [223, 5] on button at bounding box center [227, 12] width 17 height 17
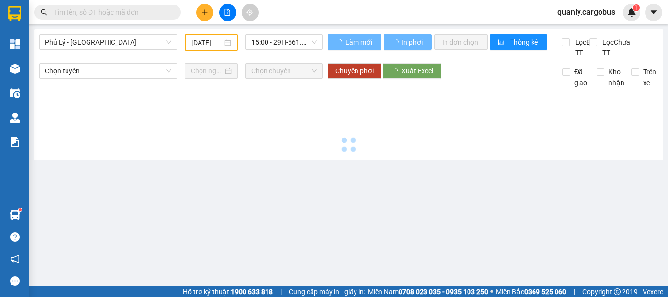
type input "[DATE]"
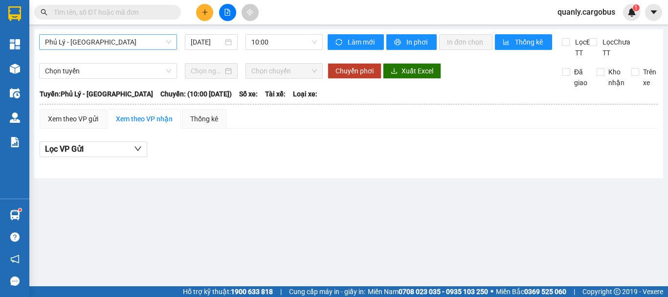
click at [105, 39] on span "Phủ Lý - [GEOGRAPHIC_DATA]" at bounding box center [108, 42] width 126 height 15
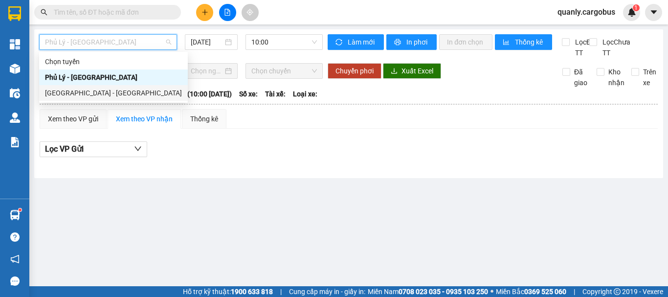
click at [81, 94] on div "[GEOGRAPHIC_DATA] - [GEOGRAPHIC_DATA]" at bounding box center [113, 93] width 137 height 11
type input "[DATE]"
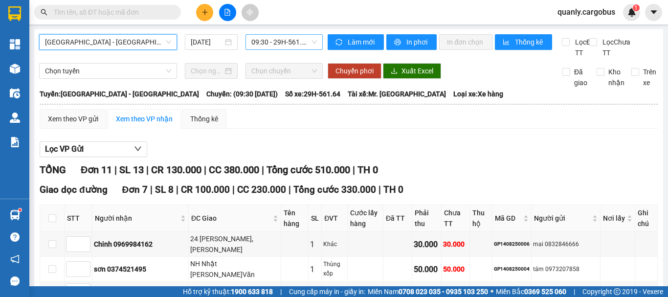
click at [274, 40] on span "09:30 - 29H-561.64" at bounding box center [284, 42] width 66 height 15
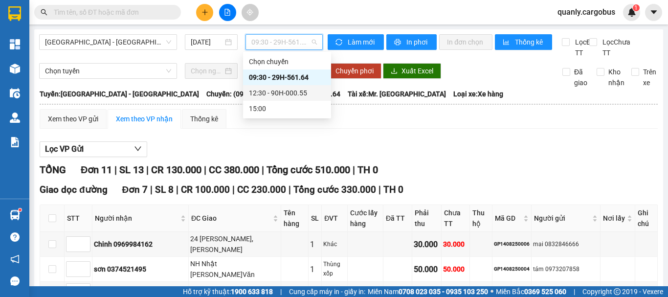
click at [275, 94] on div "12:30 - 90H-000.55" at bounding box center [287, 93] width 76 height 11
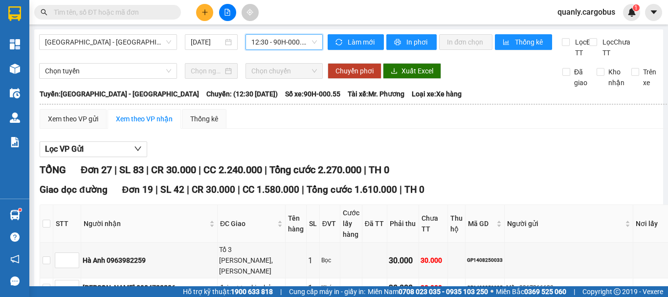
type input "1"
type input "2"
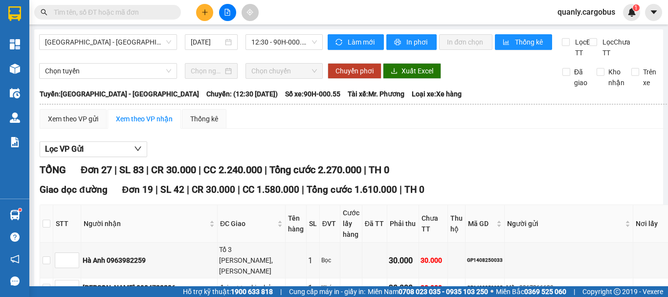
type input "2"
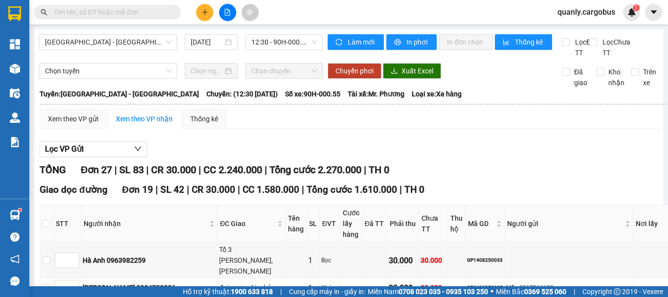
type input "3"
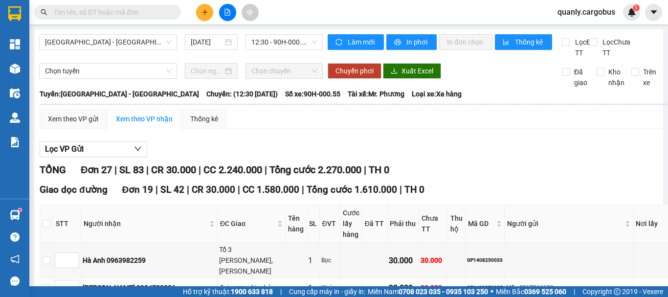
type input "2"
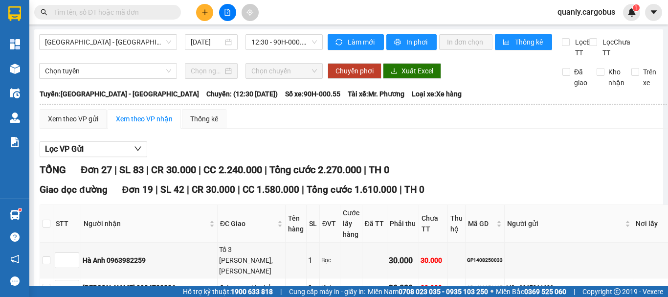
type input "2"
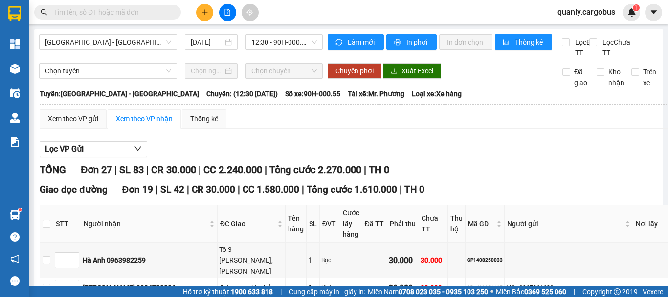
type input "1"
click at [77, 282] on span "up" at bounding box center [74, 285] width 6 height 6
type input "3"
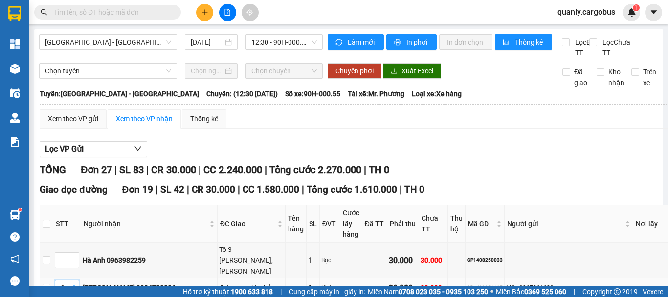
click at [76, 284] on icon "up" at bounding box center [73, 285] width 3 height 3
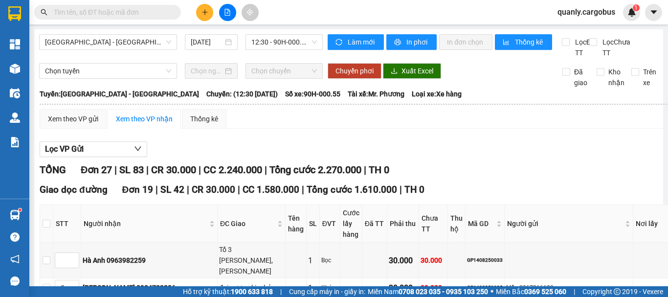
type input "5"
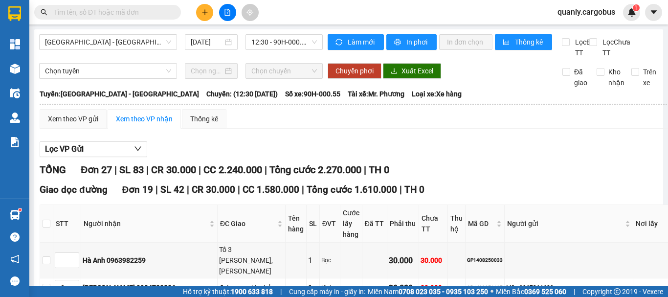
type input "6"
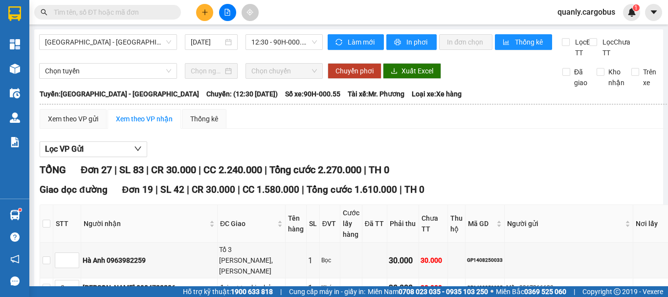
type input "7"
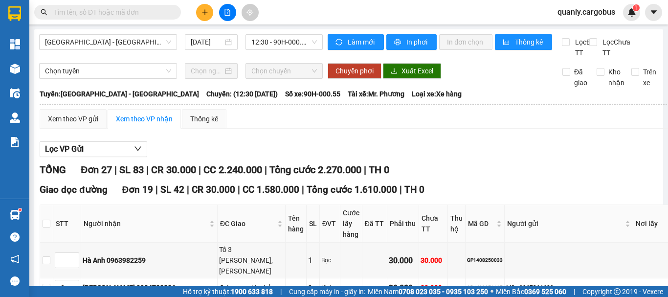
type input "6"
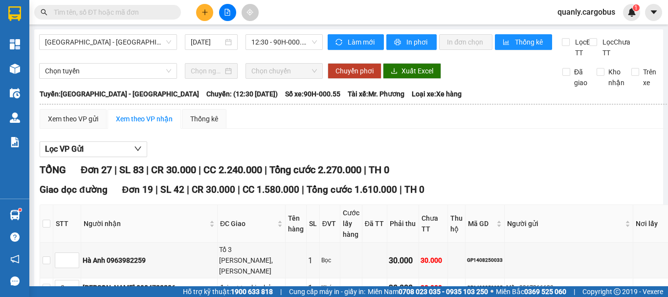
type input "8"
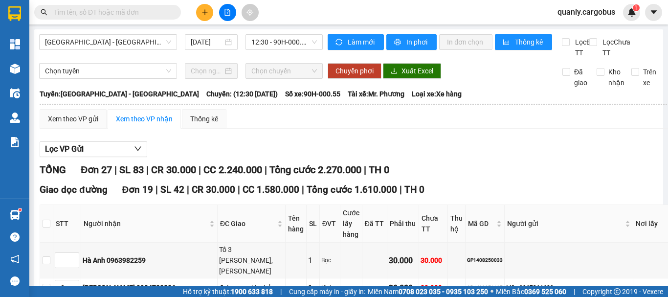
type input "8"
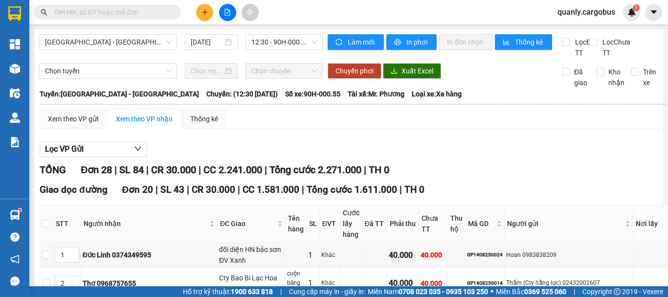
type input "2"
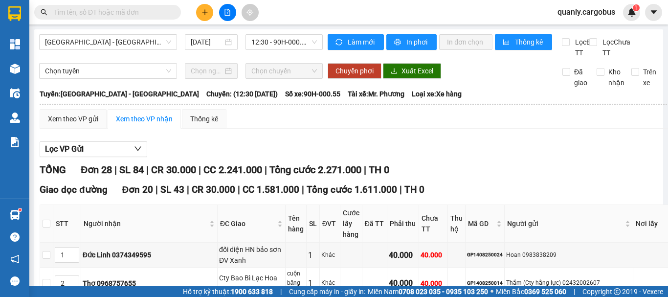
type input "3"
type input "4"
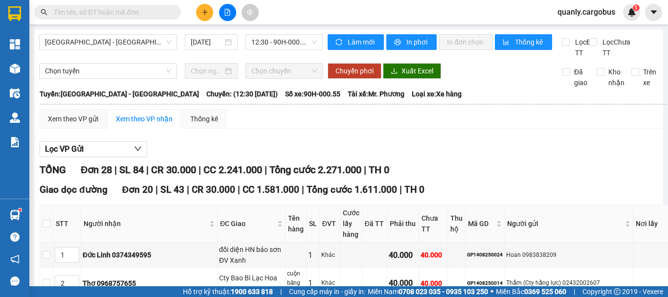
type input "5"
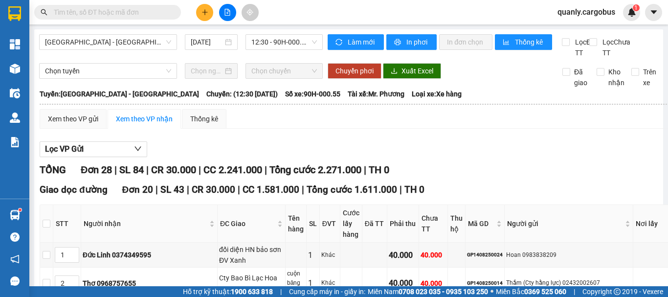
type input "6"
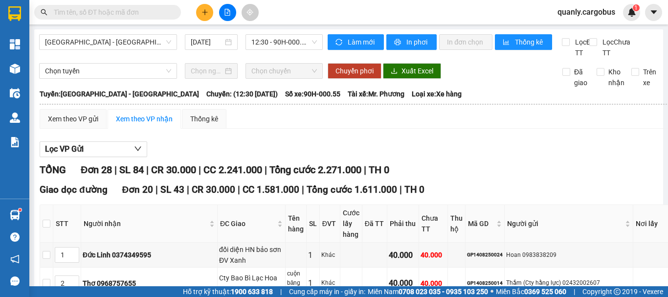
type input "4"
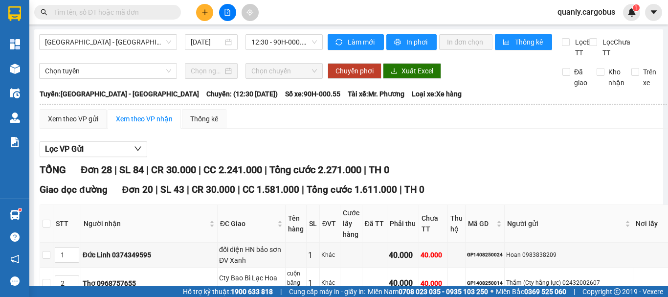
type input "4"
type input "5"
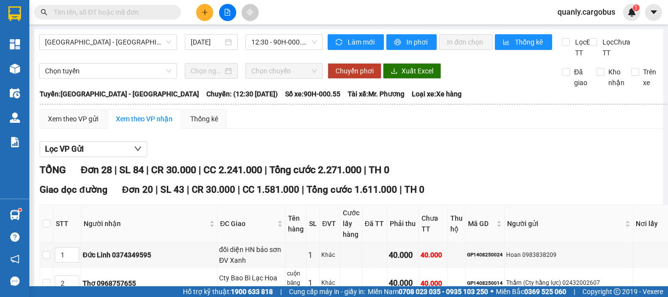
type input "1"
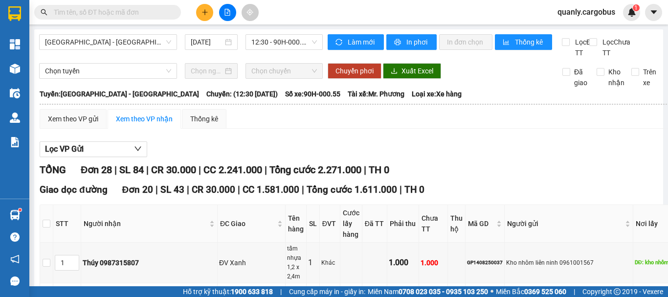
type input "10"
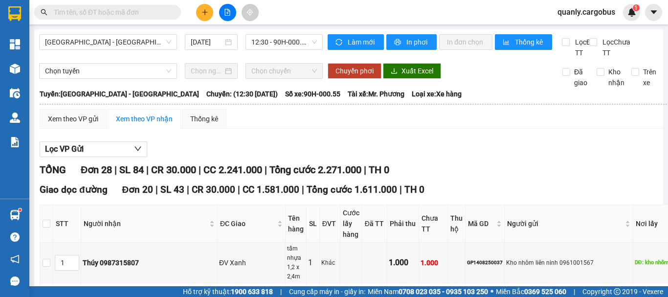
type input "10"
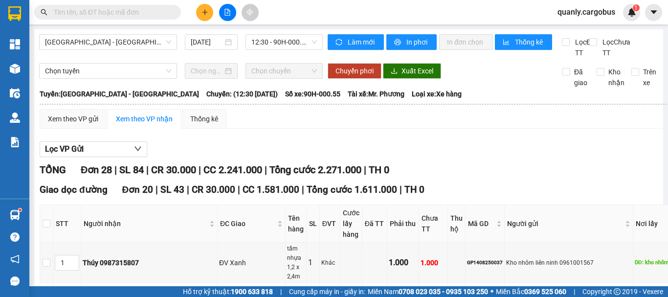
type input "11"
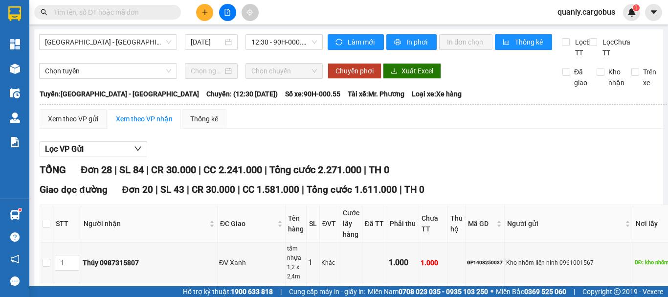
type input "11"
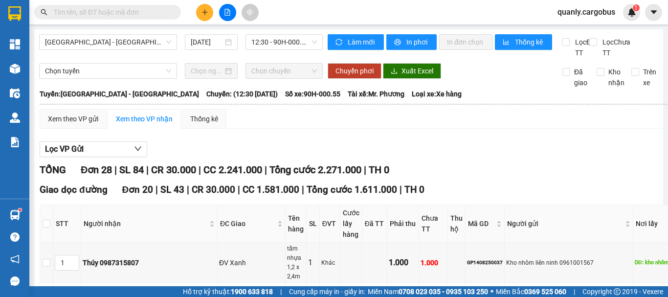
type input "9"
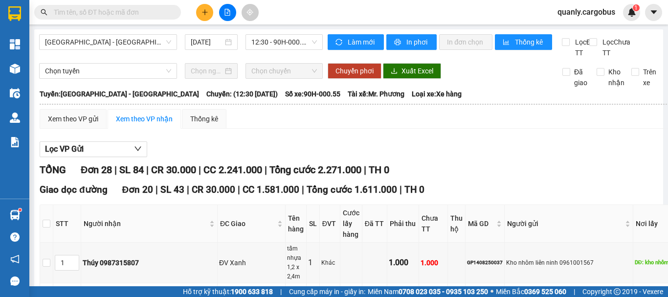
type input "9"
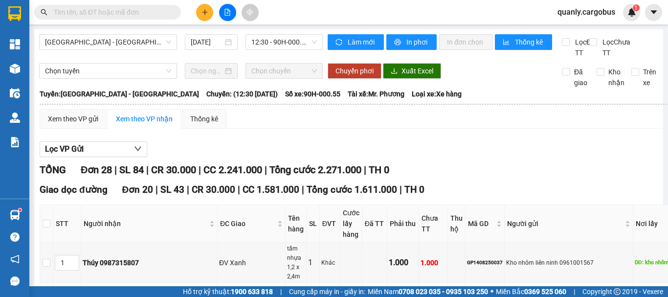
type input "9"
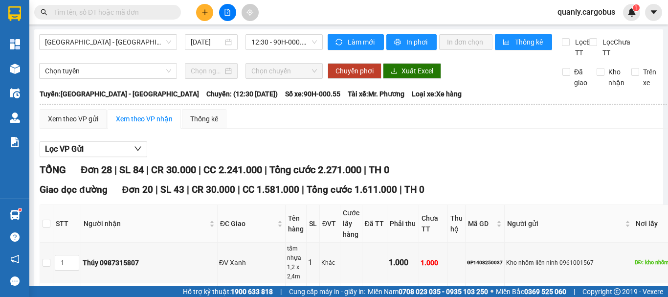
type input "9"
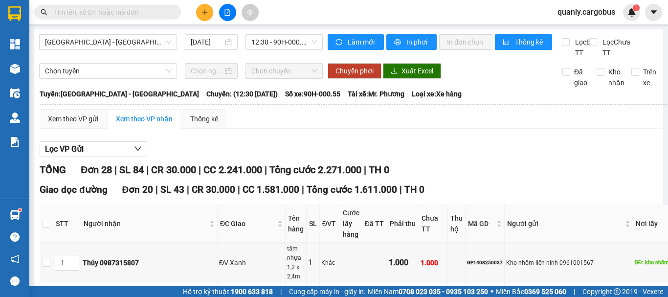
type input "9"
type input "3"
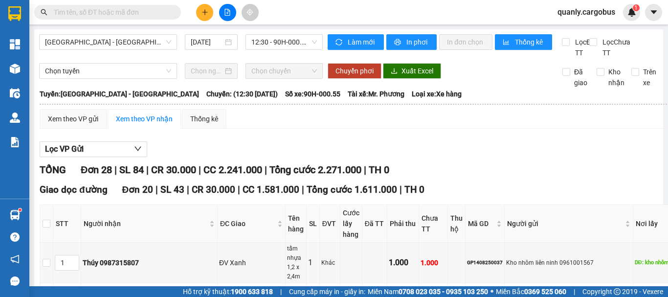
type input "4"
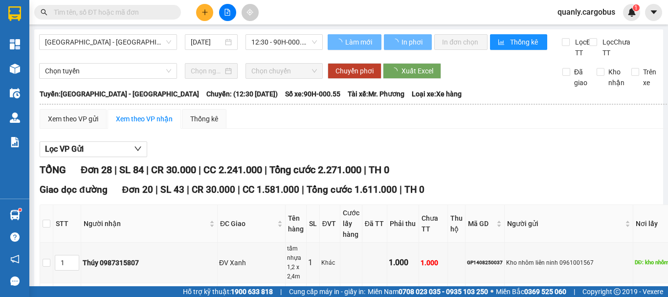
scroll to position [601, 0]
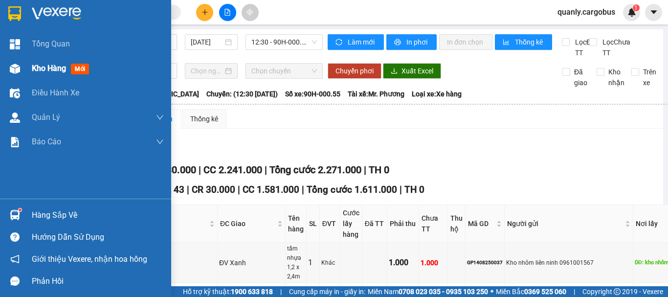
click at [14, 66] on img at bounding box center [15, 69] width 10 height 10
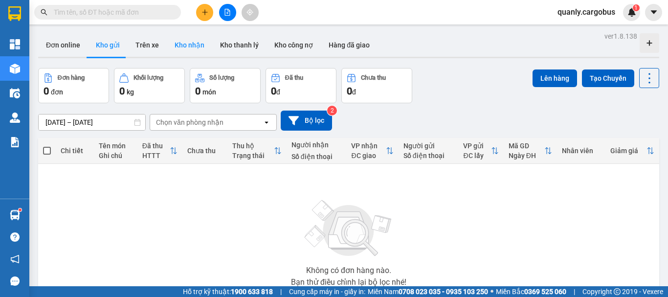
click at [187, 46] on button "Kho nhận" at bounding box center [189, 44] width 45 height 23
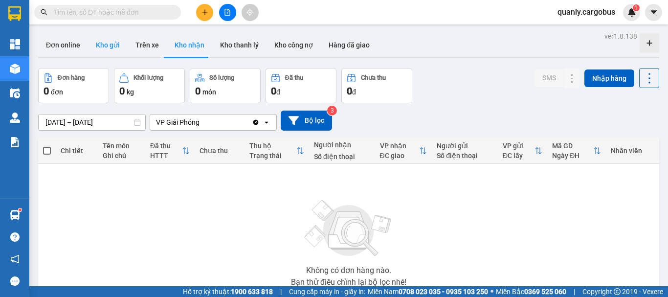
click at [104, 43] on button "Kho gửi" at bounding box center [108, 44] width 40 height 23
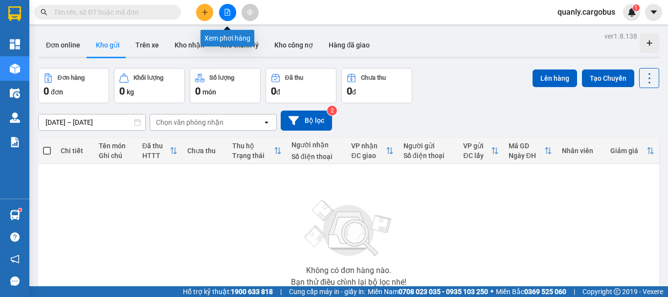
click at [225, 11] on icon "file-add" at bounding box center [227, 12] width 7 height 7
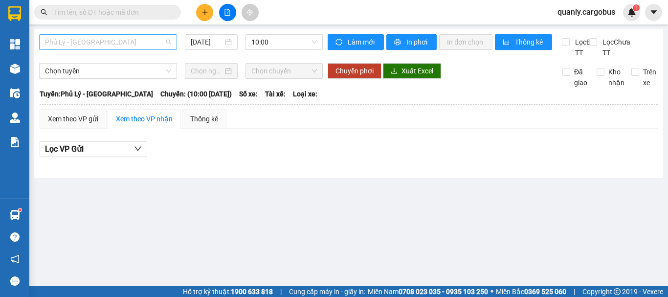
click at [114, 42] on span "Phủ Lý - [GEOGRAPHIC_DATA]" at bounding box center [108, 42] width 126 height 15
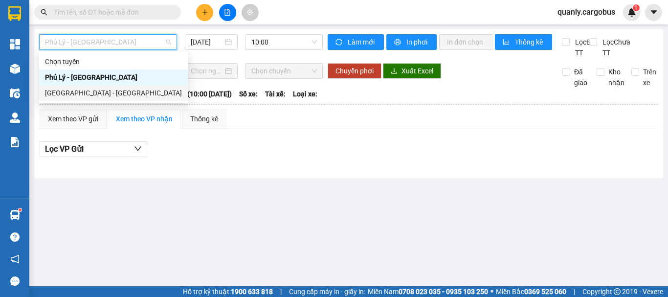
click at [78, 93] on div "[GEOGRAPHIC_DATA] - [GEOGRAPHIC_DATA]" at bounding box center [113, 93] width 137 height 11
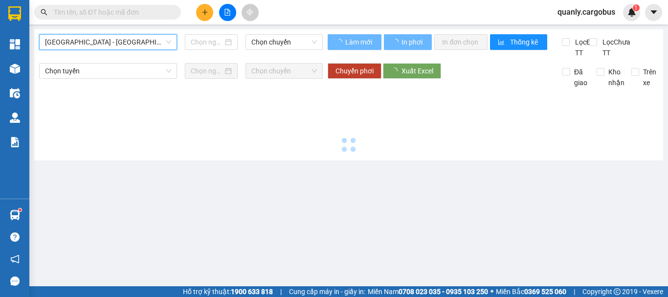
type input "[DATE]"
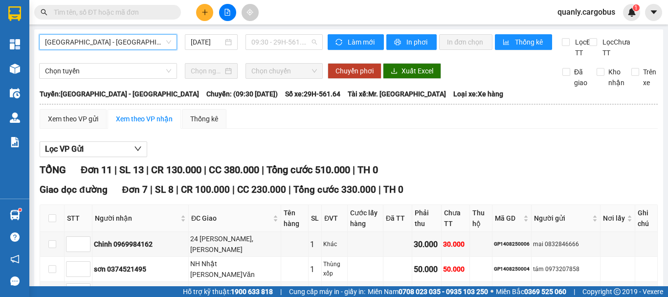
drag, startPoint x: 263, startPoint y: 41, endPoint x: 290, endPoint y: 63, distance: 35.5
click at [264, 43] on span "09:30 - 29H-561.64" at bounding box center [284, 42] width 66 height 15
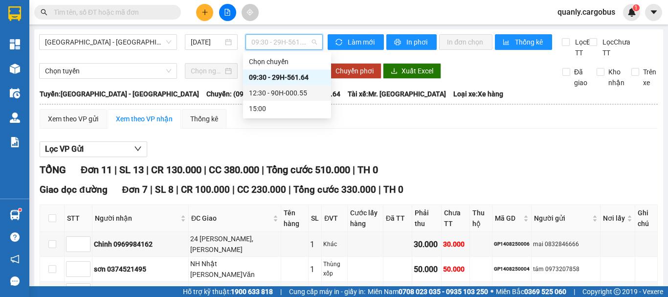
click at [276, 91] on div "12:30 - 90H-000.55" at bounding box center [287, 93] width 76 height 11
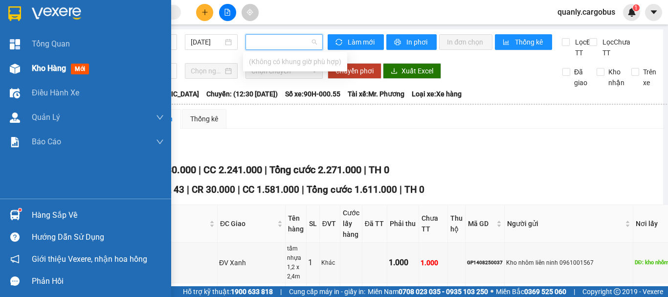
click at [12, 67] on img at bounding box center [15, 69] width 10 height 10
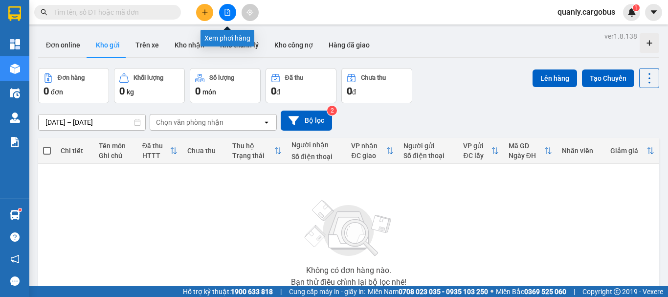
click at [226, 8] on button at bounding box center [227, 12] width 17 height 17
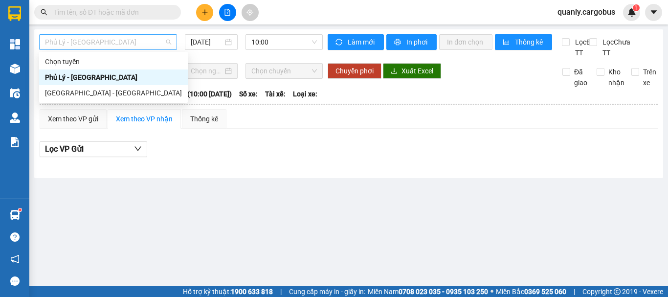
click at [120, 40] on span "Phủ Lý - [GEOGRAPHIC_DATA]" at bounding box center [108, 42] width 126 height 15
click at [80, 94] on div "[GEOGRAPHIC_DATA] - [GEOGRAPHIC_DATA]" at bounding box center [113, 93] width 137 height 11
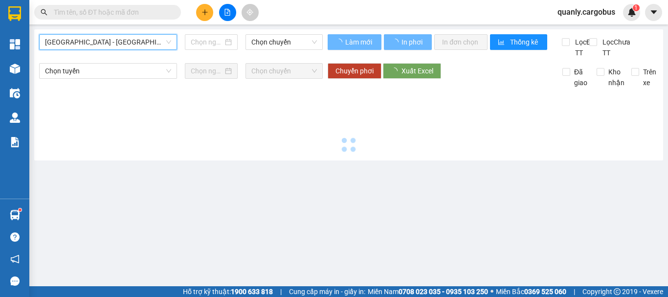
type input "[DATE]"
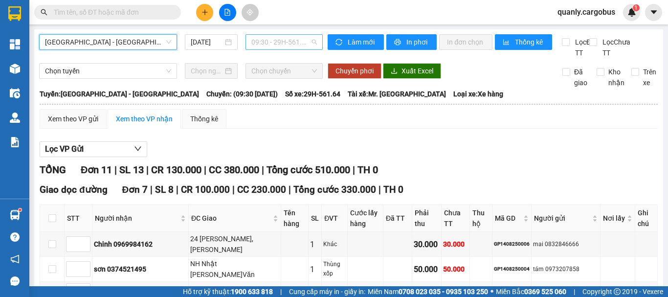
click at [271, 41] on span "09:30 - 29H-561.64" at bounding box center [284, 42] width 66 height 15
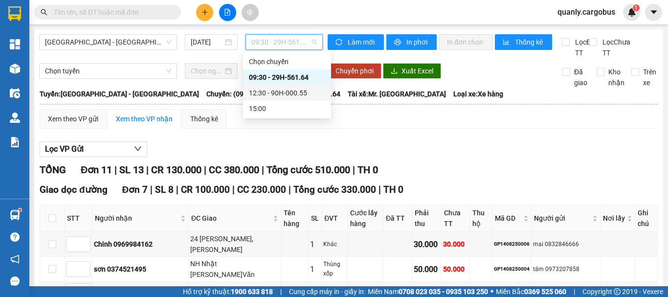
click at [281, 91] on div "12:30 - 90H-000.55" at bounding box center [287, 93] width 76 height 11
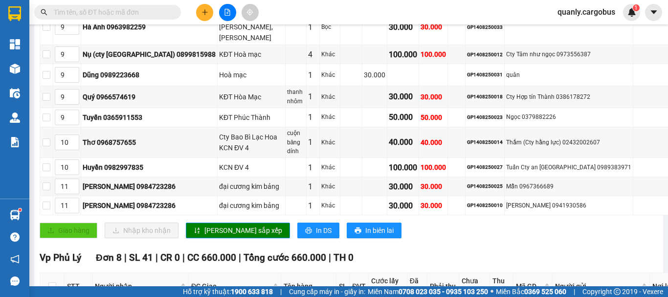
scroll to position [587, 0]
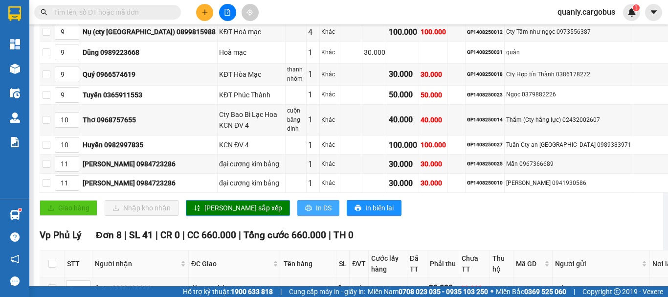
click at [316, 202] on span "In DS" at bounding box center [324, 207] width 16 height 11
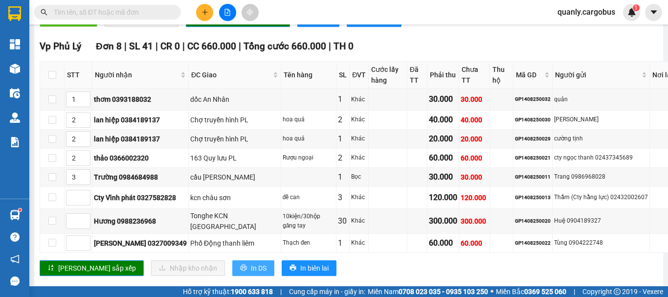
click at [251, 263] on span "In DS" at bounding box center [259, 268] width 16 height 11
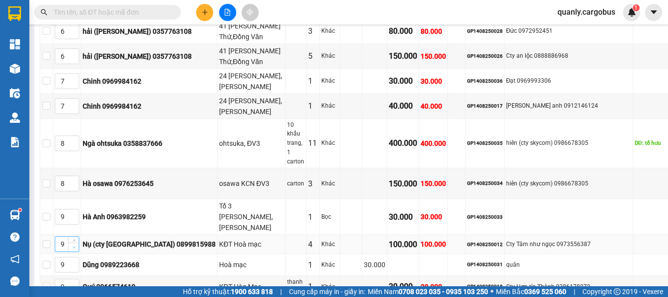
scroll to position [391, 0]
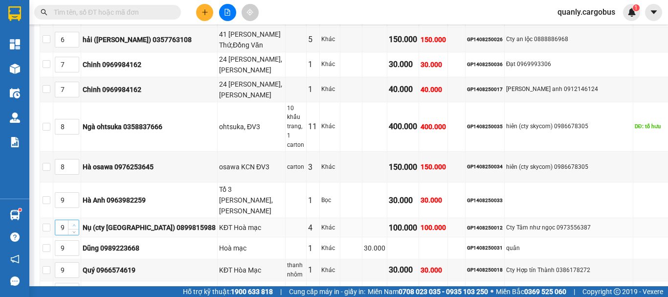
type input "10"
click at [79, 220] on span "Increase Value" at bounding box center [73, 224] width 11 height 9
type input "10"
click at [76, 265] on icon "up" at bounding box center [73, 266] width 3 height 3
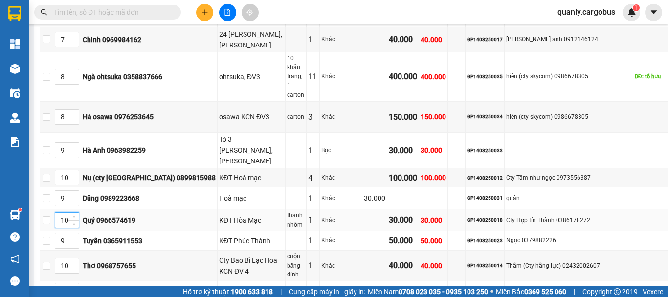
scroll to position [489, 0]
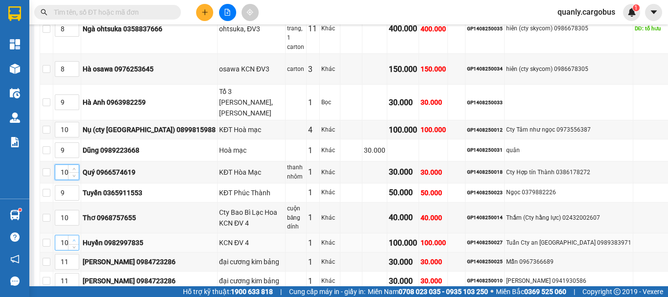
type input "11"
click at [76, 239] on icon "up" at bounding box center [73, 240] width 3 height 3
type input "11"
click at [77, 212] on span "up" at bounding box center [74, 215] width 6 height 6
click at [76, 258] on icon "up" at bounding box center [73, 259] width 3 height 3
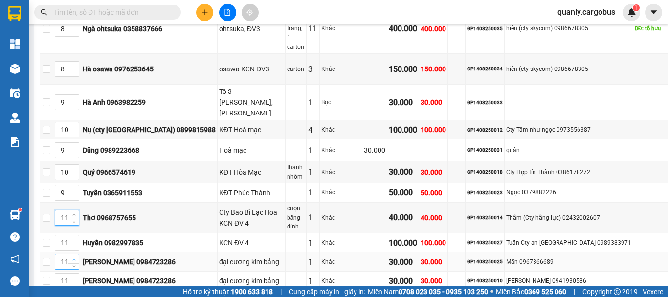
type input "12"
click at [77, 275] on span "up" at bounding box center [74, 278] width 6 height 6
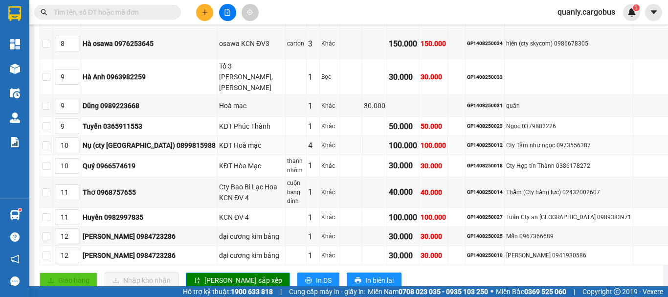
scroll to position [538, 0]
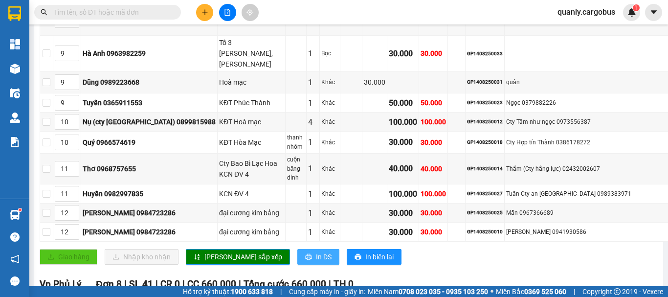
click at [316, 251] on span "In DS" at bounding box center [324, 256] width 16 height 11
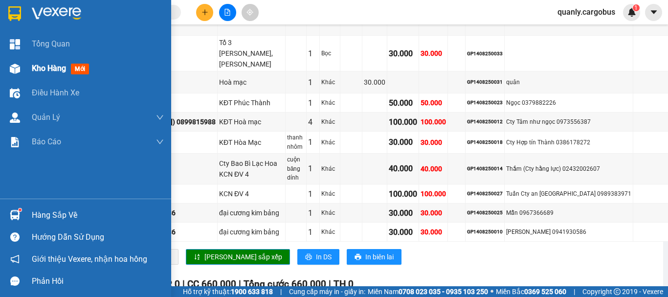
click at [13, 70] on img at bounding box center [15, 69] width 10 height 10
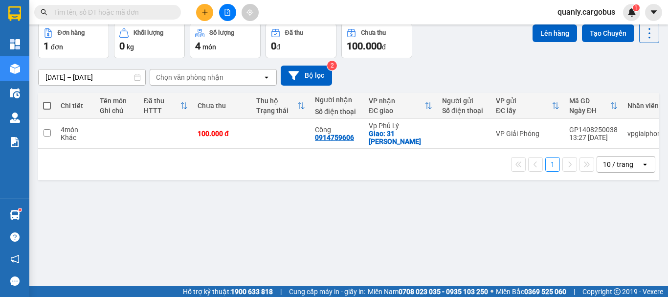
click at [45, 106] on span at bounding box center [47, 106] width 8 height 8
click at [47, 101] on input "checkbox" at bounding box center [47, 101] width 0 height 0
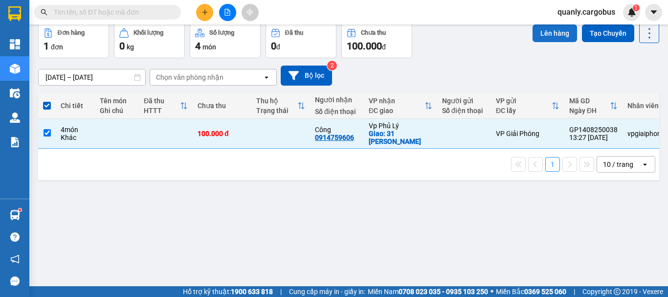
click at [541, 28] on button "Lên hàng" at bounding box center [554, 33] width 44 height 18
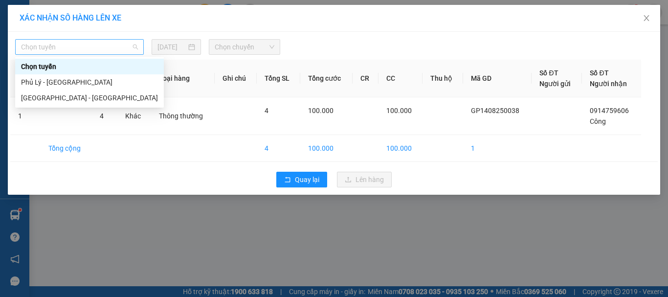
click at [88, 50] on span "Chọn tuyến" at bounding box center [79, 47] width 117 height 15
click at [50, 100] on div "[GEOGRAPHIC_DATA] - [GEOGRAPHIC_DATA]" at bounding box center [89, 97] width 137 height 11
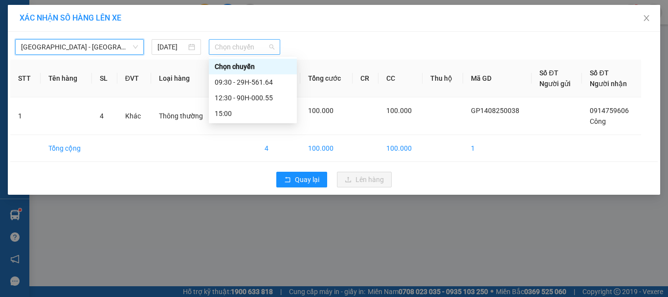
click at [237, 48] on span "Chọn chuyến" at bounding box center [245, 47] width 60 height 15
click at [253, 96] on div "12:30 - 90H-000.55" at bounding box center [253, 97] width 76 height 11
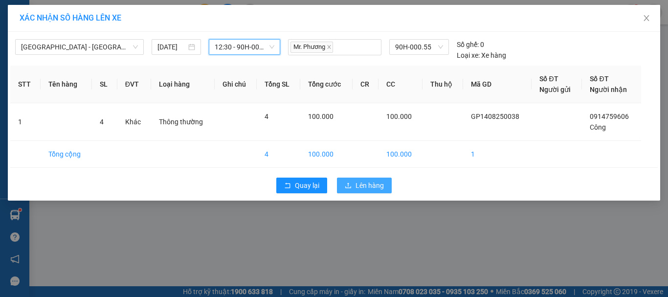
click at [378, 185] on span "Lên hàng" at bounding box center [369, 185] width 28 height 11
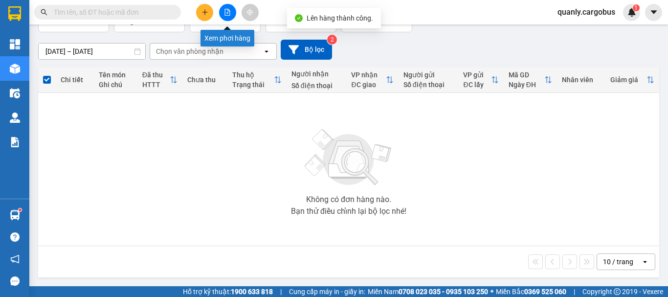
click at [226, 13] on icon "file-add" at bounding box center [227, 12] width 7 height 7
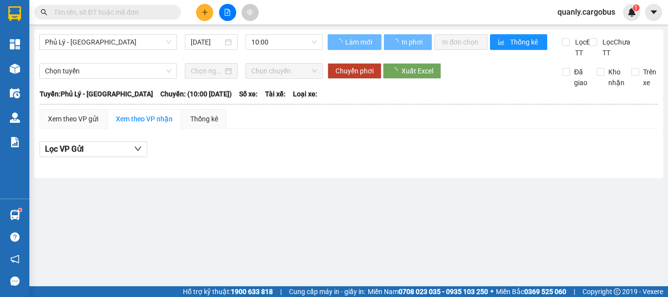
click at [129, 42] on span "Phủ Lý - [GEOGRAPHIC_DATA]" at bounding box center [108, 42] width 126 height 15
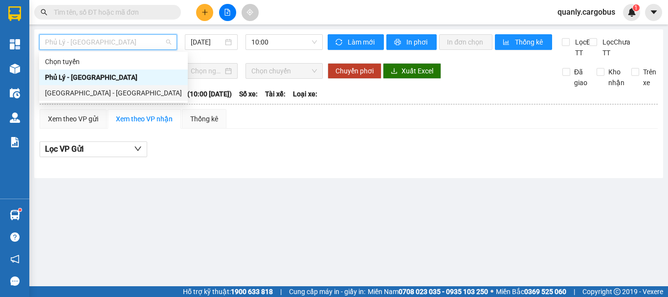
click at [91, 96] on div "[GEOGRAPHIC_DATA] - [GEOGRAPHIC_DATA]" at bounding box center [113, 93] width 137 height 11
type input "[DATE]"
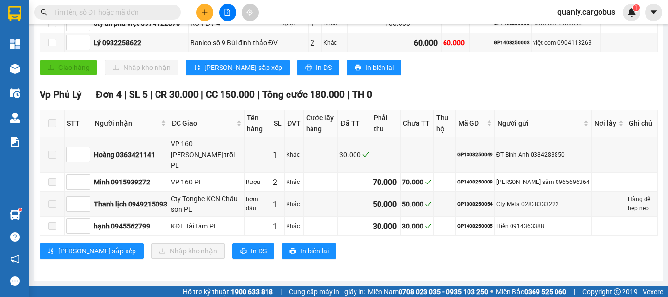
drag, startPoint x: 281, startPoint y: 43, endPoint x: 304, endPoint y: 107, distance: 67.6
click at [283, 52] on body "Kết quả tìm kiếm ( 1 ) Bộ lọc Mã ĐH Trạng thái Món hàng Thu hộ Tổng cước Chưa c…" at bounding box center [334, 148] width 668 height 297
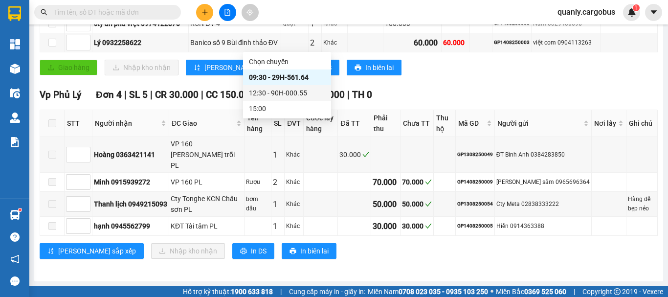
click at [286, 92] on div "12:30 - 90H-000.55" at bounding box center [287, 93] width 76 height 11
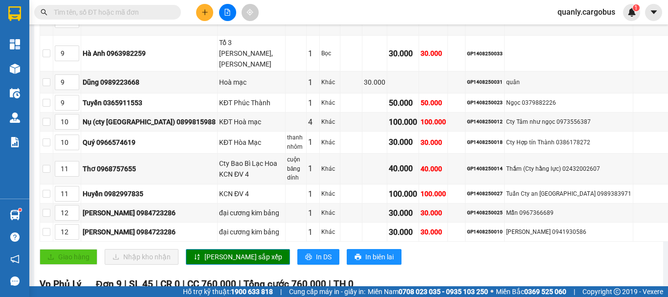
type input "3"
type input "4"
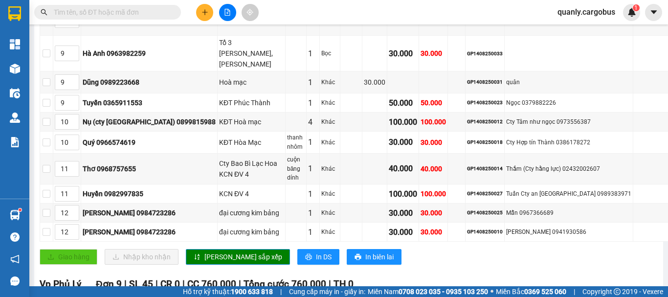
drag, startPoint x: 85, startPoint y: 142, endPoint x: 103, endPoint y: 171, distance: 34.0
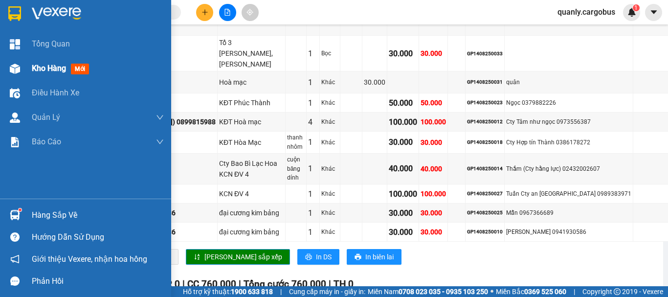
click at [14, 71] on img at bounding box center [15, 69] width 10 height 10
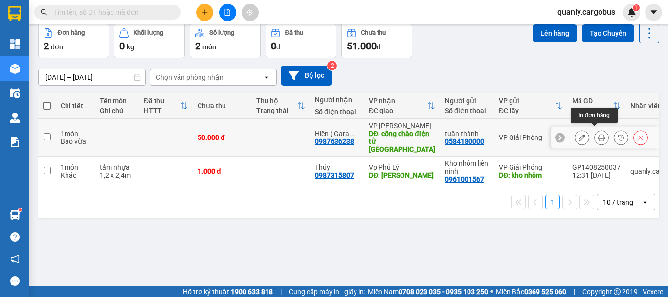
click at [598, 134] on icon at bounding box center [601, 137] width 7 height 7
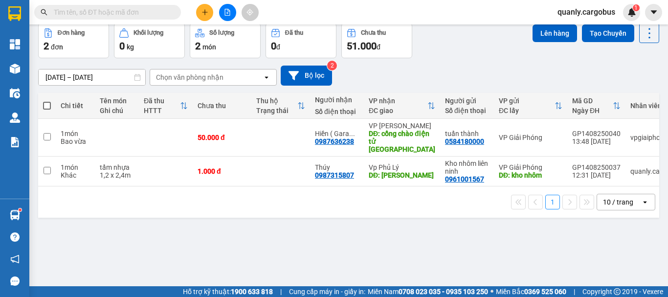
click at [187, 12] on button "Kho nhận" at bounding box center [189, -1] width 45 height 23
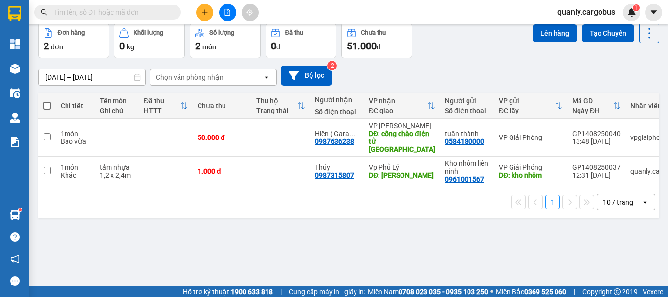
click at [188, 12] on button "Kho nhận" at bounding box center [189, -1] width 45 height 23
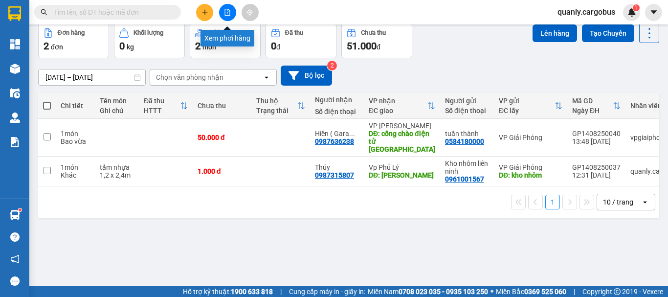
click at [227, 12] on icon "file-add" at bounding box center [227, 12] width 7 height 7
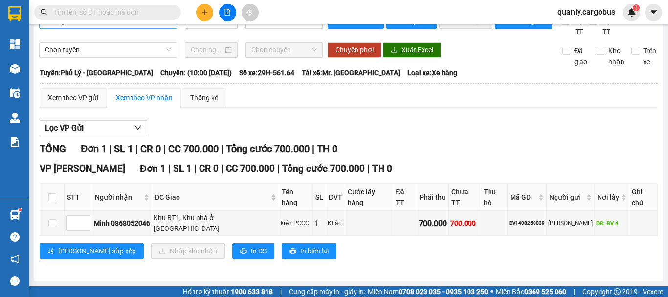
click at [124, 28] on span "Phủ Lý - [GEOGRAPHIC_DATA]" at bounding box center [108, 21] width 126 height 15
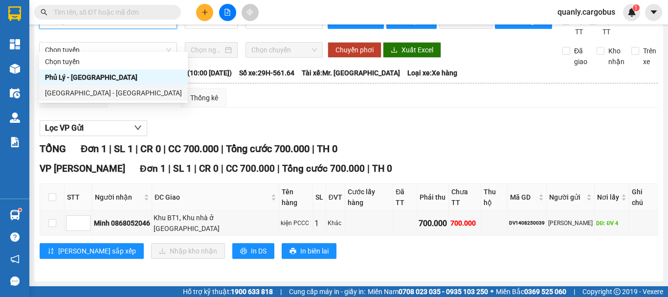
click at [90, 92] on div "[GEOGRAPHIC_DATA] - [GEOGRAPHIC_DATA]" at bounding box center [113, 93] width 137 height 11
type input "[DATE]"
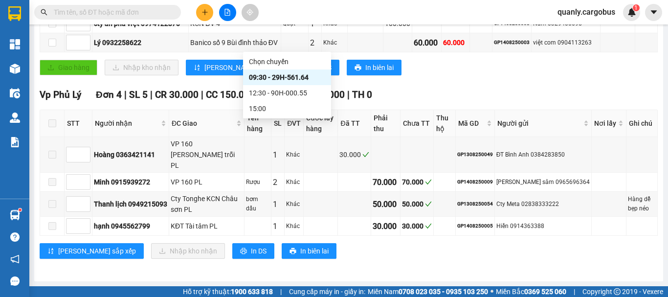
click at [286, 93] on div "12:30 - 90H-000.55" at bounding box center [287, 93] width 76 height 11
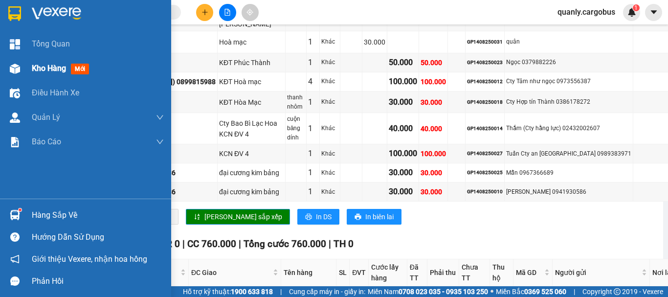
click at [16, 67] on img at bounding box center [15, 69] width 10 height 10
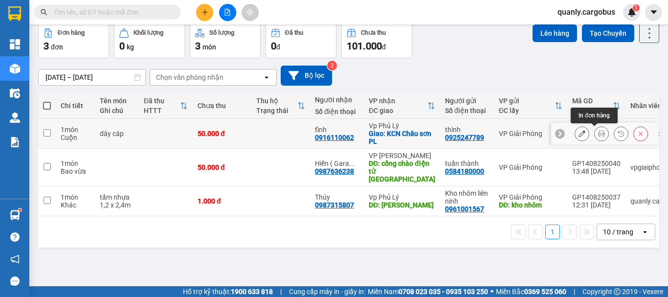
click at [598, 137] on icon at bounding box center [601, 133] width 7 height 7
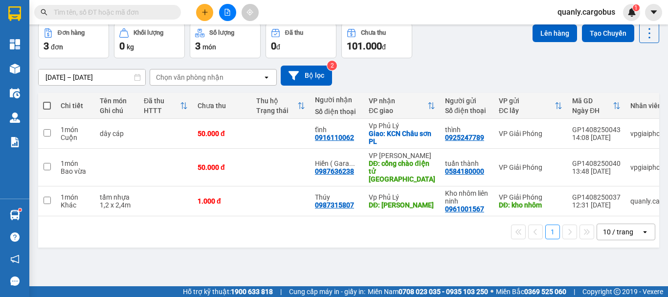
click at [186, 12] on button "Kho nhận" at bounding box center [189, -1] width 45 height 23
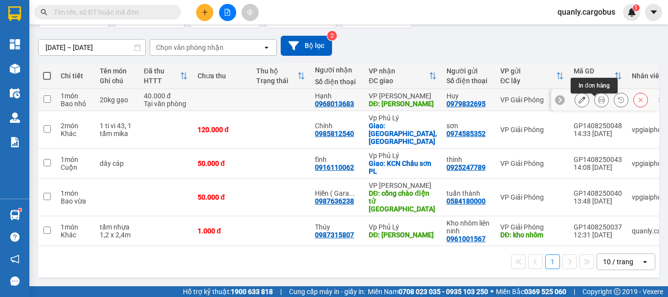
click at [599, 109] on button at bounding box center [601, 99] width 14 height 17
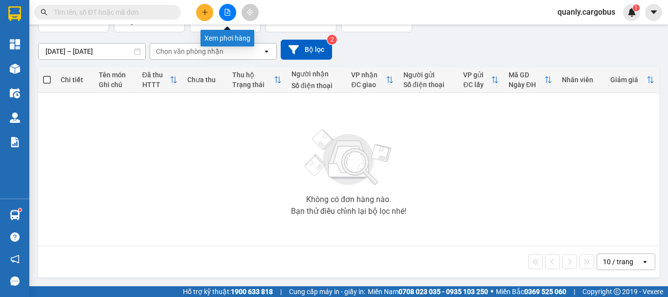
click at [228, 6] on button at bounding box center [227, 12] width 17 height 17
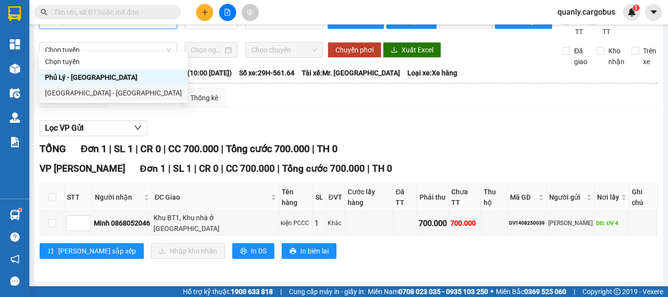
click at [77, 92] on div "[GEOGRAPHIC_DATA] - [GEOGRAPHIC_DATA]" at bounding box center [113, 93] width 137 height 11
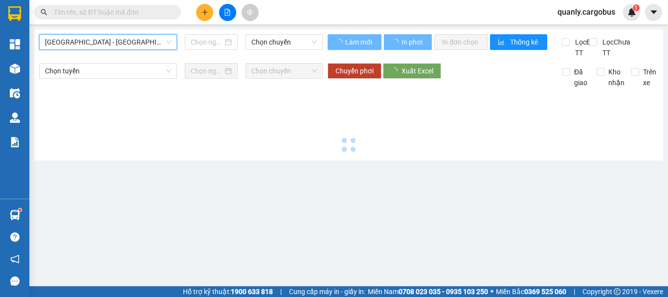
type input "[DATE]"
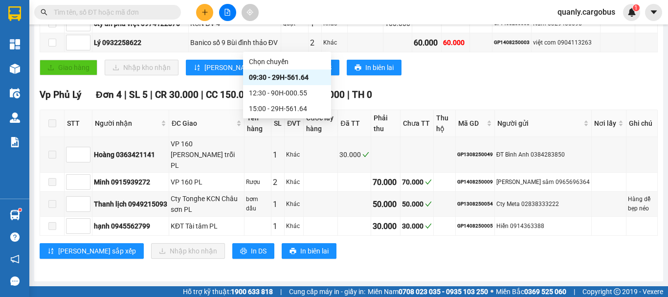
drag, startPoint x: 258, startPoint y: 41, endPoint x: 433, endPoint y: 94, distance: 183.1
click at [287, 110] on div "15:00 - 29H-561.64" at bounding box center [287, 108] width 76 height 11
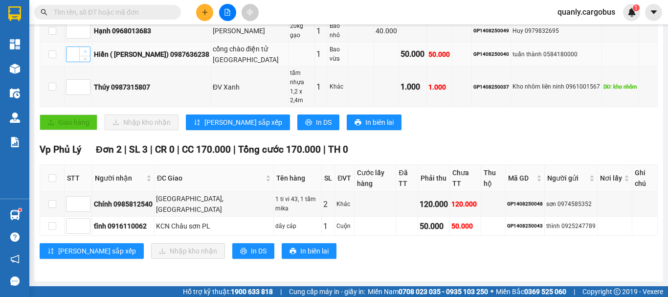
type input "1"
click at [84, 55] on span "up" at bounding box center [85, 52] width 6 height 6
click at [88, 88] on span "Increase Value" at bounding box center [84, 84] width 11 height 9
type input "2"
click at [88, 88] on span "Increase Value" at bounding box center [84, 84] width 11 height 9
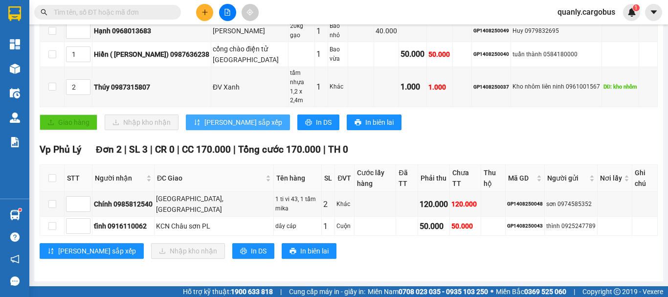
click at [234, 128] on span "[PERSON_NAME] sắp xếp" at bounding box center [243, 122] width 78 height 11
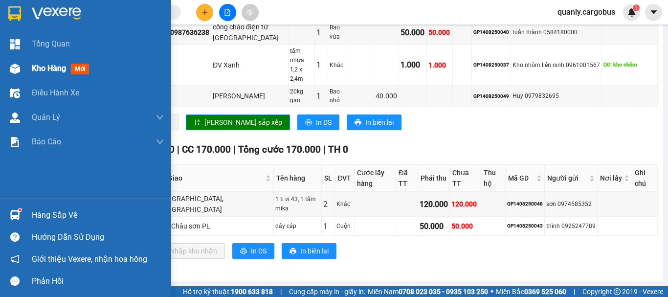
click at [11, 65] on img at bounding box center [15, 69] width 10 height 10
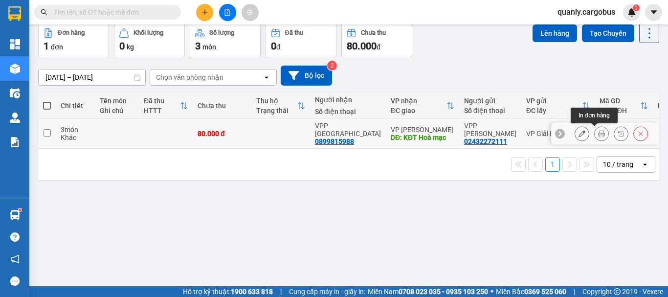
click at [598, 137] on icon at bounding box center [601, 133] width 7 height 7
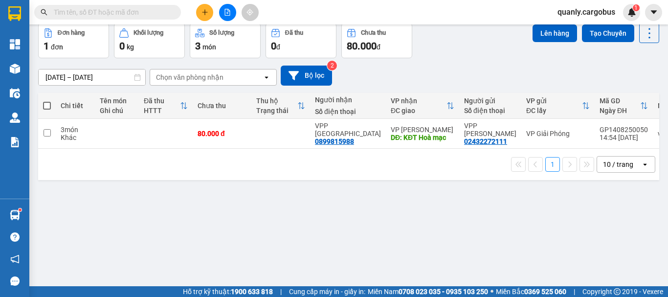
click at [198, 12] on button "Kho nhận" at bounding box center [189, -1] width 45 height 23
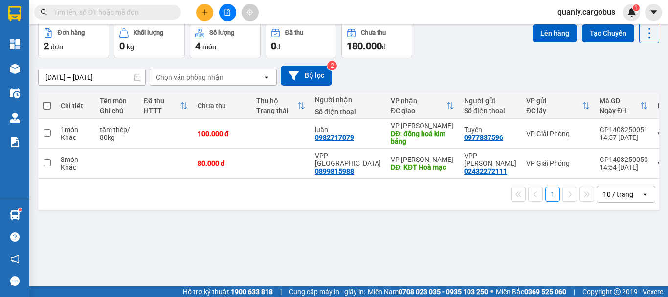
click at [49, 110] on span at bounding box center [47, 106] width 8 height 8
click at [47, 101] on input "checkbox" at bounding box center [47, 101] width 0 height 0
checkbox input "true"
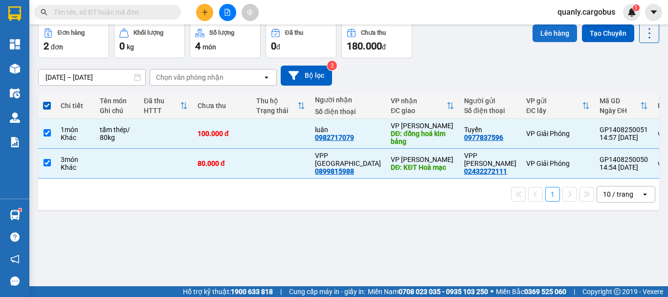
click at [546, 42] on button "Lên hàng" at bounding box center [554, 33] width 44 height 18
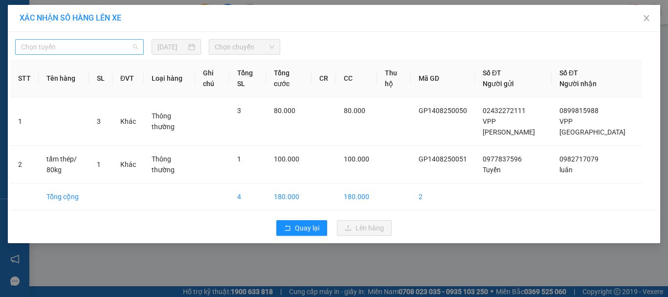
click at [70, 45] on span "Chọn tuyến" at bounding box center [79, 47] width 117 height 15
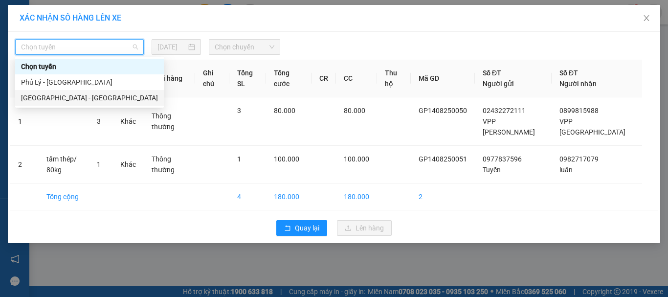
click at [52, 97] on div "[GEOGRAPHIC_DATA] - [GEOGRAPHIC_DATA]" at bounding box center [89, 97] width 137 height 11
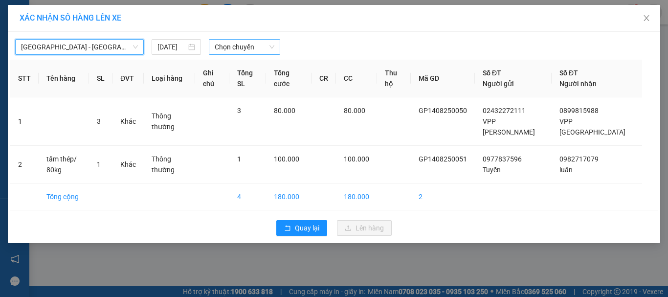
click at [230, 44] on span "Chọn chuyến" at bounding box center [245, 47] width 60 height 15
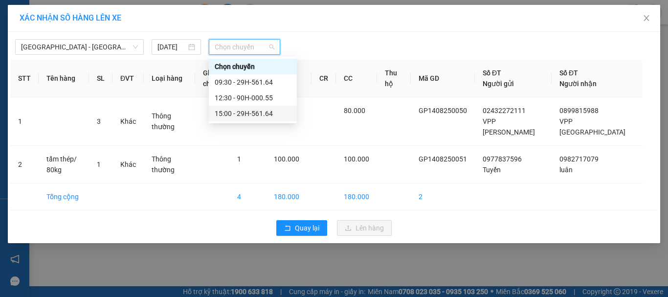
click at [235, 111] on div "15:00 - 29H-561.64" at bounding box center [253, 113] width 76 height 11
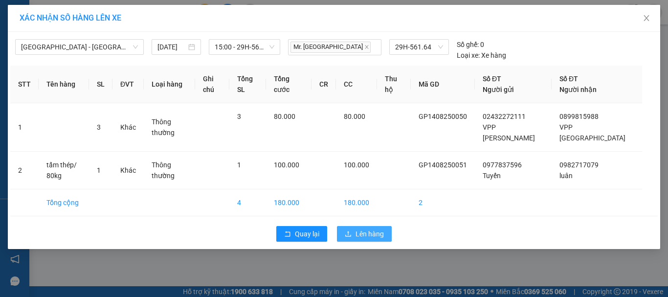
click at [360, 228] on span "Lên hàng" at bounding box center [369, 233] width 28 height 11
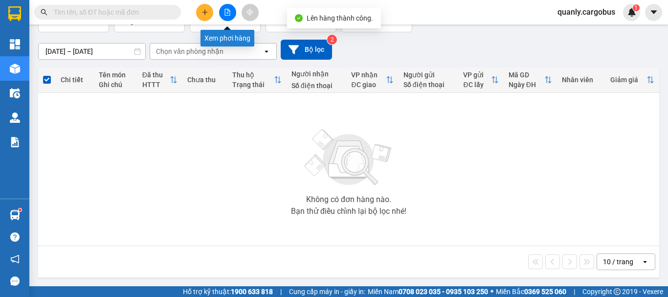
click at [229, 11] on icon "file-add" at bounding box center [227, 12] width 5 height 7
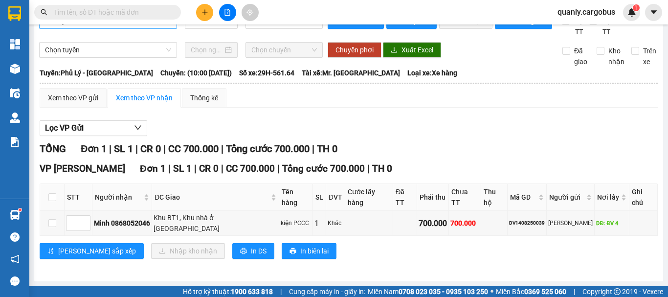
click at [120, 28] on span "Phủ Lý - [GEOGRAPHIC_DATA]" at bounding box center [108, 21] width 126 height 15
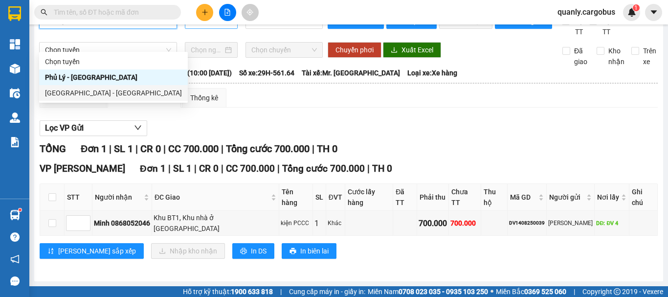
drag, startPoint x: 84, startPoint y: 94, endPoint x: 235, endPoint y: 47, distance: 157.7
click at [93, 91] on div "[GEOGRAPHIC_DATA] - [GEOGRAPHIC_DATA]" at bounding box center [113, 93] width 137 height 11
type input "[DATE]"
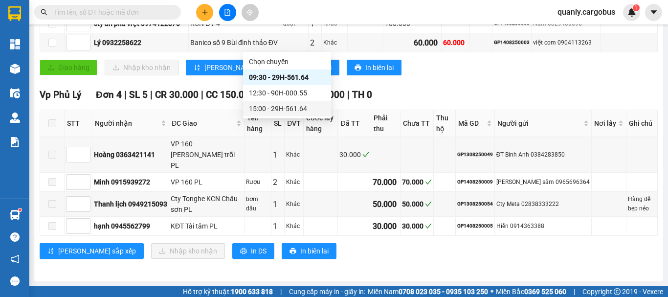
click at [272, 106] on div "15:00 - 29H-561.64" at bounding box center [287, 108] width 76 height 11
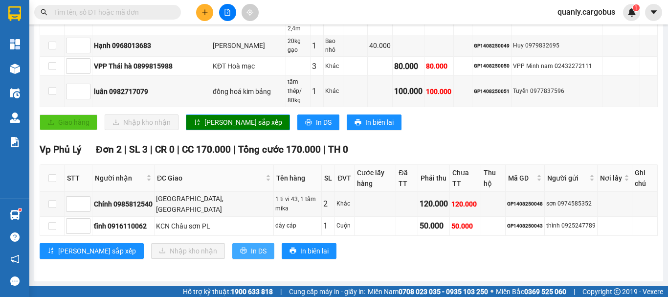
click at [251, 252] on span "In DS" at bounding box center [259, 250] width 16 height 11
click at [316, 128] on span "In DS" at bounding box center [324, 122] width 16 height 11
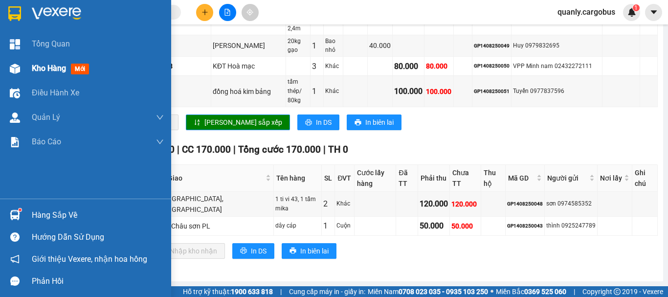
click at [18, 70] on img at bounding box center [15, 69] width 10 height 10
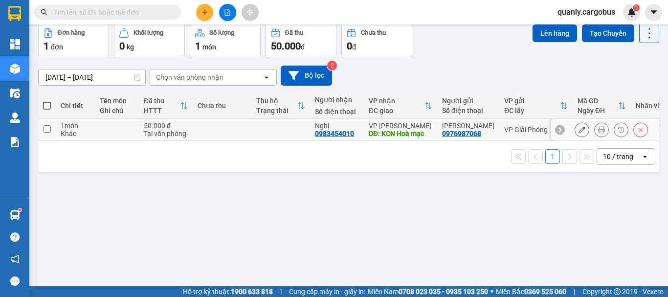
click at [46, 132] on input "checkbox" at bounding box center [47, 128] width 7 height 7
checkbox input "true"
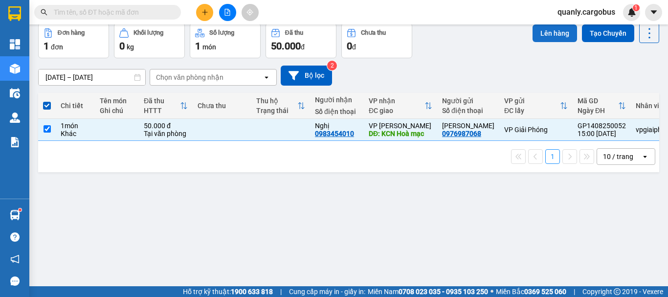
click at [541, 42] on button "Lên hàng" at bounding box center [554, 33] width 44 height 18
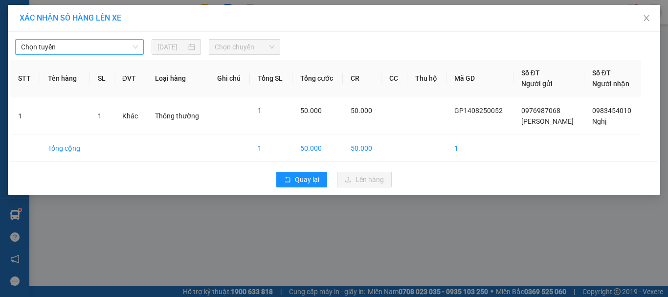
click at [108, 45] on span "Chọn tuyến" at bounding box center [79, 47] width 117 height 15
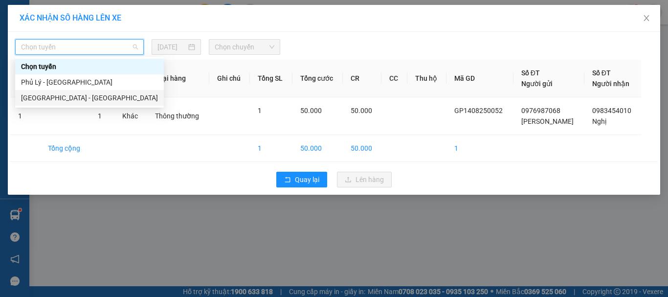
drag, startPoint x: 46, startPoint y: 96, endPoint x: 268, endPoint y: 79, distance: 222.6
click at [52, 97] on div "[GEOGRAPHIC_DATA] - [GEOGRAPHIC_DATA]" at bounding box center [89, 97] width 137 height 11
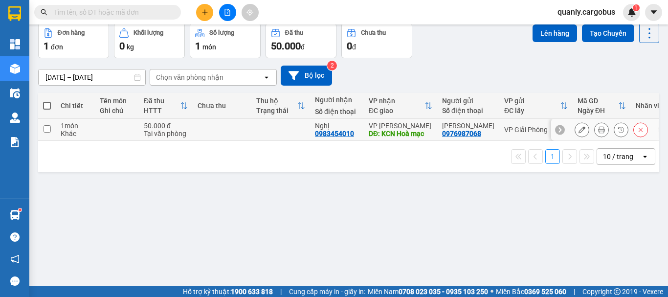
click at [598, 133] on icon at bounding box center [601, 129] width 7 height 7
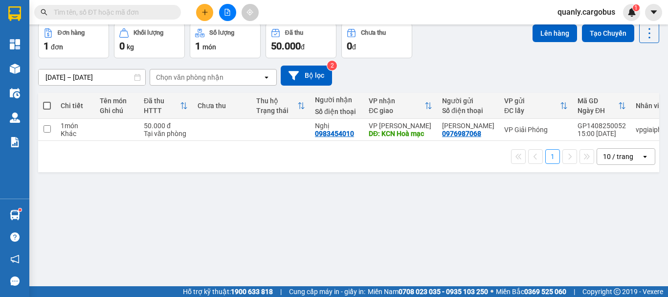
click at [195, 12] on button "Kho nhận" at bounding box center [189, -1] width 45 height 23
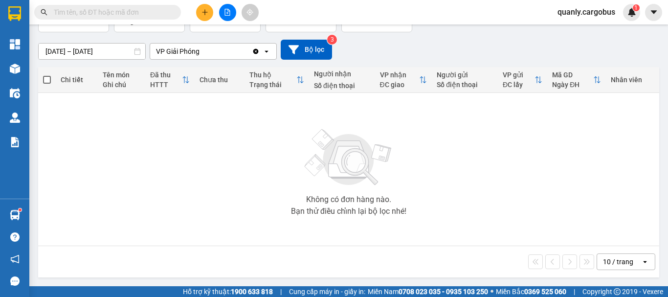
drag, startPoint x: 108, startPoint y: 42, endPoint x: 210, endPoint y: 64, distance: 104.5
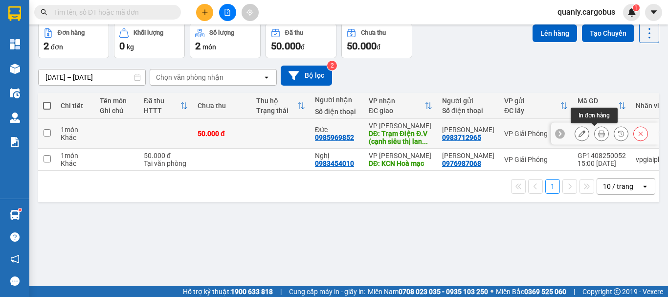
click at [598, 137] on icon at bounding box center [601, 133] width 7 height 7
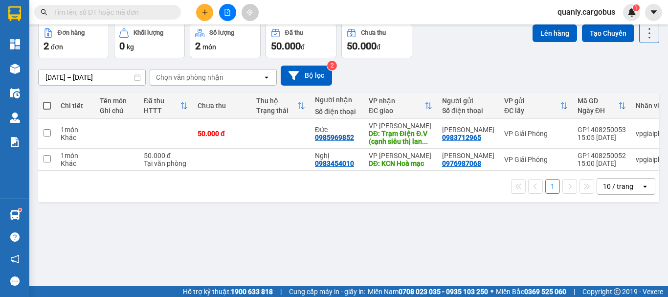
click at [44, 110] on span at bounding box center [47, 106] width 8 height 8
click at [47, 101] on input "checkbox" at bounding box center [47, 101] width 0 height 0
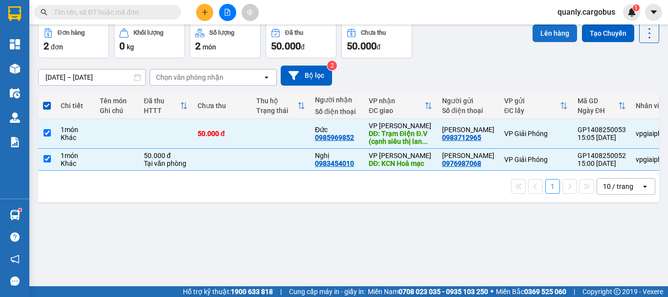
click at [536, 42] on button "Lên hàng" at bounding box center [554, 33] width 44 height 18
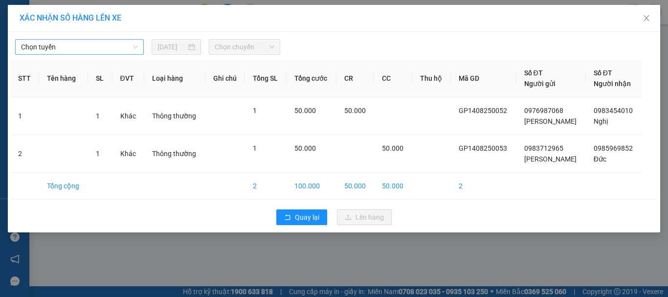
click at [84, 50] on span "Chọn tuyến" at bounding box center [79, 47] width 117 height 15
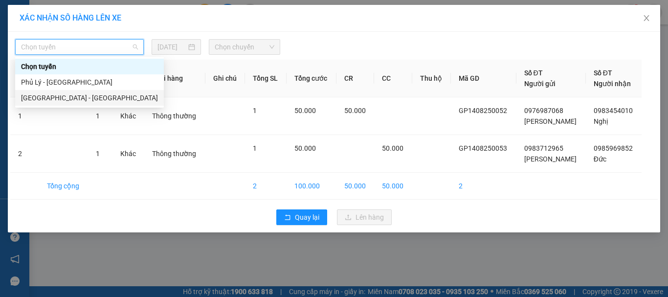
click at [39, 98] on div "[GEOGRAPHIC_DATA] - [GEOGRAPHIC_DATA]" at bounding box center [89, 97] width 137 height 11
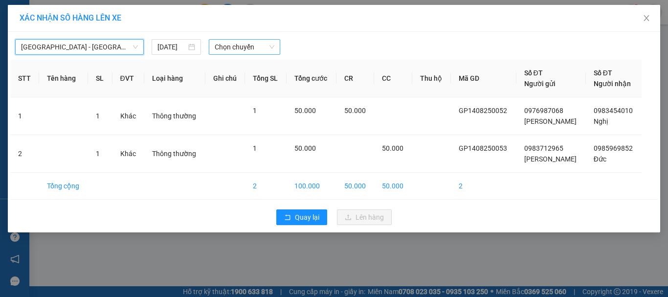
click at [239, 52] on span "Chọn chuyến" at bounding box center [245, 47] width 60 height 15
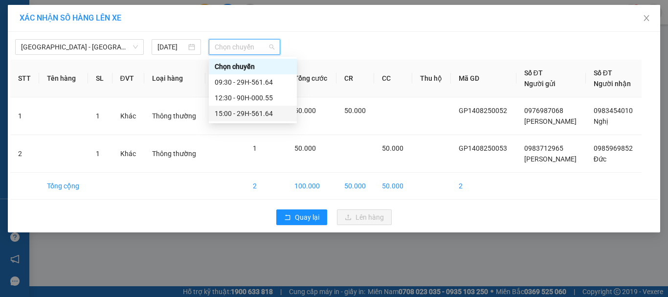
click at [243, 114] on div "15:00 - 29H-561.64" at bounding box center [253, 113] width 76 height 11
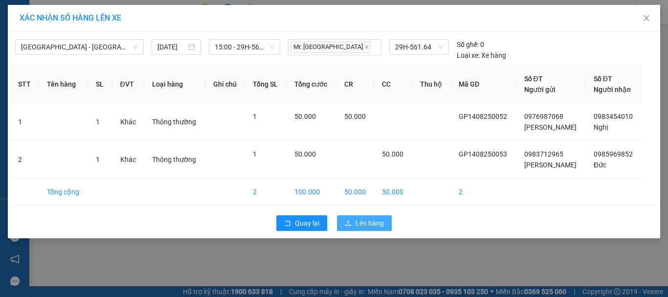
click at [366, 227] on span "Lên hàng" at bounding box center [369, 223] width 28 height 11
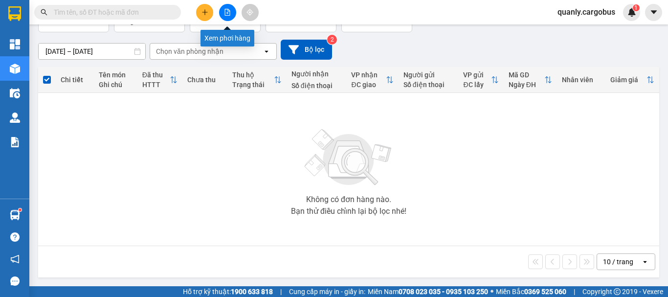
click at [227, 15] on icon "file-add" at bounding box center [227, 12] width 5 height 7
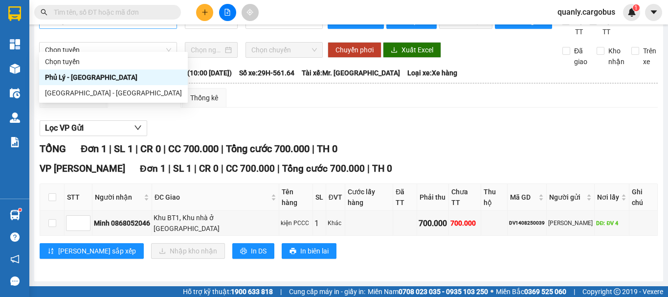
click at [134, 28] on span "Phủ Lý - [GEOGRAPHIC_DATA]" at bounding box center [108, 21] width 126 height 15
click at [88, 89] on div "[GEOGRAPHIC_DATA] - [GEOGRAPHIC_DATA]" at bounding box center [113, 93] width 137 height 11
type input "[DATE]"
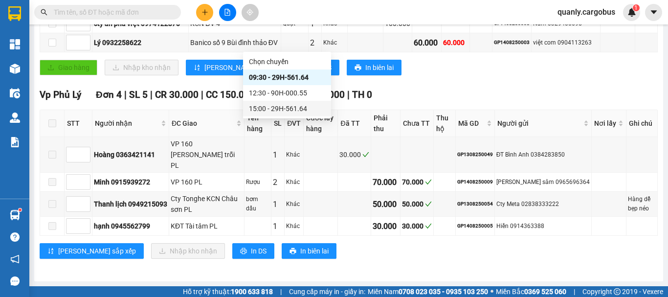
click at [282, 106] on div "15:00 - 29H-561.64" at bounding box center [287, 108] width 76 height 11
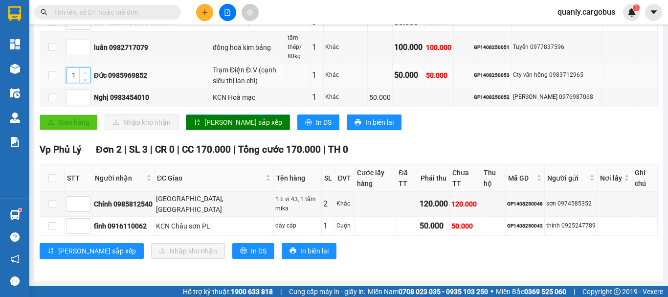
click at [85, 74] on icon "up" at bounding box center [85, 72] width 3 height 3
type input "3"
click at [85, 74] on icon "up" at bounding box center [85, 72] width 3 height 3
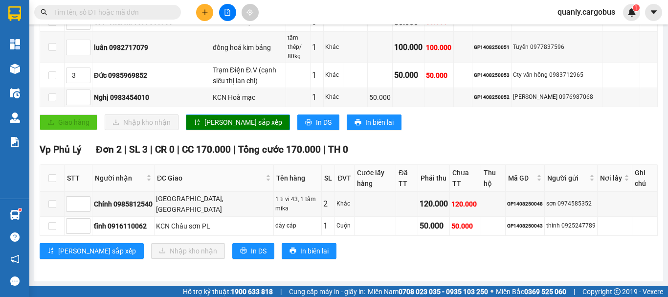
type input "4"
click at [225, 128] on span "[PERSON_NAME] sắp xếp" at bounding box center [243, 122] width 78 height 11
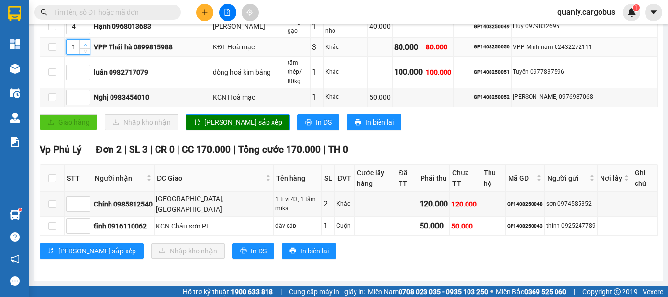
click at [84, 46] on icon "up" at bounding box center [85, 44] width 3 height 3
click at [83, 47] on span "up" at bounding box center [85, 45] width 6 height 6
type input "5"
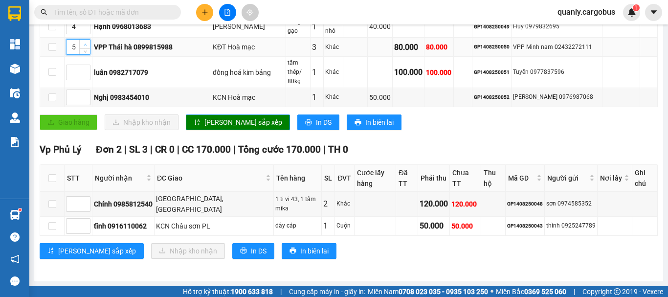
click at [83, 47] on span "up" at bounding box center [85, 45] width 6 height 6
click at [88, 99] on span "Increase Value" at bounding box center [84, 94] width 11 height 9
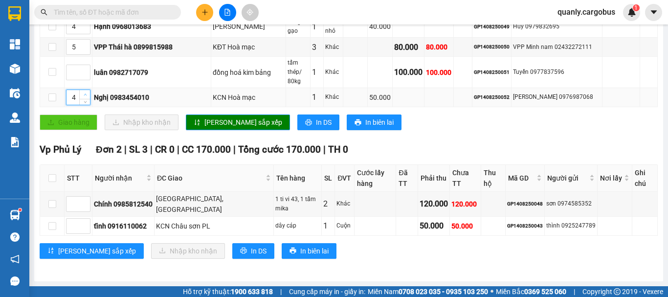
type input "5"
click at [88, 99] on span "Increase Value" at bounding box center [84, 94] width 11 height 9
click at [210, 128] on span "[PERSON_NAME] sắp xếp" at bounding box center [243, 122] width 78 height 11
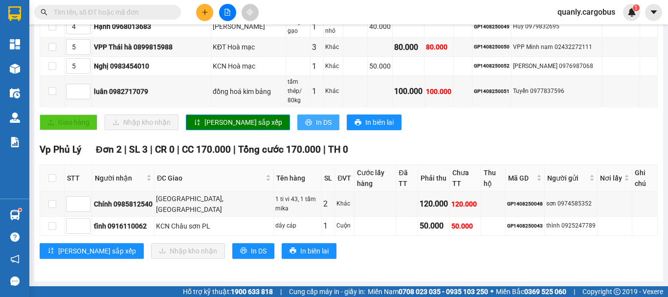
click at [316, 128] on span "In DS" at bounding box center [324, 122] width 16 height 11
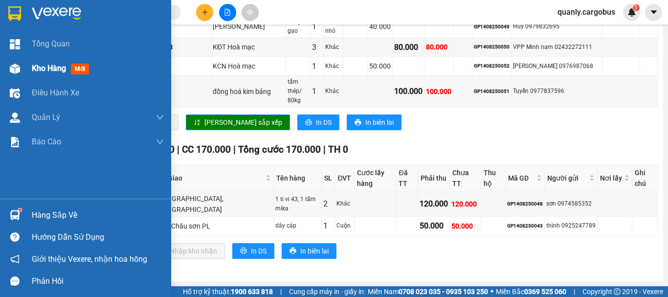
click at [12, 66] on img at bounding box center [15, 69] width 10 height 10
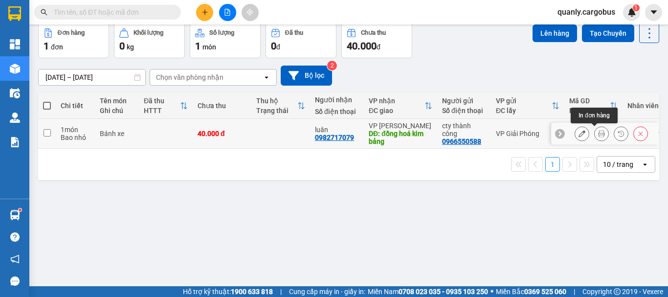
click at [598, 133] on icon at bounding box center [601, 133] width 7 height 7
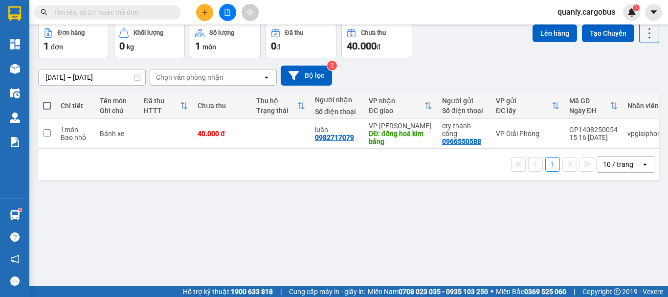
click at [192, 12] on button "Kho nhận" at bounding box center [189, -1] width 45 height 23
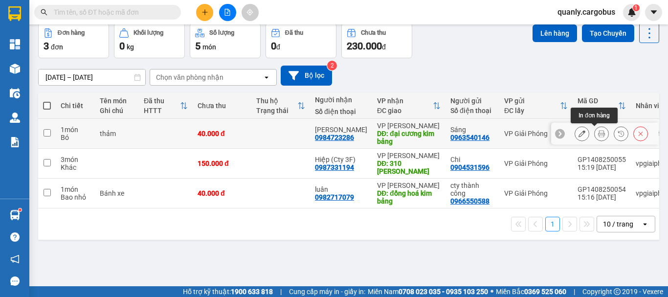
click at [598, 137] on icon at bounding box center [601, 133] width 7 height 7
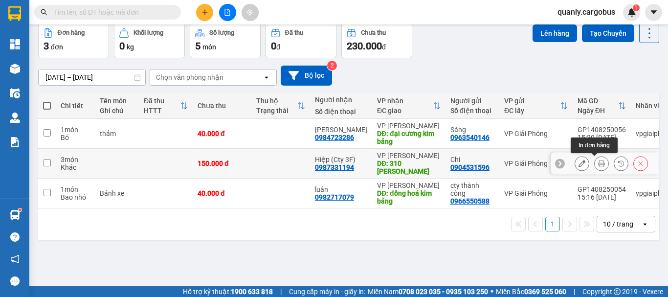
click at [598, 167] on icon at bounding box center [601, 163] width 7 height 7
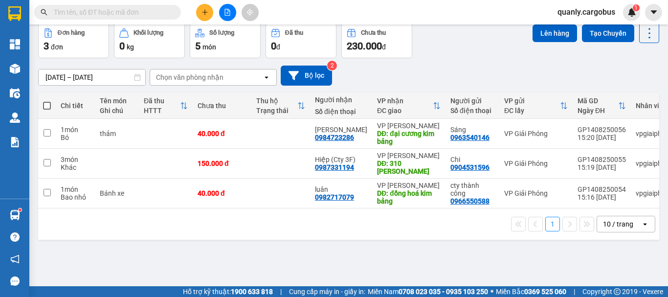
click at [195, 12] on button "Kho nhận" at bounding box center [189, -1] width 45 height 23
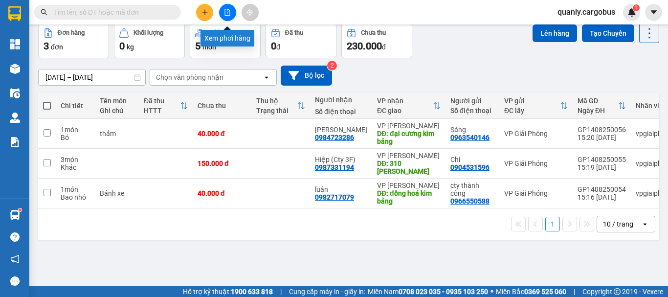
click at [231, 16] on button at bounding box center [227, 12] width 17 height 17
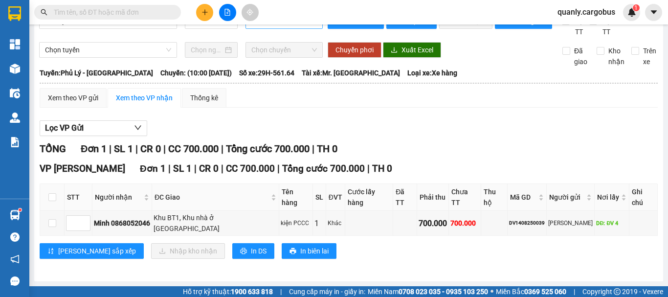
click at [272, 26] on span "10:00 - 29H-561.64" at bounding box center [284, 21] width 66 height 15
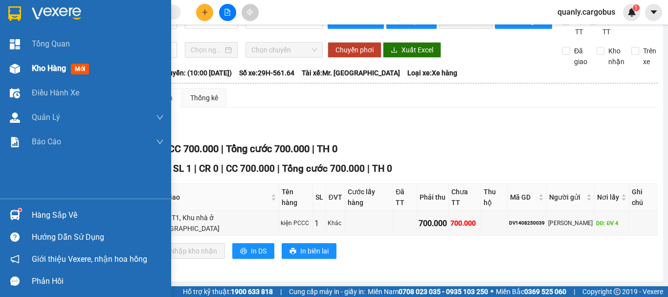
click at [11, 67] on img at bounding box center [15, 69] width 10 height 10
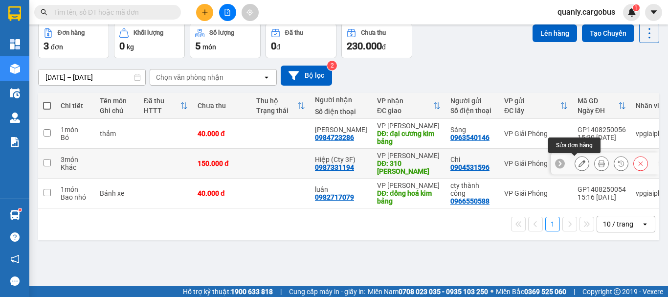
click at [578, 167] on icon at bounding box center [581, 163] width 7 height 7
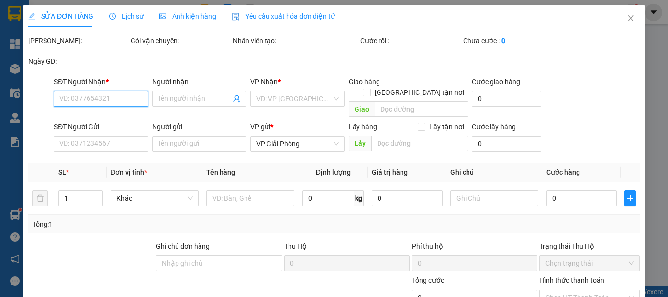
type input "0987331194"
type input "Hiệp (Cty 3F)"
type input "310 Phạm ngọc nhi ĐVX"
type input "0904531596"
type input "Chi"
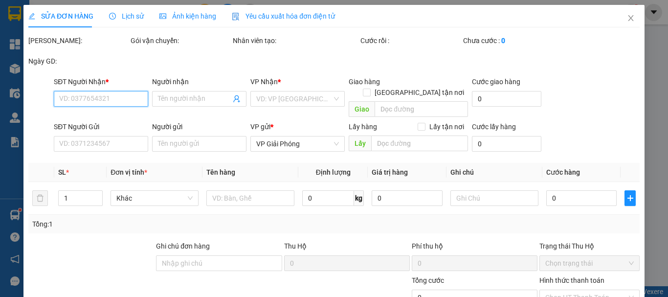
type input "150.000"
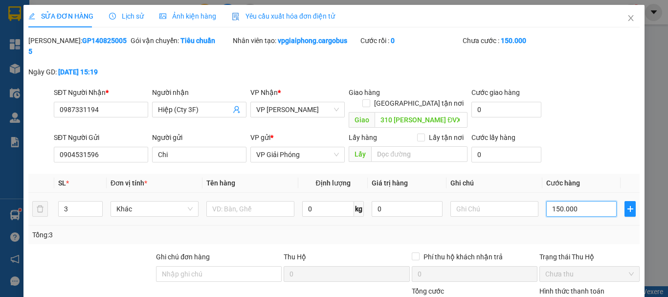
click at [554, 201] on input "150.000" at bounding box center [581, 209] width 70 height 16
click at [553, 201] on input "150.000" at bounding box center [581, 209] width 70 height 16
type input "10.000"
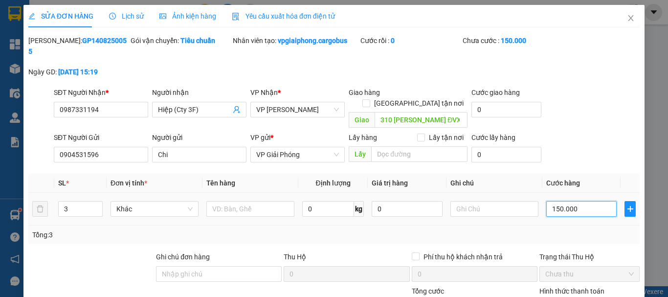
type input "10.000"
type input "120.000"
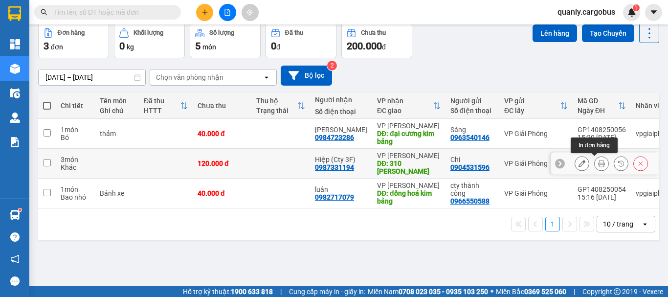
click at [598, 167] on icon at bounding box center [601, 163] width 7 height 7
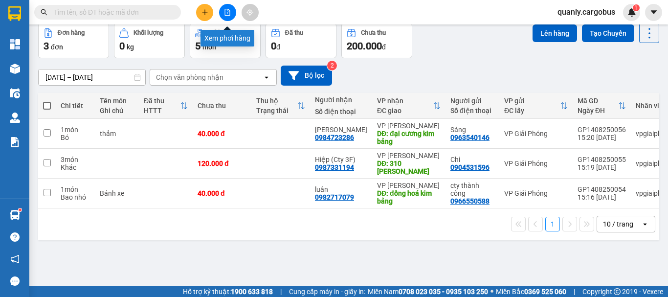
click at [229, 8] on button at bounding box center [227, 12] width 17 height 17
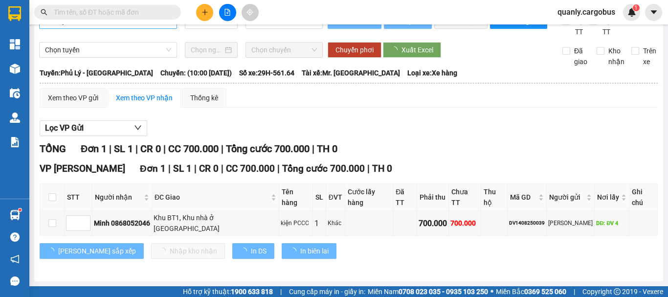
click at [130, 28] on span "Phủ Lý - [GEOGRAPHIC_DATA]" at bounding box center [108, 21] width 126 height 15
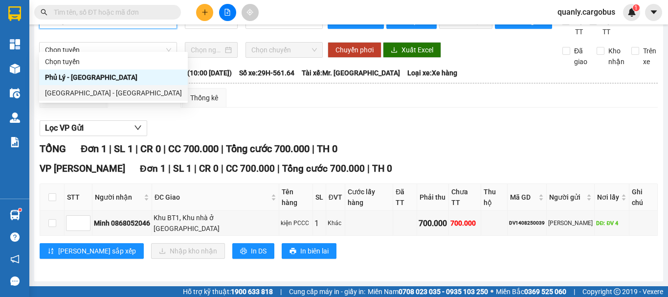
drag, startPoint x: 88, startPoint y: 94, endPoint x: 207, endPoint y: 65, distance: 121.9
click at [132, 86] on div "[GEOGRAPHIC_DATA] - [GEOGRAPHIC_DATA]" at bounding box center [113, 93] width 149 height 16
type input "[DATE]"
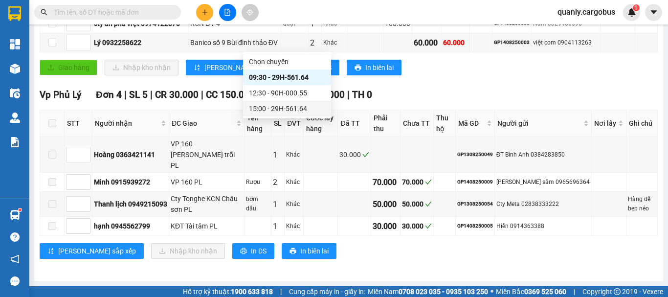
click at [291, 107] on div "15:00 - 29H-561.64" at bounding box center [287, 108] width 76 height 11
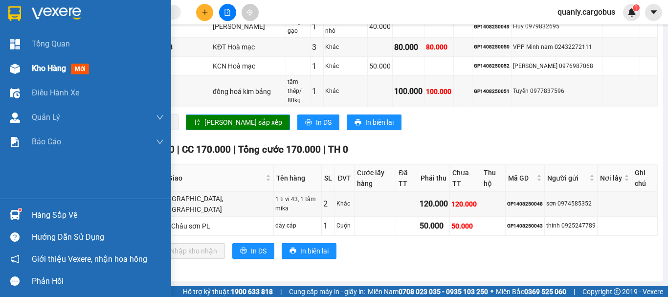
click at [13, 73] on img at bounding box center [15, 69] width 10 height 10
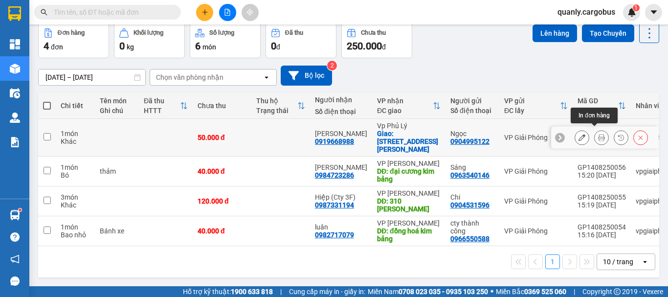
click at [598, 134] on icon at bounding box center [601, 137] width 7 height 7
